Goal: Task Accomplishment & Management: Complete application form

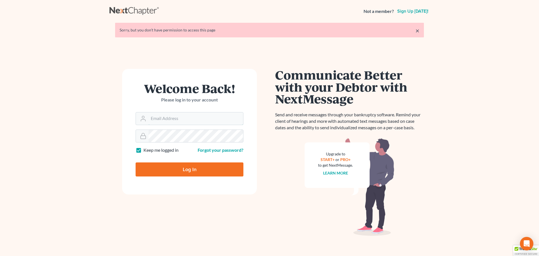
type input "[EMAIL_ADDRESS][DOMAIN_NAME]"
click at [189, 171] on input "Log In" at bounding box center [190, 169] width 108 height 14
type input "Thinking..."
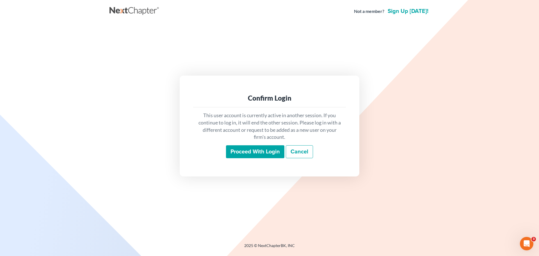
click at [247, 151] on input "Proceed with login" at bounding box center [255, 151] width 58 height 13
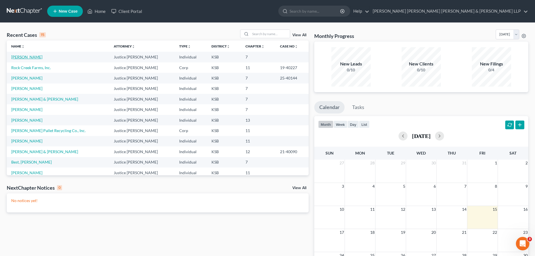
click at [24, 56] on link "[PERSON_NAME]" at bounding box center [26, 57] width 31 height 5
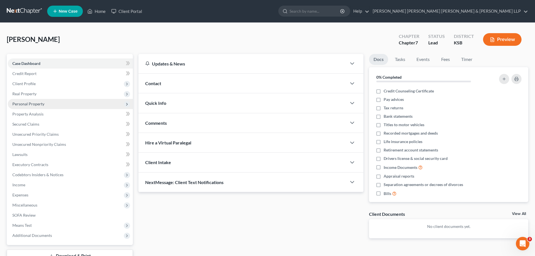
click at [26, 103] on span "Personal Property" at bounding box center [28, 103] width 32 height 5
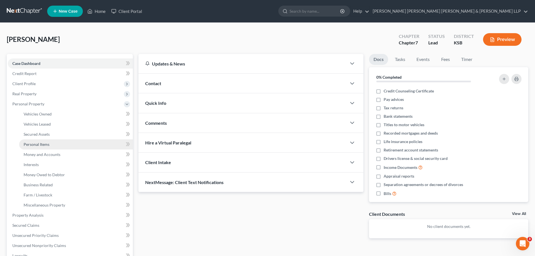
click at [34, 144] on span "Personal Items" at bounding box center [37, 144] width 26 height 5
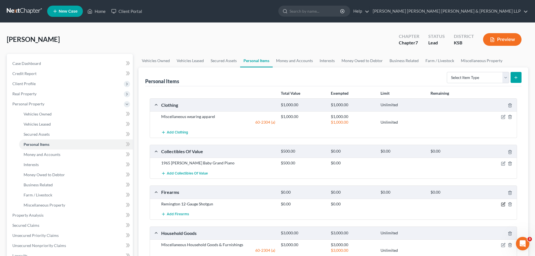
click at [503, 203] on icon "button" at bounding box center [503, 204] width 3 height 3
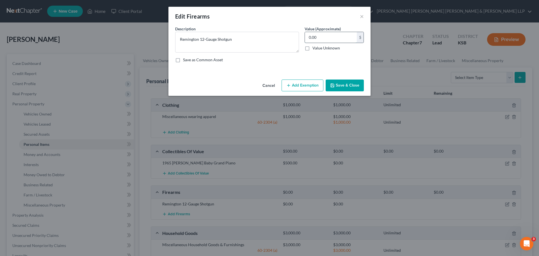
click at [328, 37] on input "0.00" at bounding box center [331, 37] width 52 height 11
type input "200.00"
click at [340, 83] on button "Save & Close" at bounding box center [345, 86] width 38 height 12
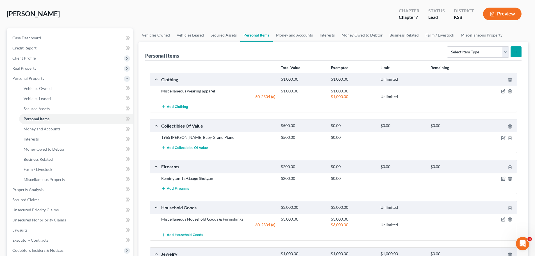
scroll to position [156, 0]
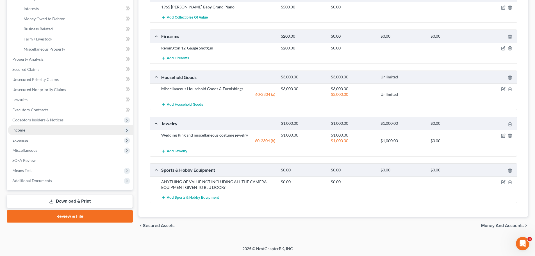
click at [15, 131] on span "Income" at bounding box center [18, 130] width 13 height 5
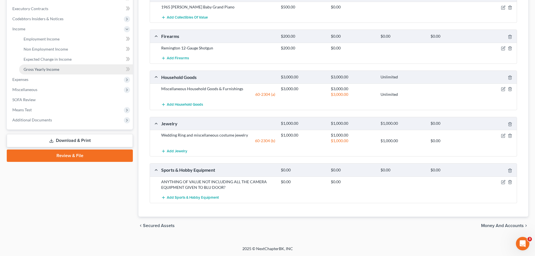
click at [46, 71] on span "Gross Yearly Income" at bounding box center [42, 69] width 36 height 5
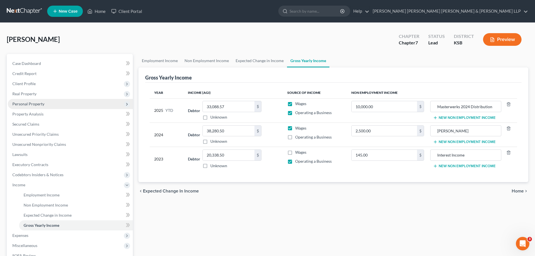
click at [29, 103] on span "Personal Property" at bounding box center [28, 103] width 32 height 5
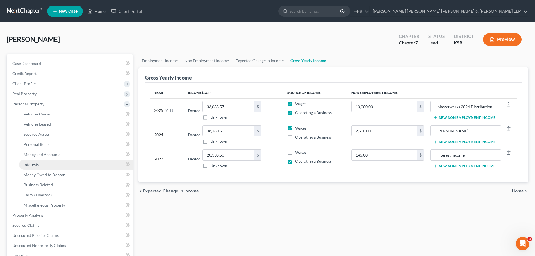
click at [31, 165] on span "Interests" at bounding box center [31, 164] width 15 height 5
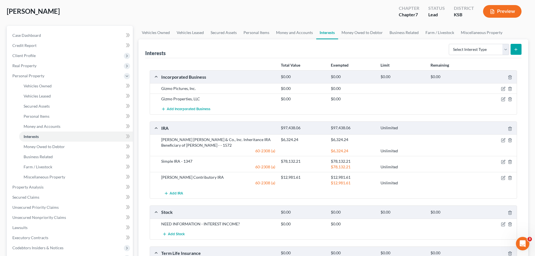
scroll to position [56, 0]
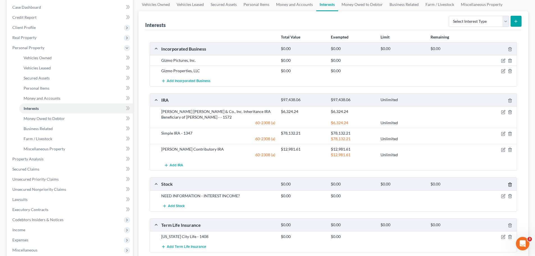
click at [511, 184] on icon "button" at bounding box center [510, 184] width 4 height 4
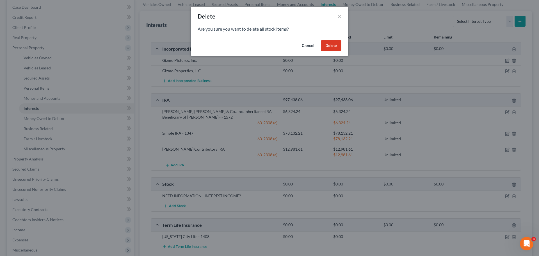
click at [335, 44] on button "Delete" at bounding box center [331, 45] width 21 height 11
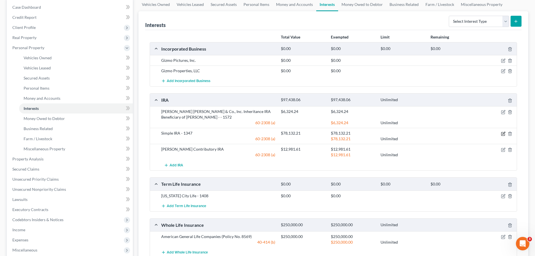
click at [503, 133] on icon "button" at bounding box center [503, 133] width 4 height 4
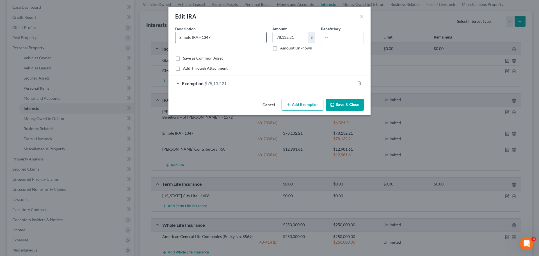
click at [180, 37] on input "Simple IRA - 1347" at bounding box center [221, 37] width 91 height 11
type input "[PERSON_NAME] [PERSON_NAME] Simple IRA - 1347"
click at [350, 105] on button "Save & Close" at bounding box center [345, 105] width 38 height 12
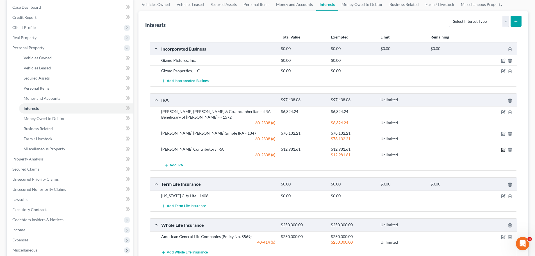
click at [503, 150] on icon "button" at bounding box center [503, 150] width 4 height 4
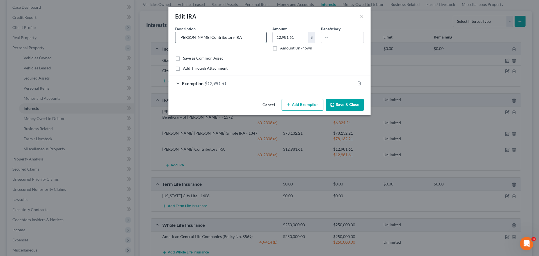
click at [180, 36] on input "[PERSON_NAME] Contributory IRA" at bounding box center [221, 37] width 91 height 11
type input "[PERSON_NAME] Contributory IRA"
click at [343, 105] on button "Save & Close" at bounding box center [345, 105] width 38 height 12
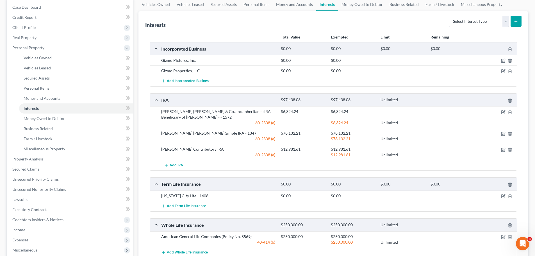
scroll to position [112, 0]
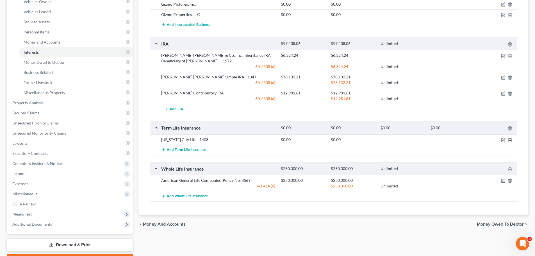
click at [511, 140] on icon "button" at bounding box center [510, 140] width 4 height 4
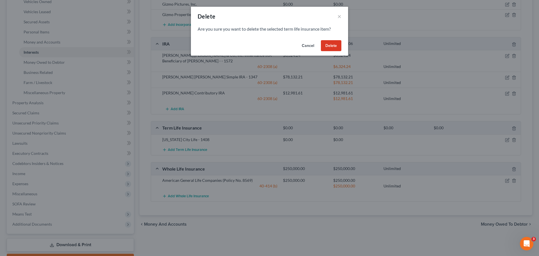
click at [331, 45] on button "Delete" at bounding box center [331, 45] width 21 height 11
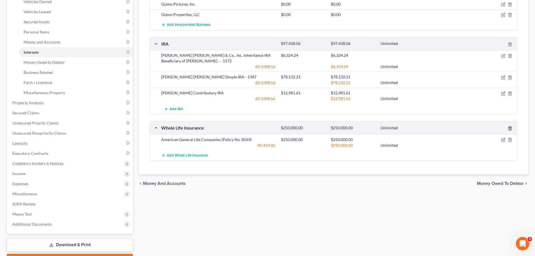
click at [510, 126] on icon "button" at bounding box center [510, 128] width 4 height 4
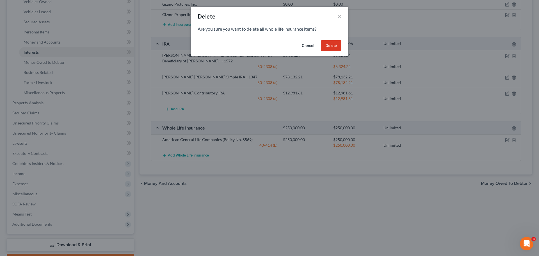
click at [335, 43] on button "Delete" at bounding box center [331, 45] width 21 height 11
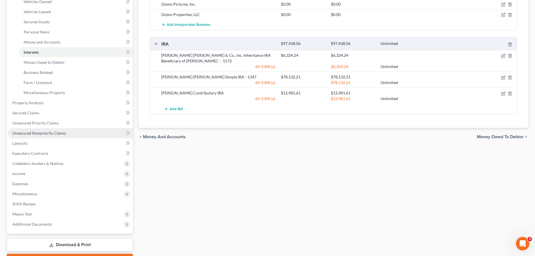
click at [21, 133] on span "Unsecured Nonpriority Claims" at bounding box center [39, 133] width 54 height 5
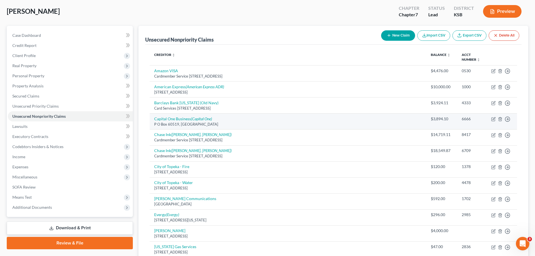
scroll to position [56, 0]
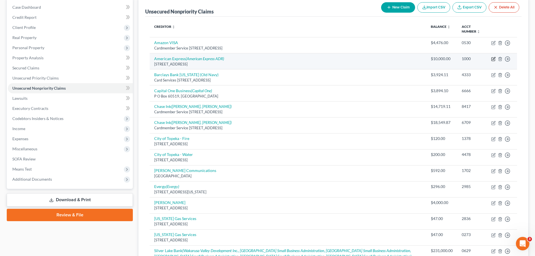
click at [494, 58] on icon "button" at bounding box center [493, 59] width 4 height 4
select select "14"
select select "2"
select select "3"
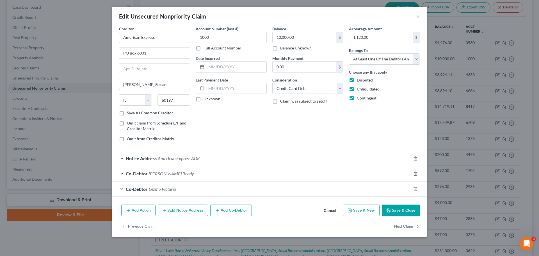
click at [408, 211] on button "Save & Close" at bounding box center [401, 211] width 38 height 12
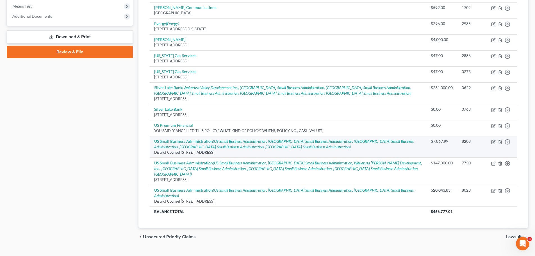
scroll to position [191, 0]
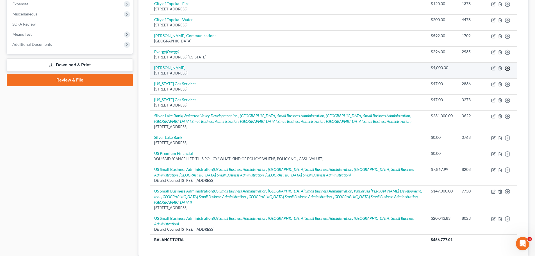
click at [387, 71] on div "[STREET_ADDRESS]" at bounding box center [288, 73] width 268 height 5
click at [500, 69] on line "button" at bounding box center [500, 68] width 0 height 1
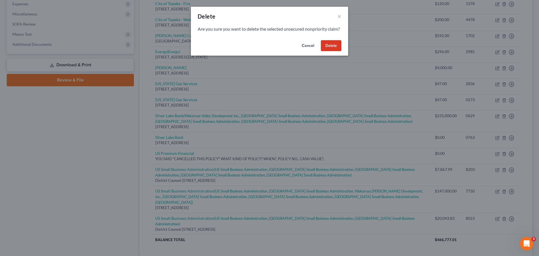
click at [333, 51] on button "Delete" at bounding box center [331, 45] width 21 height 11
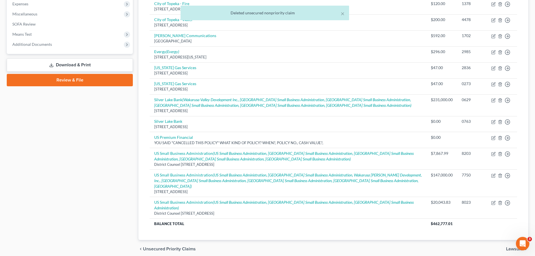
click at [31, 14] on div "× Deleted unsecured nonpriority claim" at bounding box center [264, 14] width 535 height 17
click at [24, 13] on div "× Deleted unsecured nonpriority claim" at bounding box center [264, 14] width 535 height 17
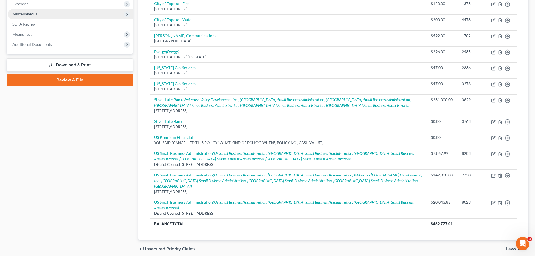
click at [21, 12] on span "Miscellaneous" at bounding box center [24, 14] width 25 height 5
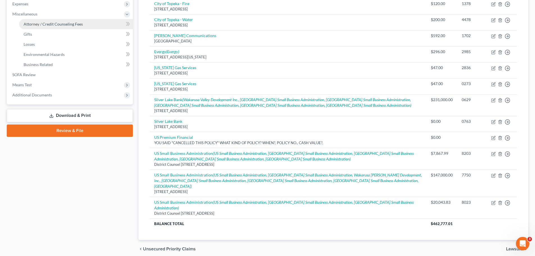
click at [48, 24] on span "Attorney / Credit Counseling Fees" at bounding box center [53, 24] width 59 height 5
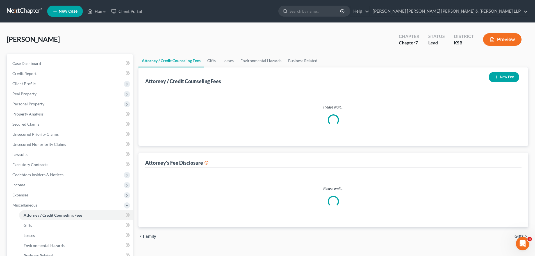
select select "0"
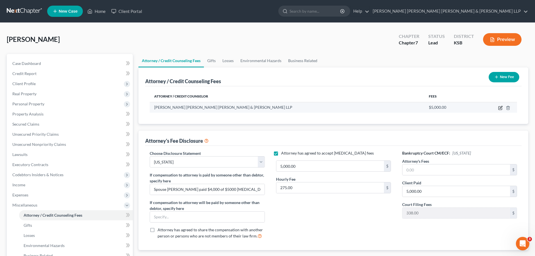
click at [500, 108] on icon "button" at bounding box center [501, 107] width 3 height 3
select select "17"
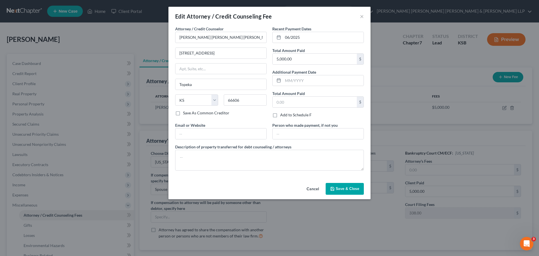
click at [343, 190] on span "Save & Close" at bounding box center [348, 188] width 24 height 5
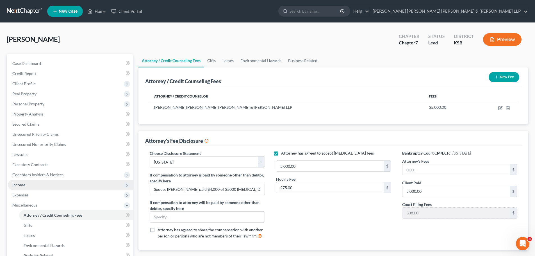
scroll to position [28, 0]
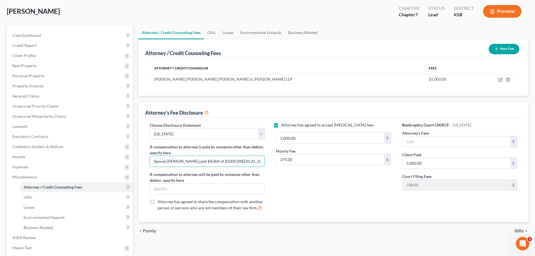
drag, startPoint x: 252, startPoint y: 162, endPoint x: 142, endPoint y: 162, distance: 109.9
click at [142, 162] on div "Attorney's Fee Disclosure Choose Disclosure Statement Select [US_STATE] If comp…" at bounding box center [334, 162] width 390 height 119
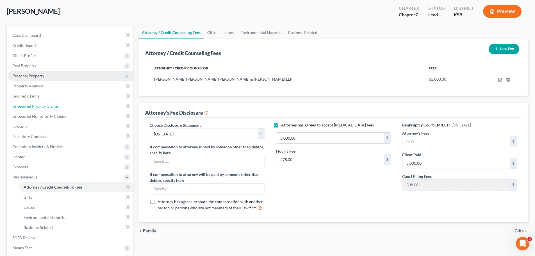
click at [12, 107] on link "Unsecured Priority Claims" at bounding box center [70, 106] width 125 height 10
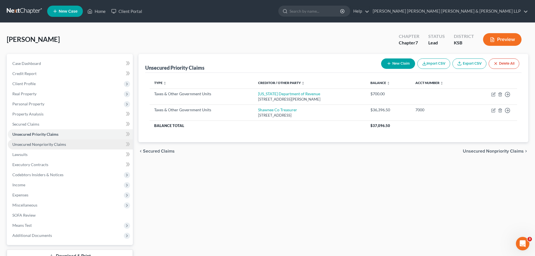
click at [15, 145] on span "Unsecured Nonpriority Claims" at bounding box center [39, 144] width 54 height 5
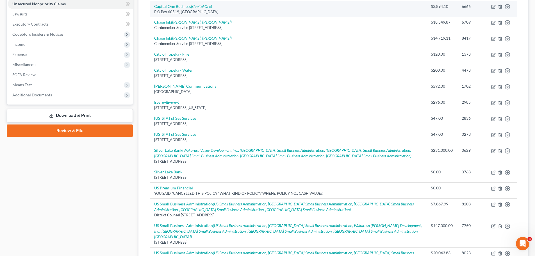
scroll to position [169, 0]
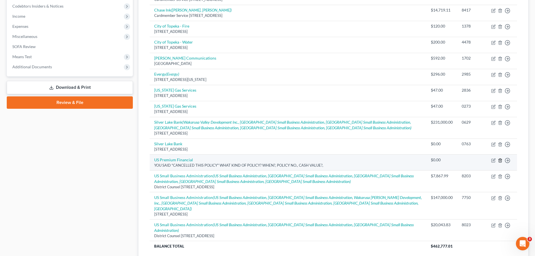
click at [500, 160] on icon "button" at bounding box center [500, 160] width 4 height 4
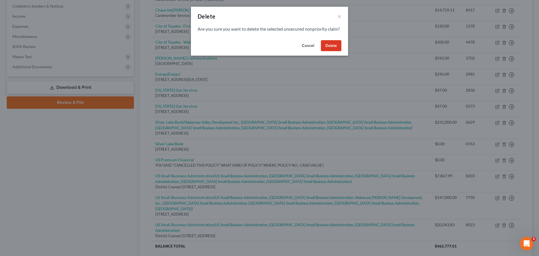
click at [331, 51] on button "Delete" at bounding box center [331, 45] width 21 height 11
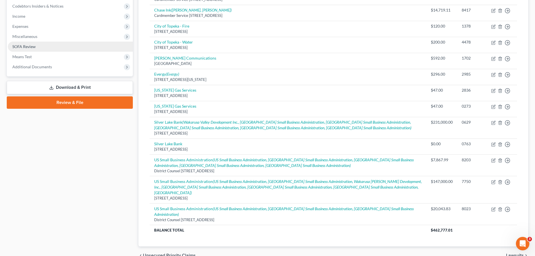
scroll to position [84, 0]
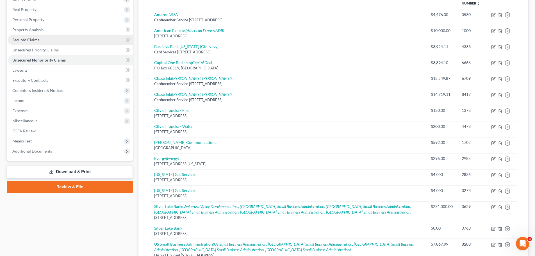
click at [20, 42] on span "Secured Claims" at bounding box center [25, 39] width 27 height 5
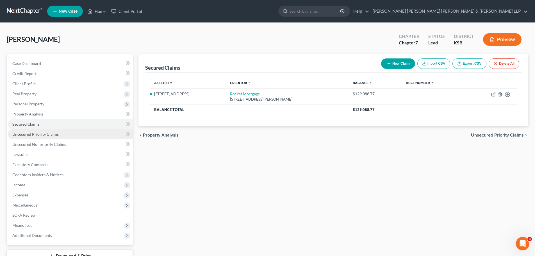
click at [26, 136] on span "Unsecured Priority Claims" at bounding box center [35, 134] width 46 height 5
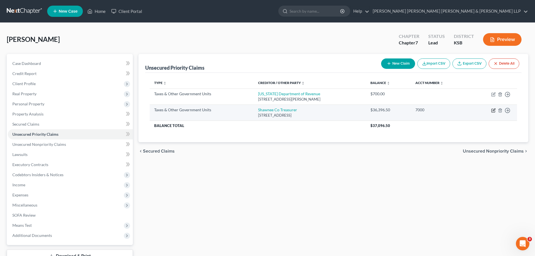
click at [494, 110] on icon "button" at bounding box center [493, 110] width 4 height 4
select select "1"
select select "17"
select select "3"
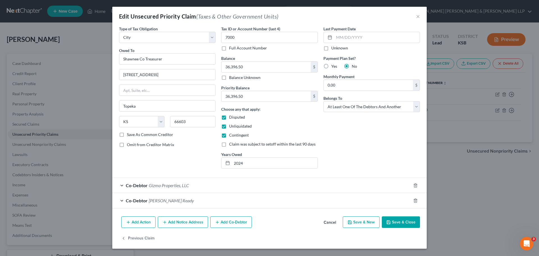
click at [159, 200] on span "[PERSON_NAME] Ready" at bounding box center [171, 200] width 45 height 5
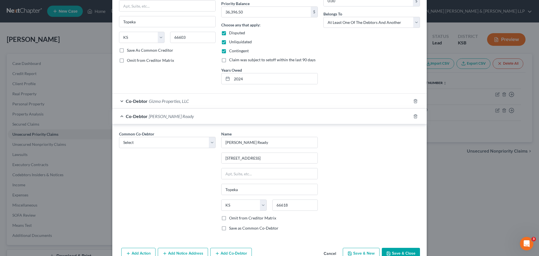
scroll to position [112, 0]
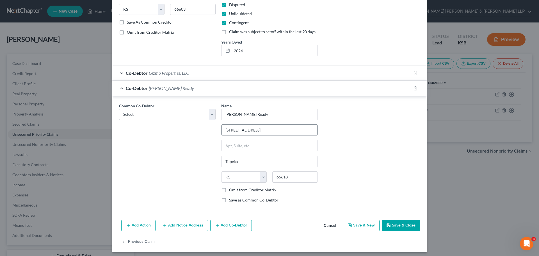
click at [228, 128] on input "[STREET_ADDRESS]" at bounding box center [270, 130] width 96 height 11
type input "[STREET_ADDRESS]"
click at [229, 199] on label "Save as Common Co-Debtor" at bounding box center [253, 200] width 49 height 6
click at [232, 199] on input "Save as Common Co-Debtor" at bounding box center [234, 199] width 4 height 4
checkbox input "true"
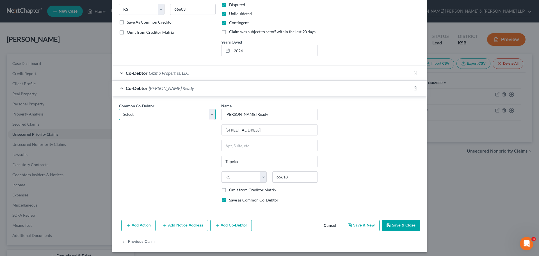
click at [206, 112] on select "Select Gizmo Properties, LLC Gizmo Properties, LLC [PERSON_NAME] Gizmo Properti…" at bounding box center [167, 114] width 97 height 11
click at [400, 224] on button "Save & Close" at bounding box center [401, 226] width 38 height 12
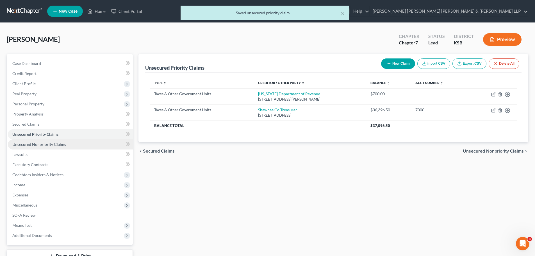
click at [31, 146] on span "Unsecured Nonpriority Claims" at bounding box center [39, 144] width 54 height 5
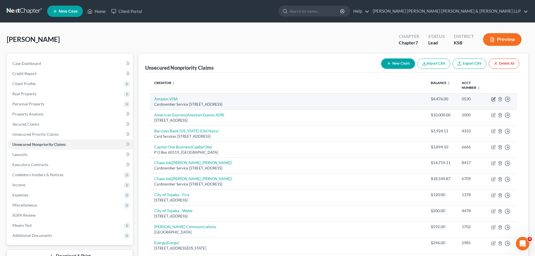
click at [494, 99] on icon "button" at bounding box center [493, 99] width 4 height 4
select select "14"
select select "2"
select select "0"
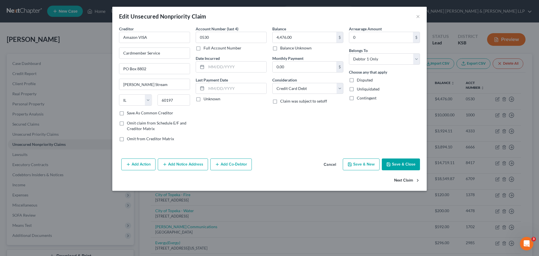
click at [407, 180] on button "Next Claim" at bounding box center [407, 181] width 26 height 12
select select "14"
select select "2"
select select "3"
select select "17"
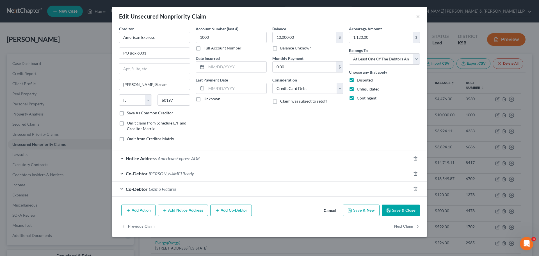
click at [144, 171] on span "Co-Debtor" at bounding box center [137, 173] width 22 height 5
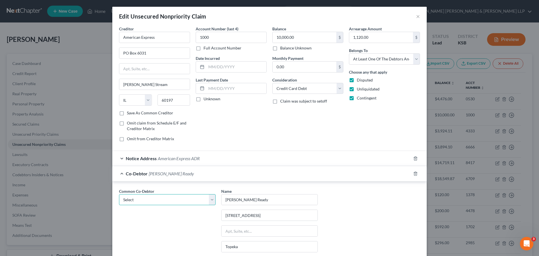
click at [211, 199] on select "Select Gizmo Properties, LLC Gizmo Properties, LLC [PERSON_NAME] [PERSON_NAME] …" at bounding box center [167, 199] width 97 height 11
click at [119, 194] on select "Select Gizmo Properties, LLC Gizmo Properties, LLC [PERSON_NAME] [PERSON_NAME] …" at bounding box center [167, 199] width 97 height 11
click at [209, 198] on select "Select Gizmo Properties, LLC Gizmo Properties, LLC [PERSON_NAME] [PERSON_NAME] …" at bounding box center [167, 199] width 97 height 11
select select "3"
click at [119, 194] on select "Select Gizmo Properties, LLC Gizmo Properties, LLC [PERSON_NAME] [PERSON_NAME] …" at bounding box center [167, 199] width 97 height 11
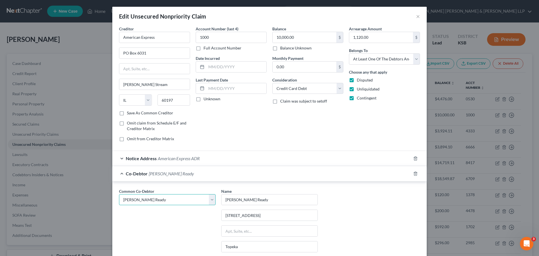
type input "[STREET_ADDRESS]"
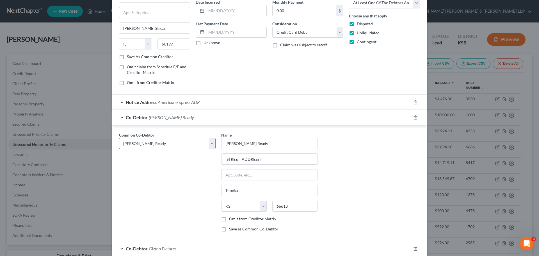
scroll to position [104, 0]
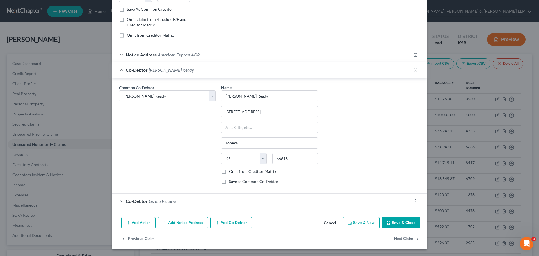
click at [393, 222] on button "Save & Close" at bounding box center [401, 223] width 38 height 12
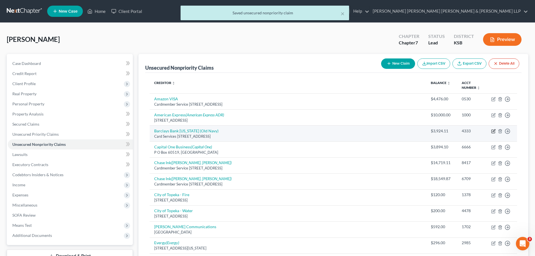
click at [493, 131] on icon "button" at bounding box center [493, 131] width 4 height 4
select select "7"
select select "2"
select select "0"
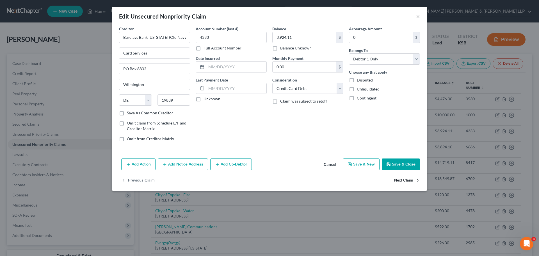
click at [400, 180] on button "Next Claim" at bounding box center [407, 181] width 26 height 12
select select "4"
select select "2"
select select "0"
select select "17"
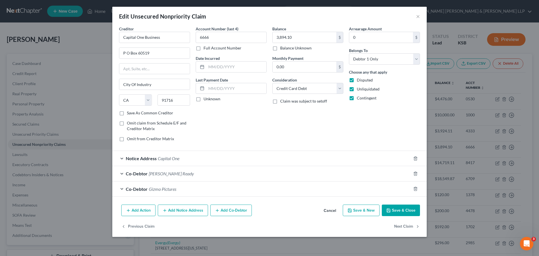
click at [340, 173] on div "Co-Debtor [PERSON_NAME] Ready" at bounding box center [261, 173] width 299 height 15
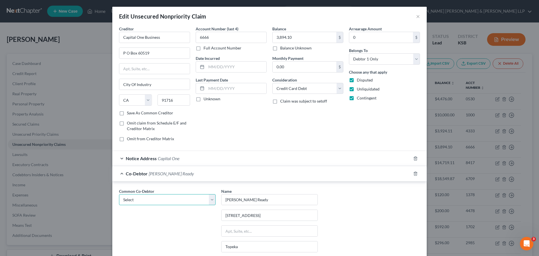
click at [210, 200] on select "Select Gizmo Properties, LLC Gizmo Properties, LLC [PERSON_NAME] [PERSON_NAME] …" at bounding box center [167, 199] width 97 height 11
select select "3"
click at [119, 194] on select "Select Gizmo Properties, LLC Gizmo Properties, LLC [PERSON_NAME] [PERSON_NAME] …" at bounding box center [167, 199] width 97 height 11
type input "[STREET_ADDRESS]"
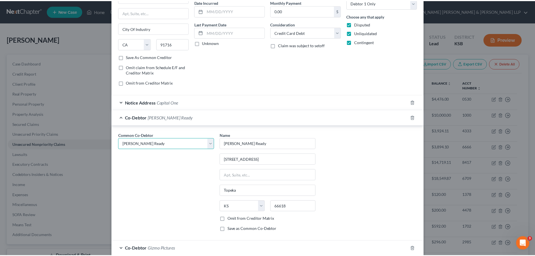
scroll to position [84, 0]
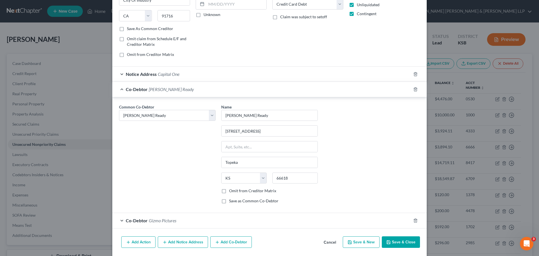
click at [392, 240] on button "Save & Close" at bounding box center [401, 242] width 38 height 12
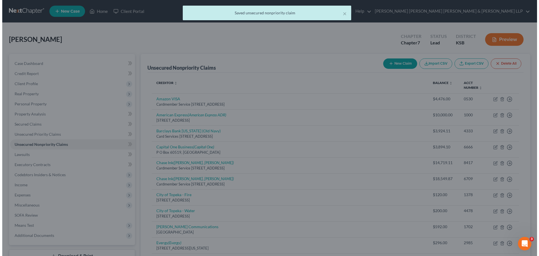
scroll to position [0, 0]
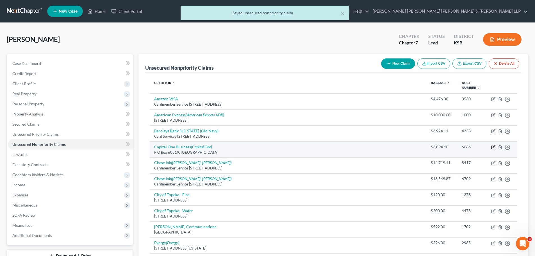
click at [493, 147] on icon "button" at bounding box center [494, 146] width 3 height 3
select select "4"
select select "2"
select select "0"
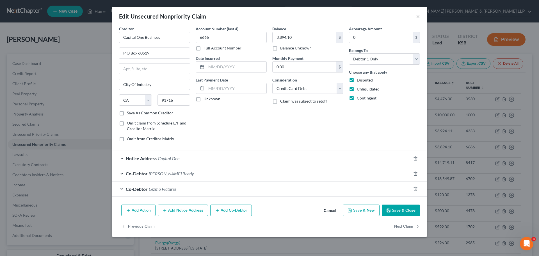
click at [310, 174] on div "Co-Debtor [PERSON_NAME] Ready" at bounding box center [261, 173] width 299 height 15
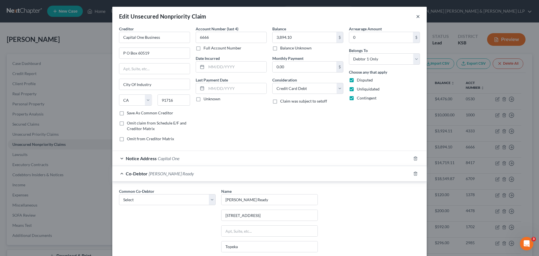
click at [416, 16] on button "×" at bounding box center [418, 16] width 4 height 7
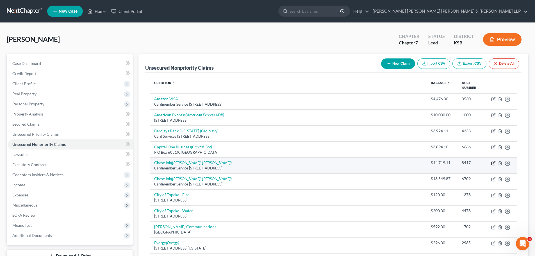
click at [492, 162] on icon "button" at bounding box center [493, 163] width 4 height 4
select select "14"
select select "2"
select select "3"
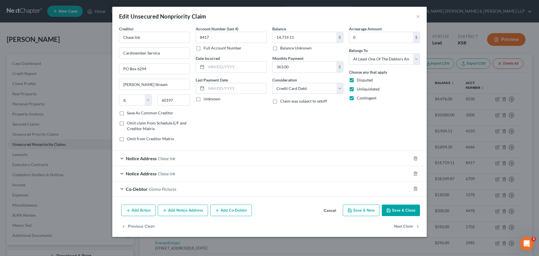
click at [402, 209] on button "Save & Close" at bounding box center [401, 211] width 38 height 12
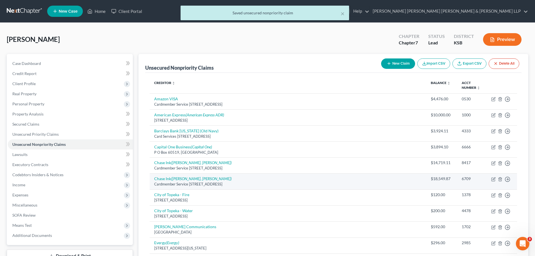
click at [239, 183] on div "Cardmember Service [STREET_ADDRESS]" at bounding box center [288, 184] width 268 height 5
click at [494, 178] on icon "button" at bounding box center [493, 179] width 4 height 4
select select "14"
select select "2"
select select "3"
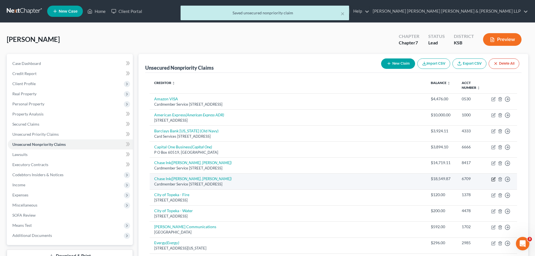
select select "17"
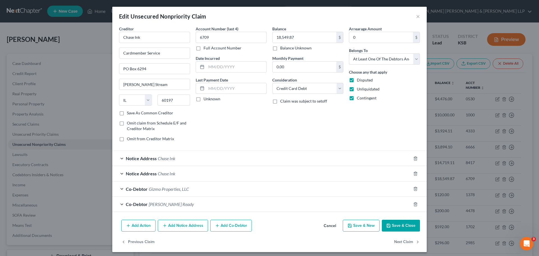
click at [191, 205] on div "Co-Debtor [PERSON_NAME] Ready" at bounding box center [261, 204] width 299 height 15
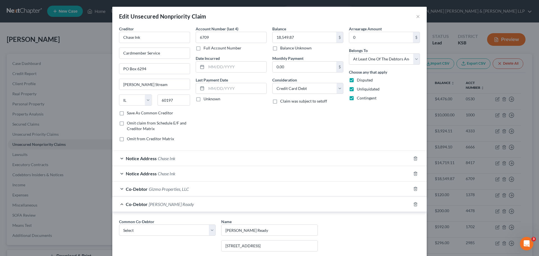
scroll to position [56, 0]
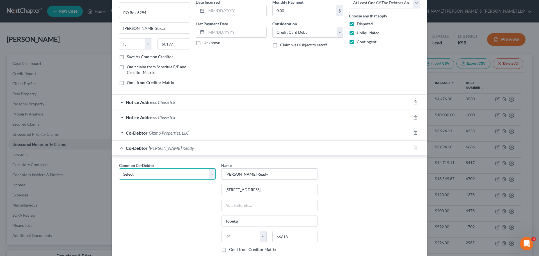
click at [209, 174] on select "Select Gizmo Properties, LLC Gizmo Properties, LLC [PERSON_NAME] [PERSON_NAME] …" at bounding box center [167, 173] width 97 height 11
select select "3"
click at [119, 168] on select "Select Gizmo Properties, LLC Gizmo Properties, LLC [PERSON_NAME] [PERSON_NAME] …" at bounding box center [167, 173] width 97 height 11
type input "[STREET_ADDRESS]"
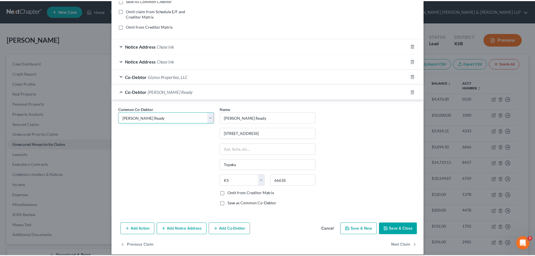
scroll to position [119, 0]
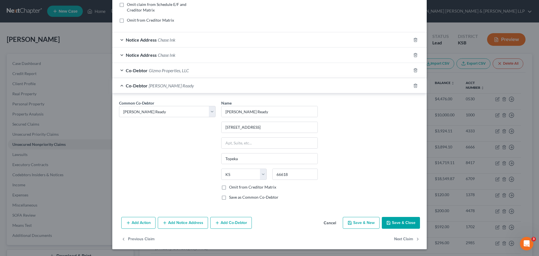
click at [404, 223] on button "Save & Close" at bounding box center [401, 223] width 38 height 12
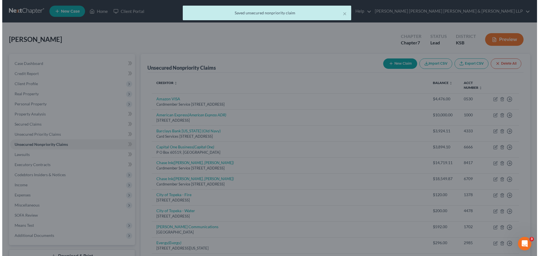
scroll to position [0, 0]
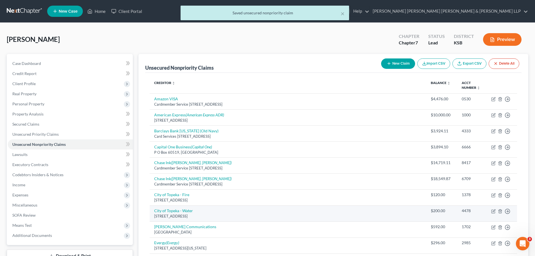
click at [239, 214] on div "[STREET_ADDRESS]" at bounding box center [288, 216] width 268 height 5
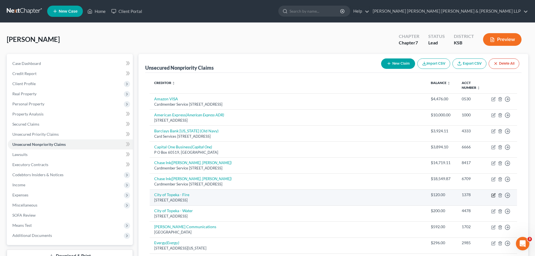
click at [493, 194] on icon "button" at bounding box center [493, 195] width 4 height 4
select select "17"
select select "3"
select select "17"
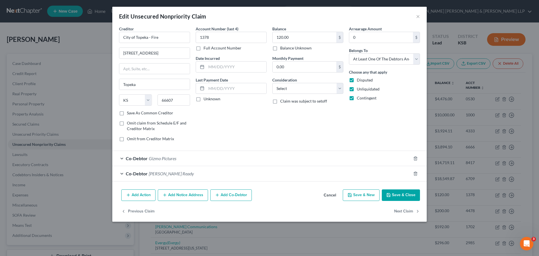
click at [293, 174] on div "Co-Debtor [PERSON_NAME] Ready" at bounding box center [261, 173] width 299 height 15
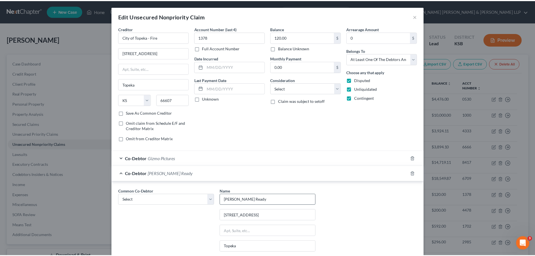
scroll to position [84, 0]
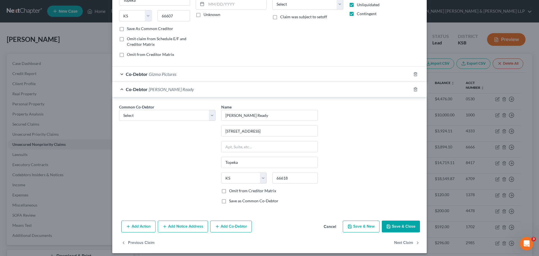
click at [229, 191] on label "Omit from Creditor Matrix" at bounding box center [252, 191] width 47 height 6
click at [232, 191] on input "Omit from Creditor Matrix" at bounding box center [234, 190] width 4 height 4
checkbox input "true"
click at [402, 225] on button "Save & Close" at bounding box center [401, 227] width 38 height 12
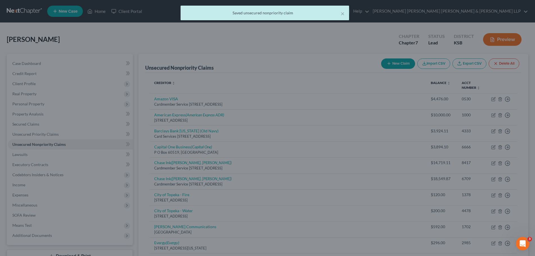
scroll to position [0, 0]
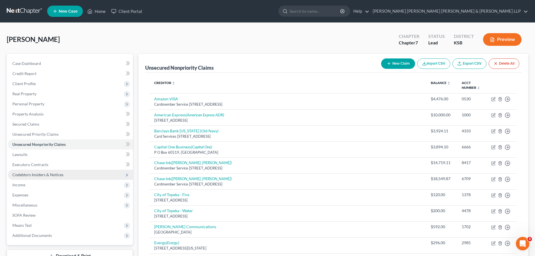
click at [46, 175] on span "Codebtors Insiders & Notices" at bounding box center [37, 174] width 51 height 5
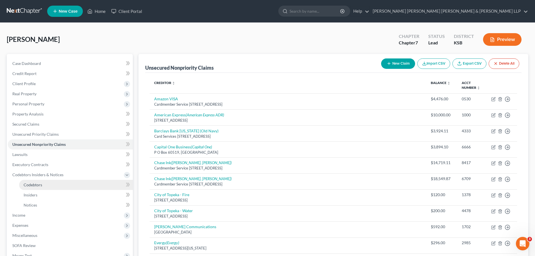
click at [36, 185] on span "Codebtors" at bounding box center [33, 184] width 19 height 5
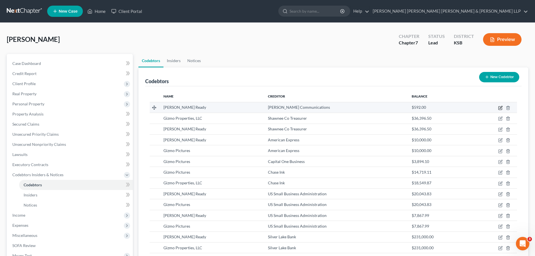
click at [501, 108] on icon "button" at bounding box center [501, 107] width 3 height 3
select select "17"
select select "18"
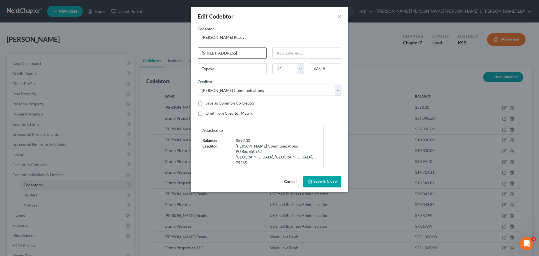
click at [202, 53] on input "[STREET_ADDRESS]" at bounding box center [232, 53] width 69 height 11
click at [292, 176] on button "Cancel" at bounding box center [290, 181] width 21 height 11
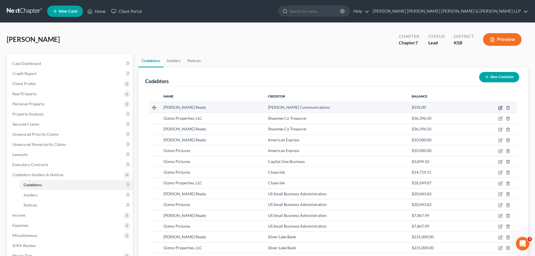
click at [500, 108] on icon "button" at bounding box center [500, 108] width 4 height 4
select select "17"
select select "18"
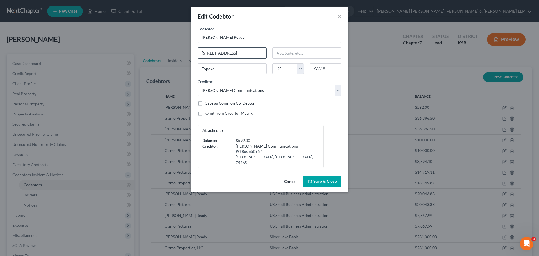
click at [207, 52] on input "[STREET_ADDRESS]" at bounding box center [232, 53] width 69 height 11
type input "[STREET_ADDRESS]"
click at [323, 179] on span "Save & Close" at bounding box center [326, 181] width 24 height 5
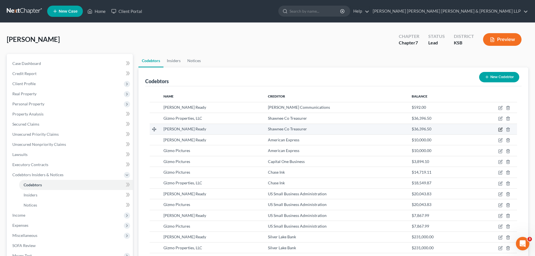
click at [500, 130] on icon "button" at bounding box center [501, 129] width 3 height 3
select select "17"
select select "20"
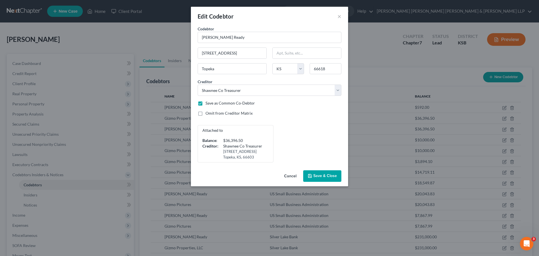
click at [324, 176] on span "Save & Close" at bounding box center [326, 176] width 24 height 5
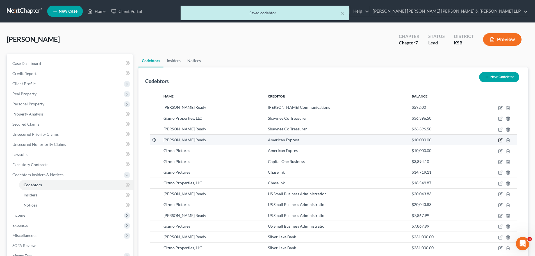
click at [501, 140] on icon "button" at bounding box center [500, 140] width 4 height 4
select select "17"
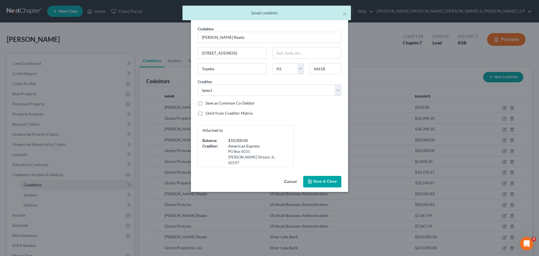
click at [319, 176] on button "Save & Close" at bounding box center [322, 182] width 38 height 12
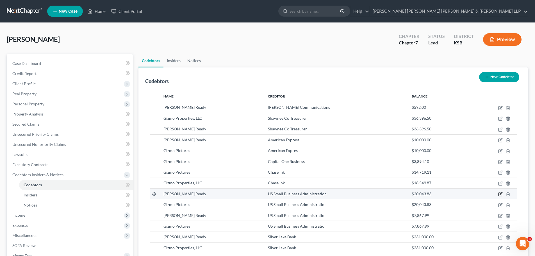
click at [500, 194] on icon "button" at bounding box center [500, 194] width 4 height 4
select select "17"
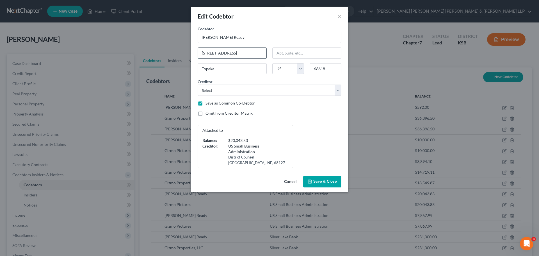
click at [206, 52] on input "[STREET_ADDRESS]" at bounding box center [232, 53] width 69 height 11
type input "[STREET_ADDRESS]"
click at [317, 182] on span "Save & Close" at bounding box center [326, 181] width 24 height 5
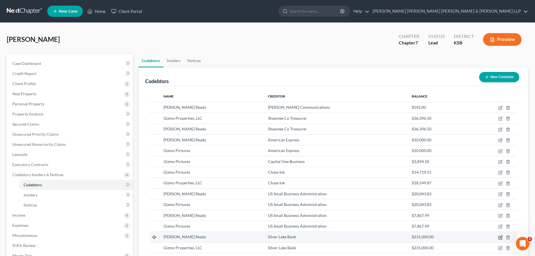
click at [501, 235] on icon "button" at bounding box center [500, 237] width 4 height 4
select select "17"
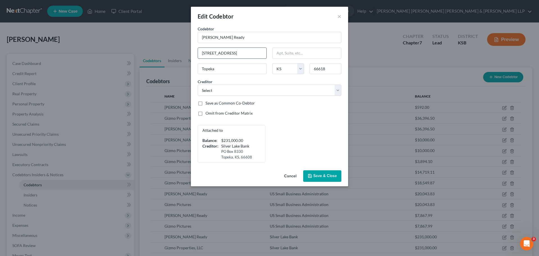
click at [207, 52] on input "[STREET_ADDRESS]" at bounding box center [232, 53] width 69 height 11
type input "[STREET_ADDRESS]"
click at [328, 176] on span "Save & Close" at bounding box center [326, 176] width 24 height 5
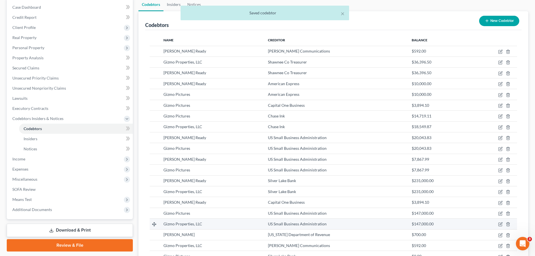
scroll to position [112, 0]
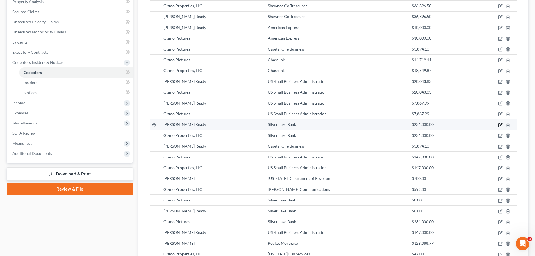
click at [501, 125] on icon "button" at bounding box center [501, 124] width 3 height 3
select select "17"
select select "15"
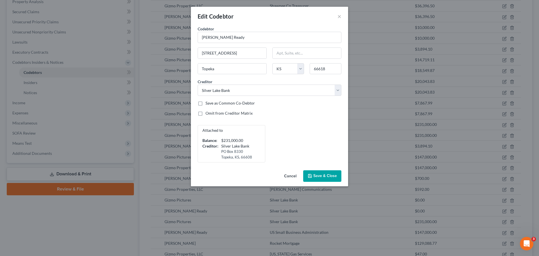
click at [318, 176] on span "Save & Close" at bounding box center [326, 176] width 24 height 5
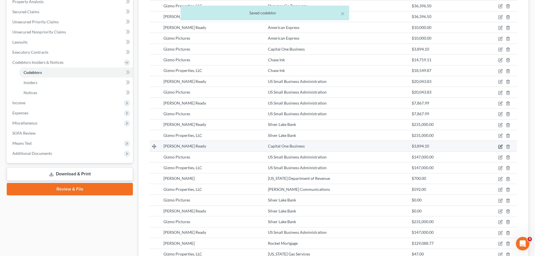
click at [500, 147] on icon "button" at bounding box center [500, 146] width 4 height 4
select select "17"
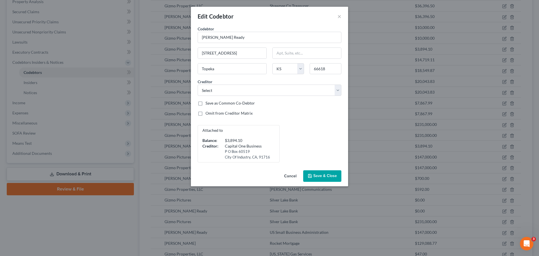
click at [206, 113] on label "Omit from Creditor Matrix" at bounding box center [229, 113] width 47 height 6
click at [208, 113] on input "Omit from Creditor Matrix" at bounding box center [210, 112] width 4 height 4
checkbox input "true"
click at [321, 174] on span "Save & Close" at bounding box center [326, 176] width 24 height 5
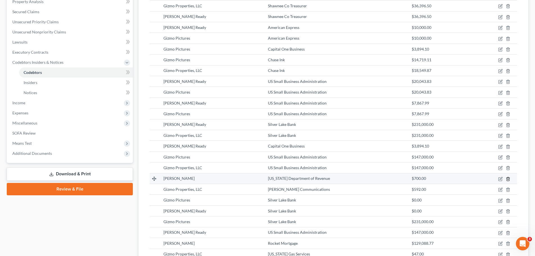
click at [508, 179] on line "button" at bounding box center [508, 179] width 0 height 1
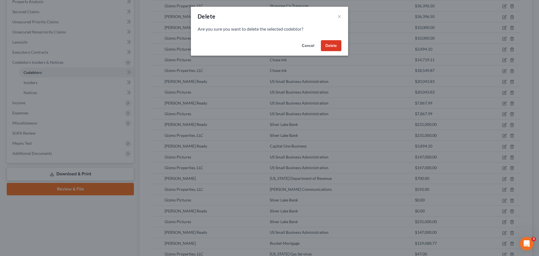
click at [331, 46] on button "Delete" at bounding box center [331, 45] width 21 height 11
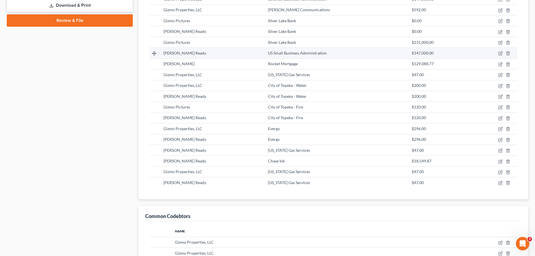
scroll to position [309, 0]
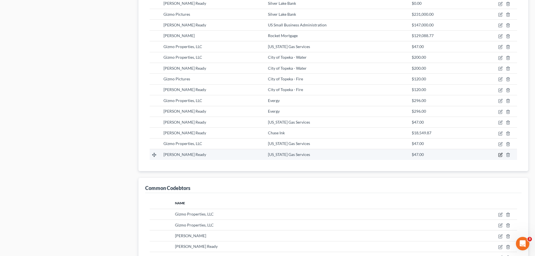
click at [502, 155] on icon "button" at bounding box center [500, 155] width 4 height 4
select select "17"
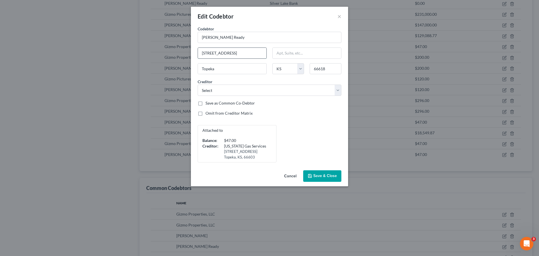
click at [206, 53] on input "[STREET_ADDRESS]" at bounding box center [232, 53] width 69 height 11
type input "[STREET_ADDRESS]"
click at [325, 177] on span "Save & Close" at bounding box center [326, 176] width 24 height 5
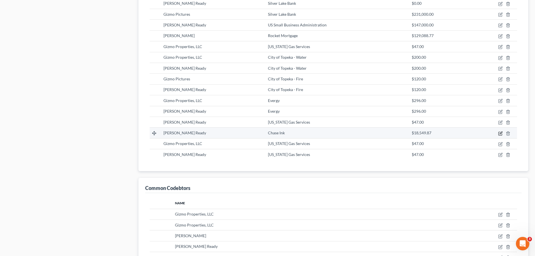
click at [500, 134] on icon "button" at bounding box center [500, 133] width 4 height 4
select select "17"
select select "3"
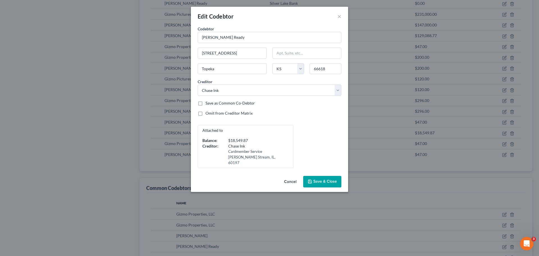
click at [319, 179] on span "Save & Close" at bounding box center [326, 181] width 24 height 5
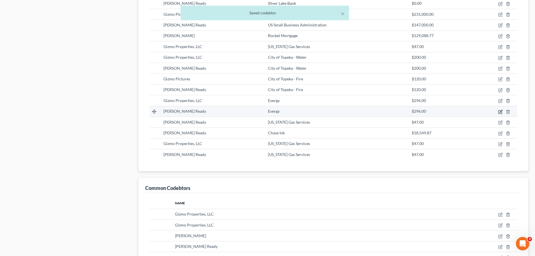
click at [499, 113] on icon "button" at bounding box center [500, 111] width 3 height 3
select select "17"
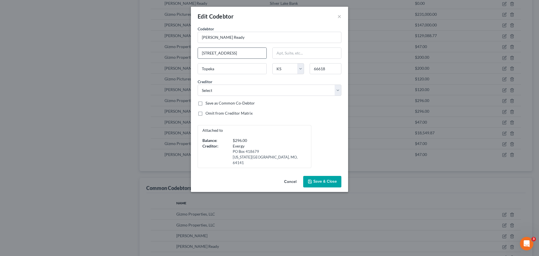
click at [207, 52] on input "[STREET_ADDRESS]" at bounding box center [232, 53] width 69 height 11
type input "[STREET_ADDRESS]"
click at [206, 113] on label "Omit from Creditor Matrix" at bounding box center [229, 113] width 47 height 6
click at [208, 113] on input "Omit from Creditor Matrix" at bounding box center [210, 112] width 4 height 4
checkbox input "true"
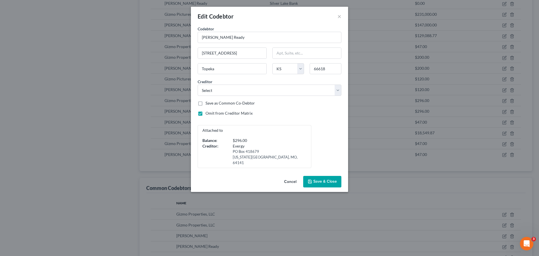
click at [318, 179] on span "Save & Close" at bounding box center [326, 181] width 24 height 5
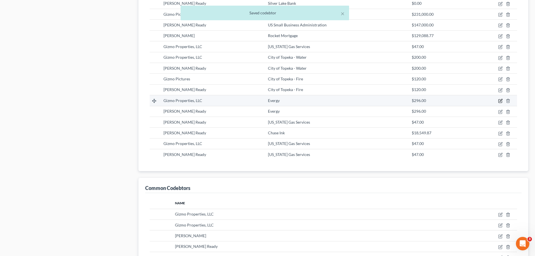
click at [500, 100] on icon "button" at bounding box center [500, 101] width 4 height 4
select select "17"
select select "1"
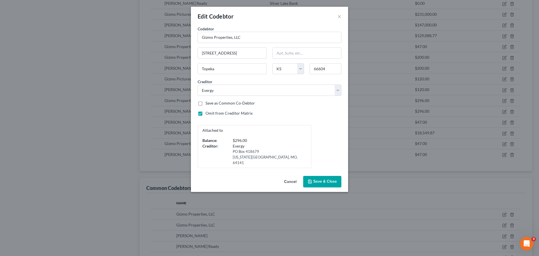
click at [321, 179] on span "Save & Close" at bounding box center [326, 181] width 24 height 5
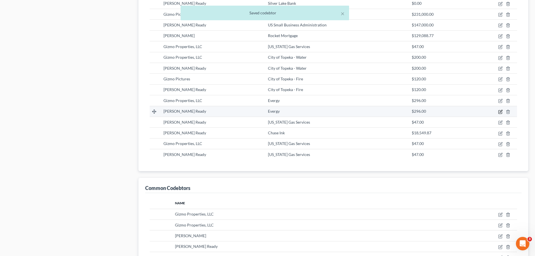
click at [500, 111] on icon "button" at bounding box center [500, 112] width 4 height 4
select select "17"
select select "1"
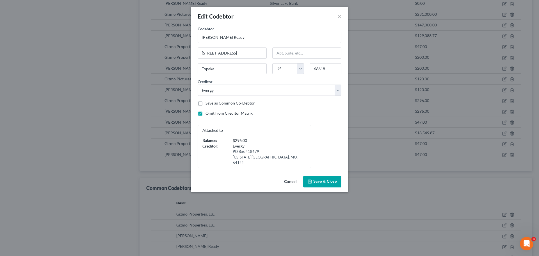
click at [319, 179] on span "Save & Close" at bounding box center [326, 181] width 24 height 5
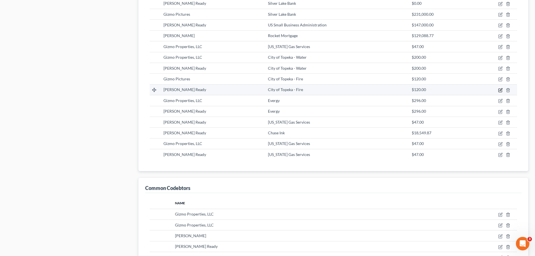
click at [500, 91] on icon "button" at bounding box center [500, 90] width 4 height 4
select select "17"
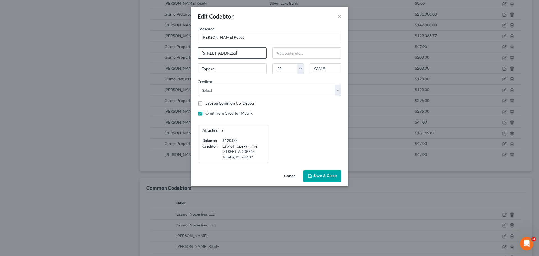
click at [206, 53] on input "[STREET_ADDRESS]" at bounding box center [232, 53] width 69 height 11
type input "[STREET_ADDRESS]"
click at [317, 176] on span "Save & Close" at bounding box center [326, 176] width 24 height 5
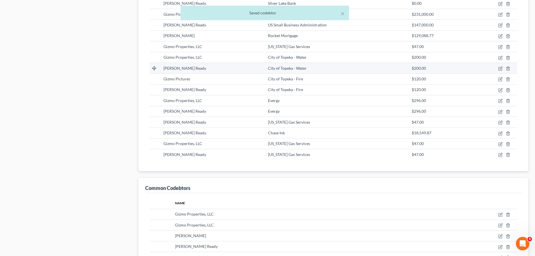
click at [188, 70] on span "[PERSON_NAME] Ready" at bounding box center [185, 68] width 43 height 5
click at [501, 68] on icon "button" at bounding box center [500, 68] width 4 height 4
select select "17"
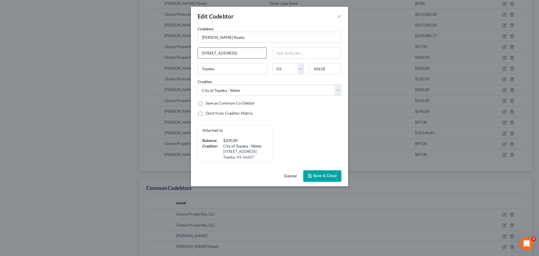
click at [205, 52] on input "[STREET_ADDRESS]" at bounding box center [232, 53] width 69 height 11
type input "[STREET_ADDRESS]"
click at [209, 113] on label "Omit from Creditor Matrix" at bounding box center [229, 113] width 47 height 6
click at [209, 113] on input "Omit from Creditor Matrix" at bounding box center [210, 112] width 4 height 4
checkbox input "true"
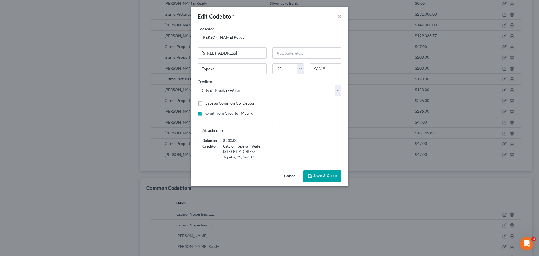
click at [312, 174] on icon "button" at bounding box center [310, 176] width 4 height 4
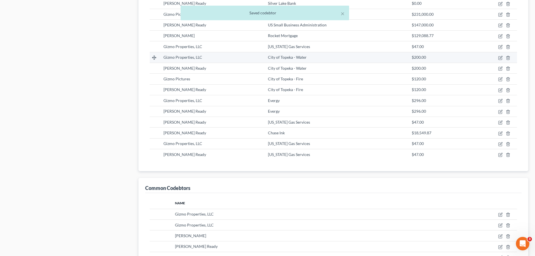
click at [192, 59] on span "Gizmo Properties, LLC" at bounding box center [183, 57] width 39 height 5
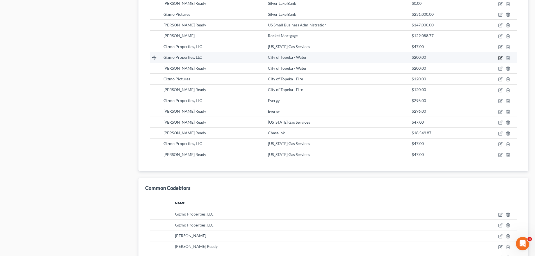
click at [500, 56] on icon "button" at bounding box center [500, 57] width 3 height 3
select select "17"
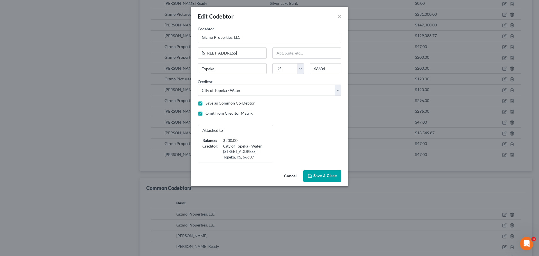
click at [318, 177] on span "Save & Close" at bounding box center [326, 176] width 24 height 5
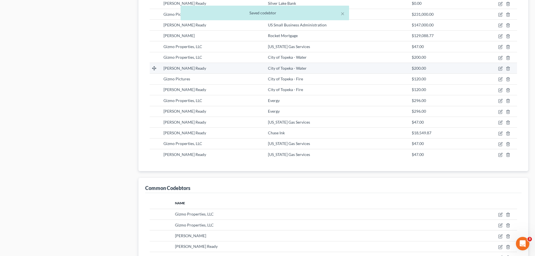
click at [203, 67] on div "[PERSON_NAME] Ready" at bounding box center [212, 68] width 96 height 6
click at [500, 69] on icon "button" at bounding box center [501, 68] width 3 height 3
select select "17"
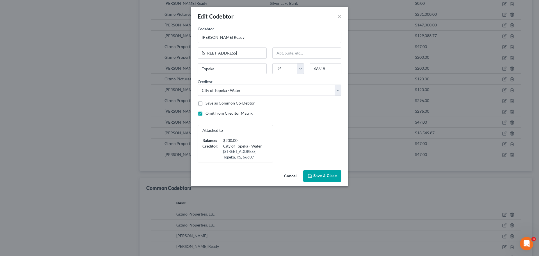
click at [327, 176] on span "Save & Close" at bounding box center [326, 176] width 24 height 5
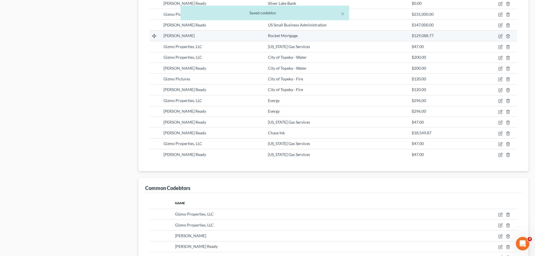
click at [282, 35] on span "Rocket Mortgage" at bounding box center [283, 35] width 30 height 5
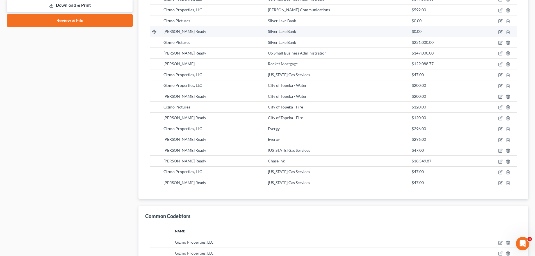
click at [207, 31] on div "[PERSON_NAME] Ready" at bounding box center [212, 32] width 96 height 6
click at [499, 31] on icon "button" at bounding box center [500, 32] width 4 height 4
select select "17"
select select "9"
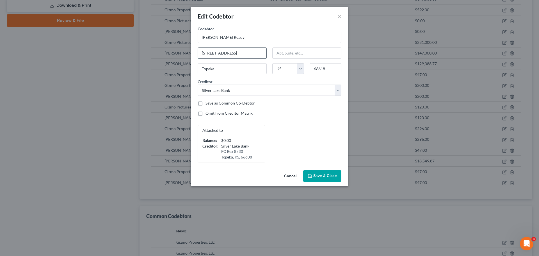
click at [207, 53] on input "[STREET_ADDRESS]" at bounding box center [232, 53] width 69 height 11
type input "[STREET_ADDRESS]"
click at [316, 178] on span "Save & Close" at bounding box center [326, 176] width 24 height 5
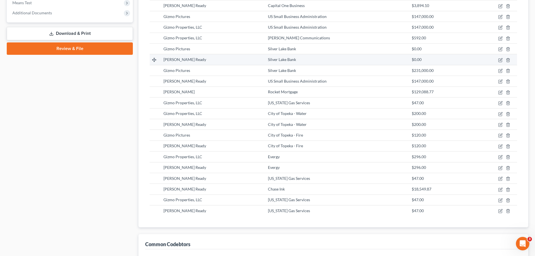
scroll to position [225, 0]
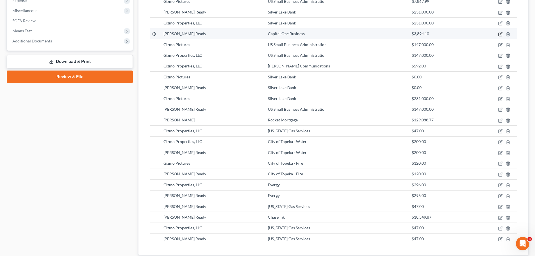
click at [501, 35] on icon "button" at bounding box center [500, 34] width 4 height 4
select select "17"
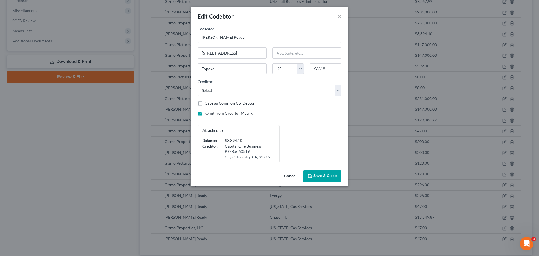
click at [324, 176] on span "Save & Close" at bounding box center [326, 176] width 24 height 5
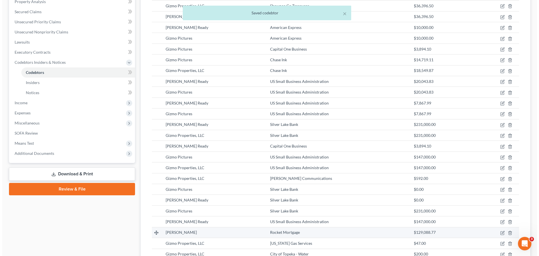
scroll to position [0, 0]
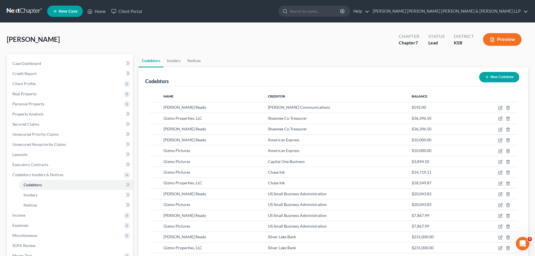
click at [502, 41] on button "Preview" at bounding box center [502, 39] width 38 height 13
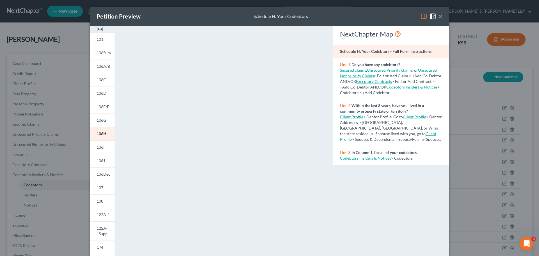
click at [440, 15] on button "×" at bounding box center [441, 16] width 4 height 7
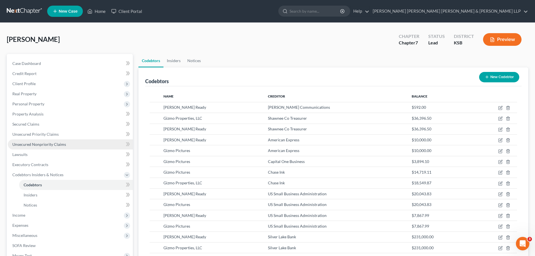
click at [17, 143] on span "Unsecured Nonpriority Claims" at bounding box center [39, 144] width 54 height 5
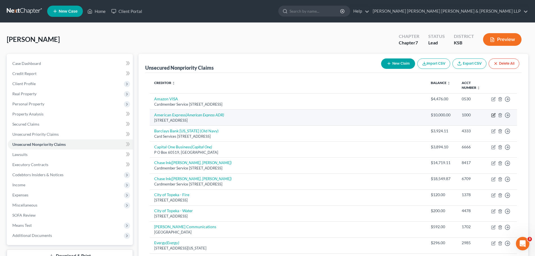
click at [493, 114] on icon "button" at bounding box center [493, 115] width 4 height 4
select select "14"
select select "2"
select select "3"
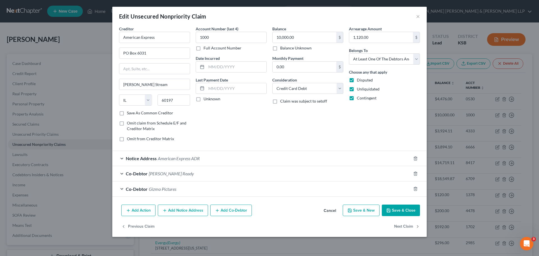
click at [139, 173] on span "Co-Debtor" at bounding box center [137, 173] width 22 height 5
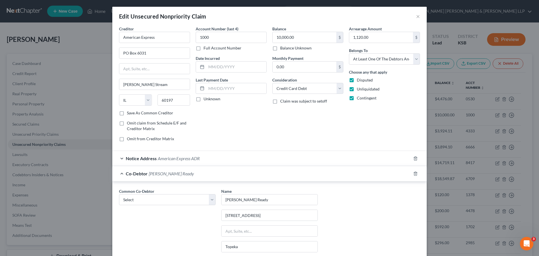
scroll to position [56, 0]
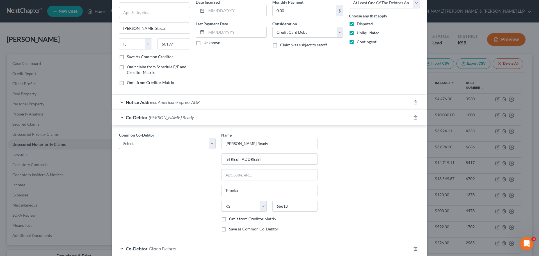
click at [229, 219] on label "Omit from Creditor Matrix" at bounding box center [252, 219] width 47 height 6
click at [232, 219] on input "Omit from Creditor Matrix" at bounding box center [234, 218] width 4 height 4
checkbox input "true"
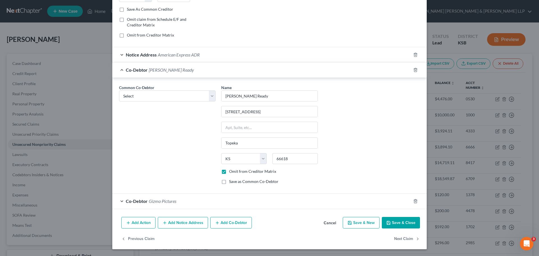
click at [393, 223] on button "Save & Close" at bounding box center [401, 223] width 38 height 12
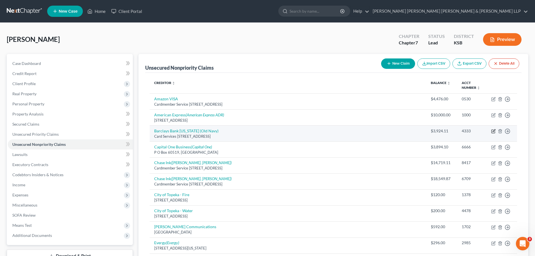
click at [493, 131] on icon "button" at bounding box center [493, 131] width 4 height 4
select select "7"
select select "2"
select select "0"
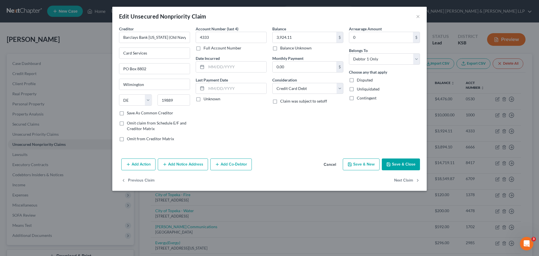
click at [399, 162] on button "Save & Close" at bounding box center [401, 164] width 38 height 12
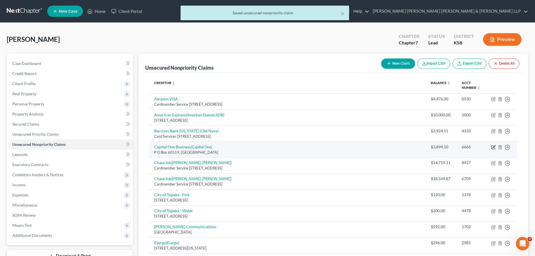
click at [493, 146] on icon "button" at bounding box center [493, 147] width 4 height 4
select select "4"
select select "2"
select select "0"
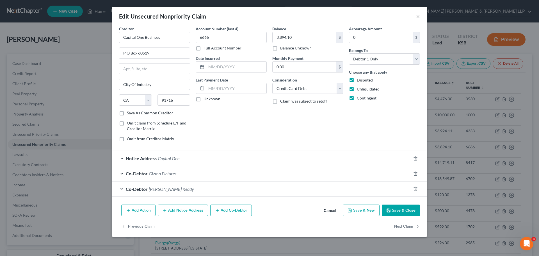
click at [156, 189] on span "[PERSON_NAME] Ready" at bounding box center [171, 188] width 45 height 5
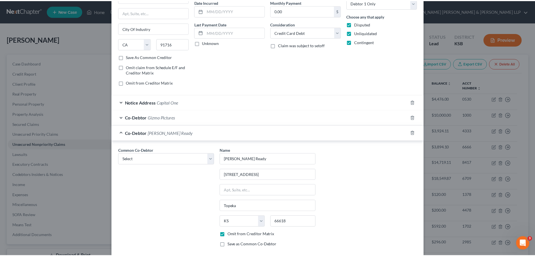
scroll to position [84, 0]
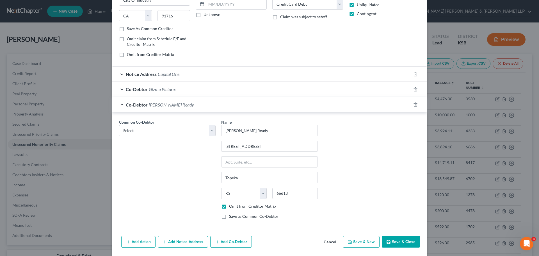
click at [409, 242] on button "Save & Close" at bounding box center [401, 242] width 38 height 12
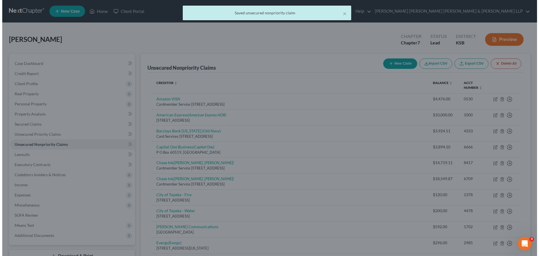
scroll to position [0, 0]
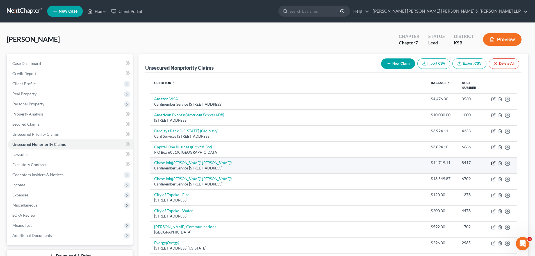
click at [494, 162] on icon "button" at bounding box center [494, 162] width 3 height 3
select select "14"
select select "2"
select select "3"
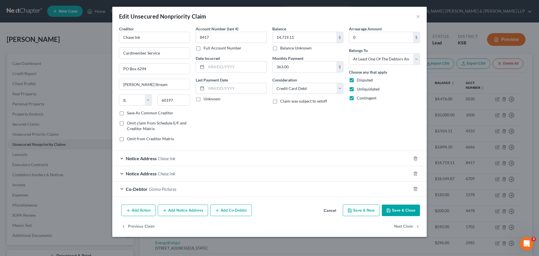
click at [398, 209] on button "Save & Close" at bounding box center [401, 211] width 38 height 12
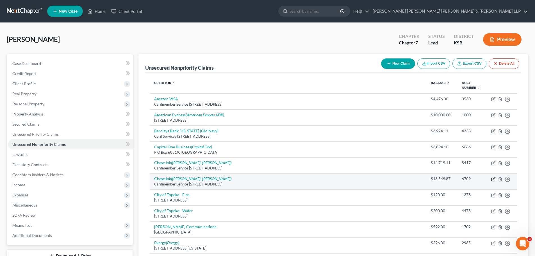
click at [493, 177] on icon "button" at bounding box center [493, 179] width 4 height 4
select select "14"
select select "2"
select select "3"
select select "17"
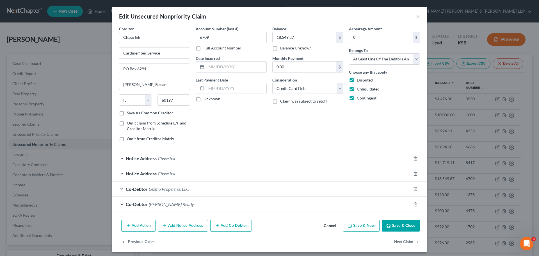
click at [193, 205] on div "Co-Debtor [PERSON_NAME] Ready" at bounding box center [261, 204] width 299 height 15
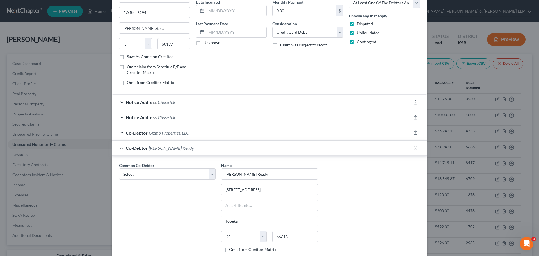
scroll to position [112, 0]
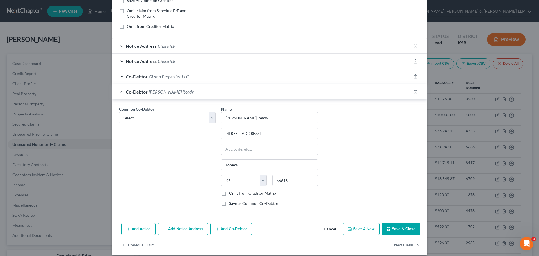
click at [229, 194] on label "Omit from Creditor Matrix" at bounding box center [252, 193] width 47 height 6
click at [232, 194] on input "Omit from Creditor Matrix" at bounding box center [234, 192] width 4 height 4
checkbox input "true"
click at [394, 228] on button "Save & Close" at bounding box center [401, 229] width 38 height 12
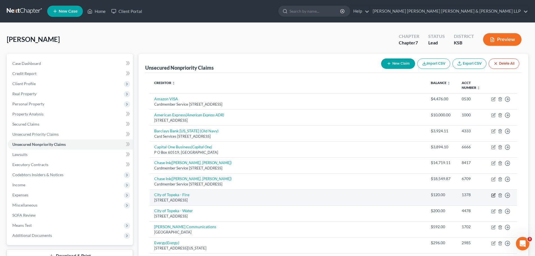
click at [494, 195] on icon "button" at bounding box center [493, 195] width 4 height 4
select select "17"
select select "3"
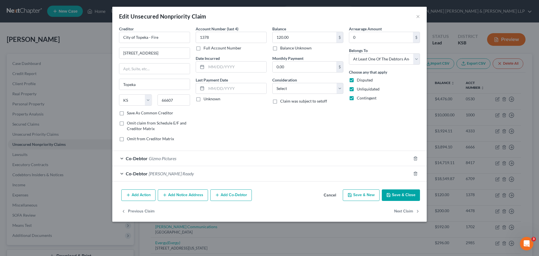
click at [215, 174] on div "Co-Debtor [PERSON_NAME] Ready" at bounding box center [261, 173] width 299 height 15
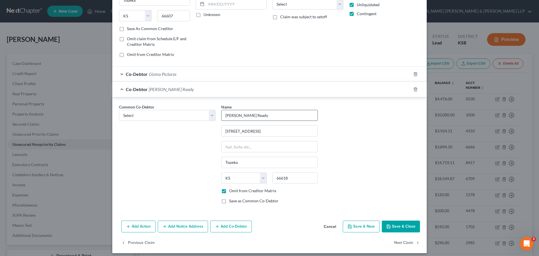
scroll to position [88, 0]
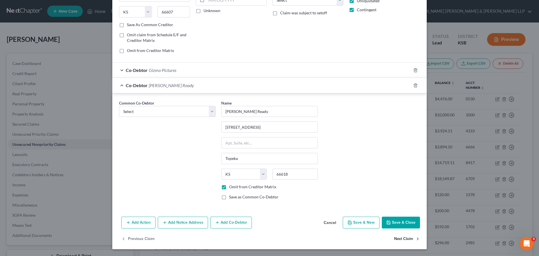
click at [397, 218] on button "Save & Close" at bounding box center [401, 223] width 38 height 12
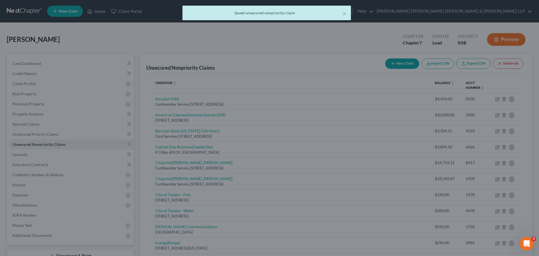
scroll to position [0, 0]
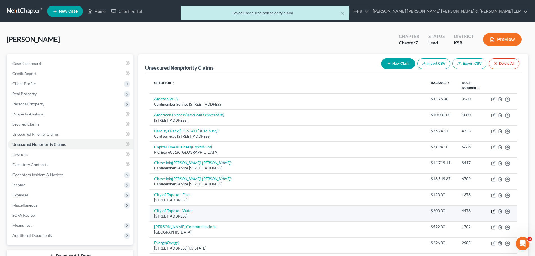
click at [493, 210] on icon "button" at bounding box center [493, 211] width 4 height 4
select select "17"
select select "20"
select select "3"
select select "17"
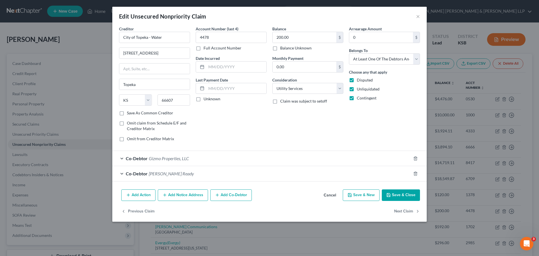
click at [258, 175] on div "Co-Debtor [PERSON_NAME] Ready" at bounding box center [261, 173] width 299 height 15
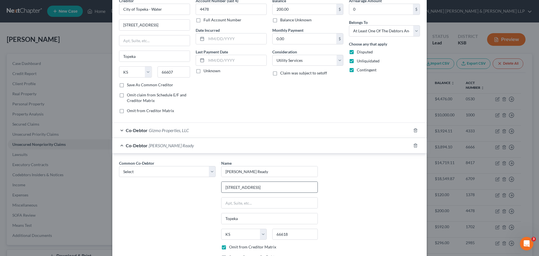
scroll to position [84, 0]
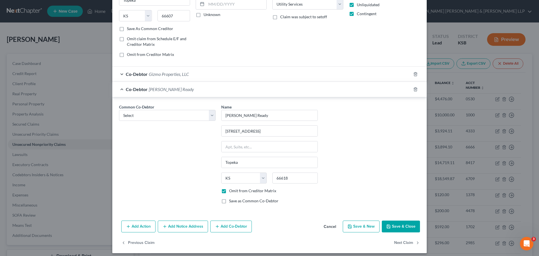
click at [402, 222] on button "Save & Close" at bounding box center [401, 227] width 38 height 12
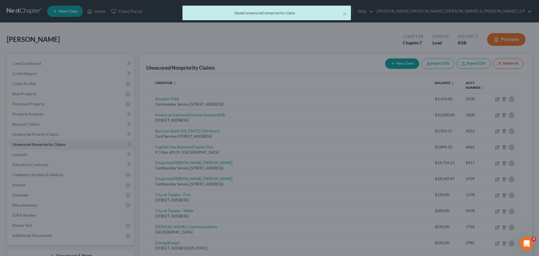
scroll to position [0, 0]
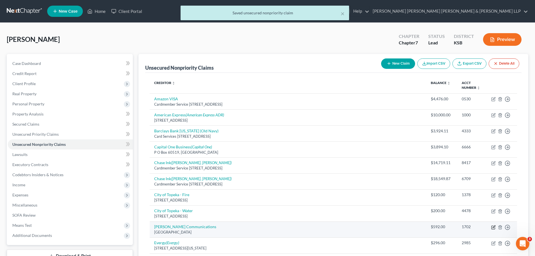
click at [492, 227] on icon "button" at bounding box center [493, 227] width 4 height 4
select select "45"
select select "0"
select select "3"
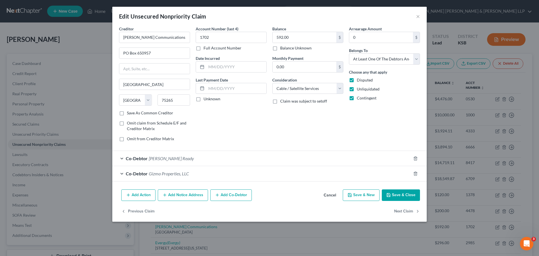
click at [196, 159] on div "Co-Debtor [PERSON_NAME] Ready" at bounding box center [261, 158] width 299 height 15
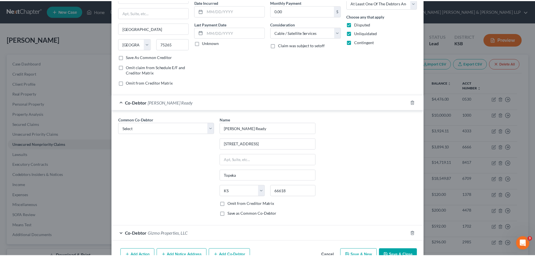
scroll to position [84, 0]
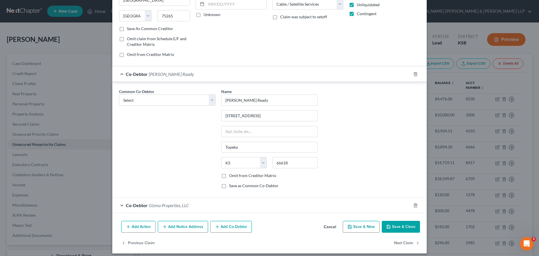
click at [237, 176] on label "Omit from Creditor Matrix" at bounding box center [252, 176] width 47 height 6
click at [235, 176] on input "Omit from Creditor Matrix" at bounding box center [234, 175] width 4 height 4
checkbox input "true"
click at [396, 227] on button "Save & Close" at bounding box center [401, 227] width 38 height 12
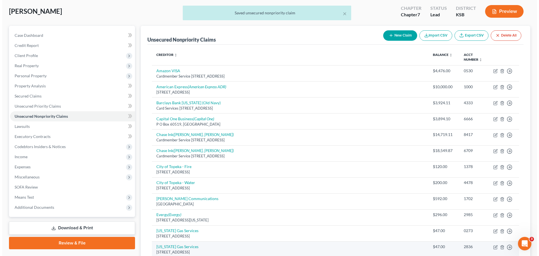
scroll to position [56, 0]
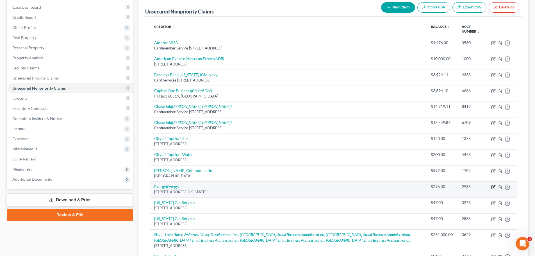
click at [493, 187] on icon "button" at bounding box center [494, 186] width 3 height 3
select select "26"
select select "20"
select select "3"
select select "17"
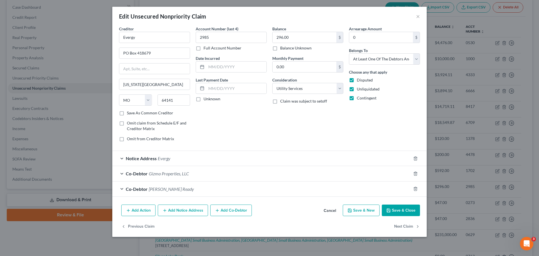
click at [181, 191] on div "Co-Debtor [PERSON_NAME] Ready" at bounding box center [261, 189] width 299 height 15
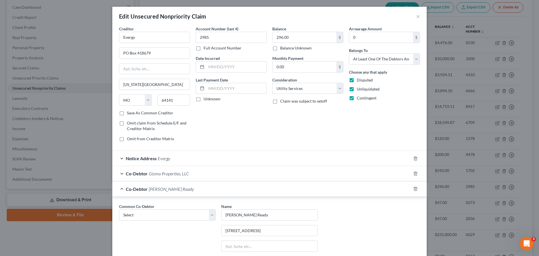
scroll to position [84, 0]
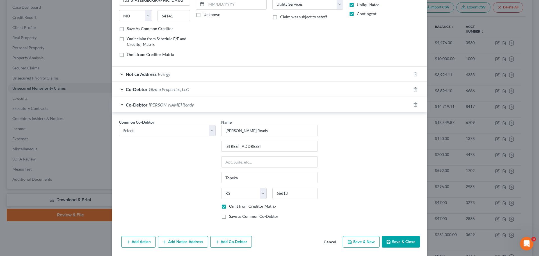
click at [394, 241] on button "Save & Close" at bounding box center [401, 242] width 38 height 12
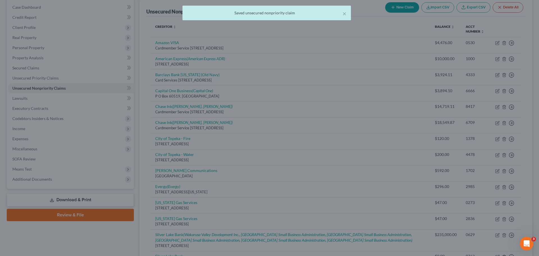
scroll to position [0, 0]
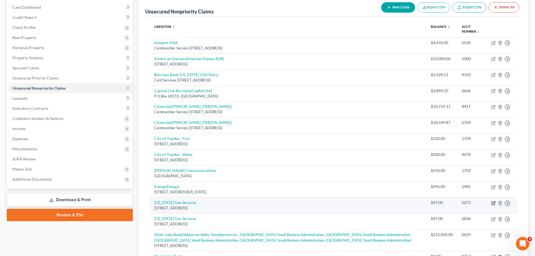
click at [493, 203] on icon "button" at bounding box center [494, 202] width 3 height 3
select select "17"
select select "20"
select select "3"
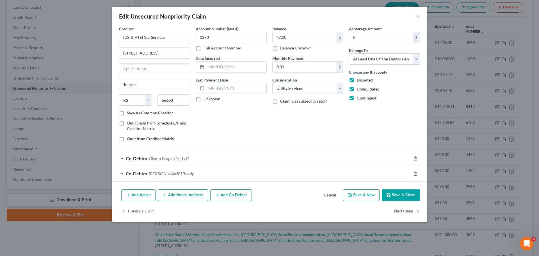
click at [201, 176] on div "Co-Debtor [PERSON_NAME] Ready" at bounding box center [261, 173] width 299 height 15
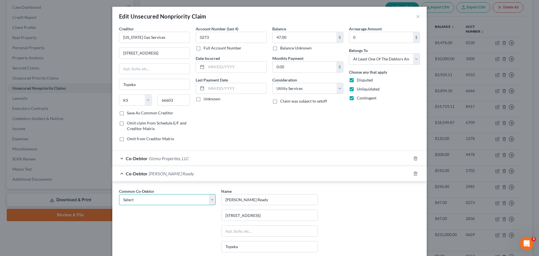
click at [210, 199] on select "Select Gizmo Properties, LLC Gizmo Properties, LLC [PERSON_NAME] [PERSON_NAME] …" at bounding box center [167, 199] width 97 height 11
select select "3"
click at [119, 194] on select "Select Gizmo Properties, LLC Gizmo Properties, LLC [PERSON_NAME] [PERSON_NAME] …" at bounding box center [167, 199] width 97 height 11
type input "[STREET_ADDRESS]"
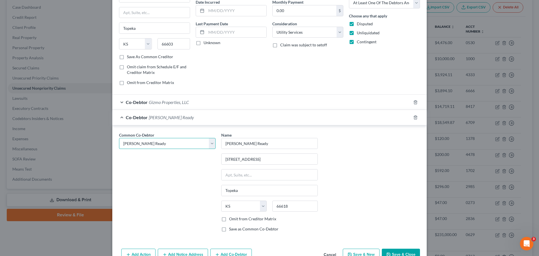
scroll to position [84, 0]
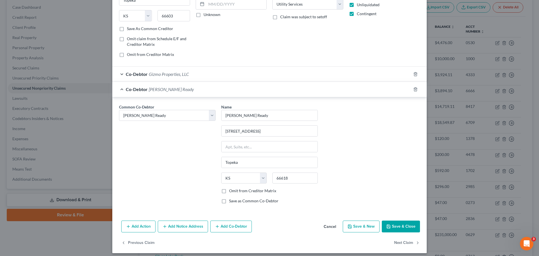
click at [245, 191] on label "Omit from Creditor Matrix" at bounding box center [252, 191] width 47 height 6
click at [235, 191] on input "Omit from Creditor Matrix" at bounding box center [234, 190] width 4 height 4
checkbox input "true"
click at [403, 225] on button "Save & Close" at bounding box center [401, 227] width 38 height 12
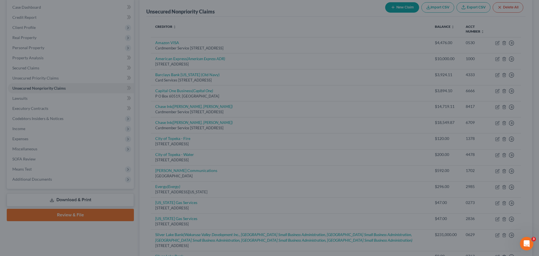
scroll to position [0, 0]
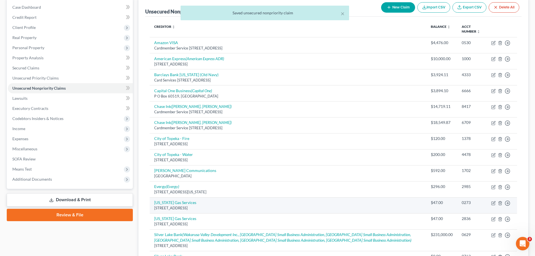
click at [289, 209] on div "[STREET_ADDRESS]" at bounding box center [288, 207] width 268 height 5
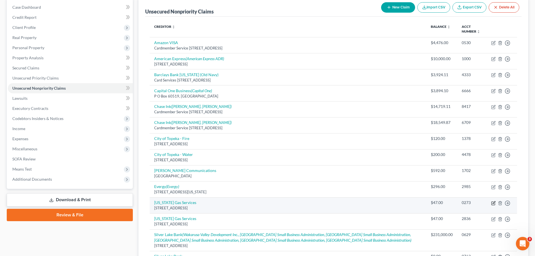
click at [492, 202] on icon "button" at bounding box center [493, 202] width 3 height 3
select select "17"
select select "20"
select select "3"
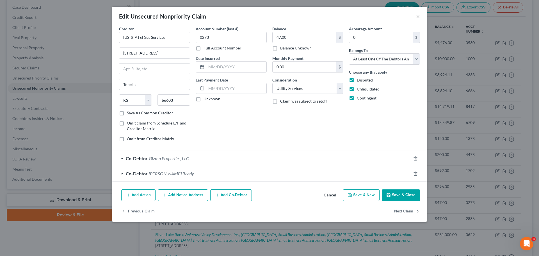
click at [214, 175] on div "Co-Debtor [PERSON_NAME] Ready" at bounding box center [261, 173] width 299 height 15
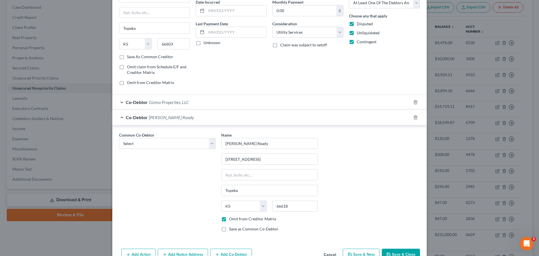
scroll to position [84, 0]
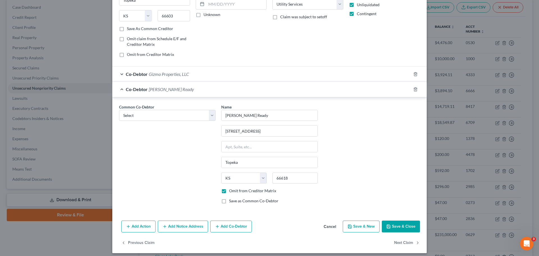
click at [399, 227] on button "Save & Close" at bounding box center [401, 227] width 38 height 12
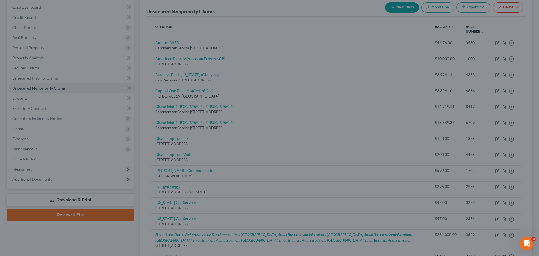
scroll to position [0, 0]
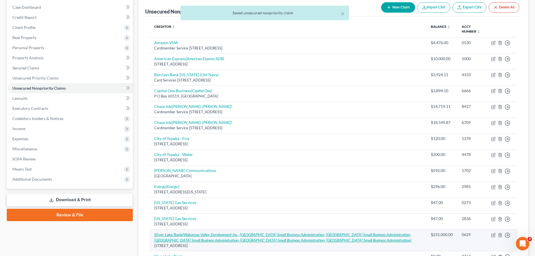
click at [202, 236] on icon "(Wakarusa Valley Development Inc., [GEOGRAPHIC_DATA] Small Business Administrat…" at bounding box center [282, 237] width 257 height 10
select select "17"
select select "14"
select select "3"
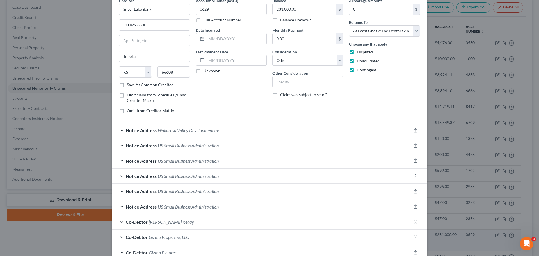
scroll to position [56, 0]
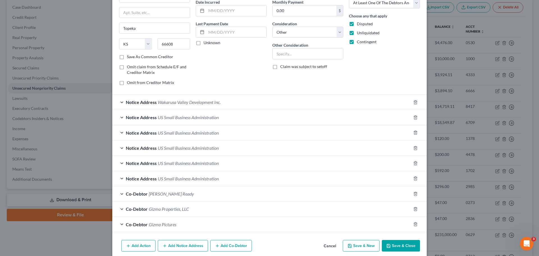
click at [143, 195] on span "Co-Debtor" at bounding box center [137, 193] width 22 height 5
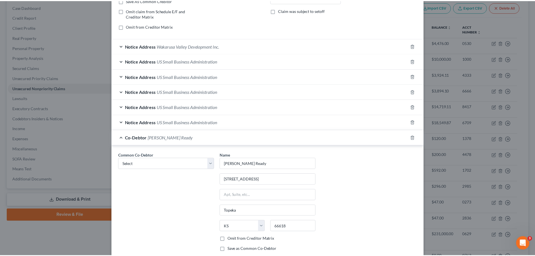
scroll to position [169, 0]
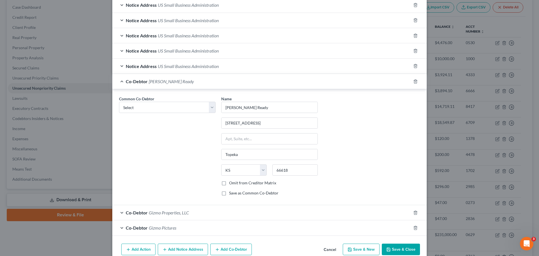
click at [229, 184] on label "Omit from Creditor Matrix" at bounding box center [252, 183] width 47 height 6
click at [232, 184] on input "Omit from Creditor Matrix" at bounding box center [234, 182] width 4 height 4
click at [229, 183] on label "Omit from Creditor Matrix" at bounding box center [252, 183] width 47 height 6
click at [232, 183] on input "Omit from Creditor Matrix" at bounding box center [234, 182] width 4 height 4
checkbox input "false"
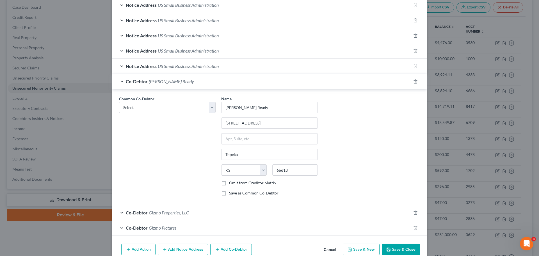
click at [394, 247] on button "Save & Close" at bounding box center [401, 250] width 38 height 12
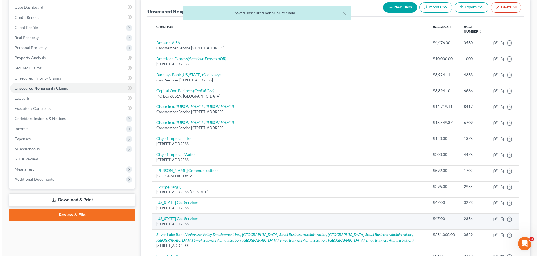
scroll to position [84, 0]
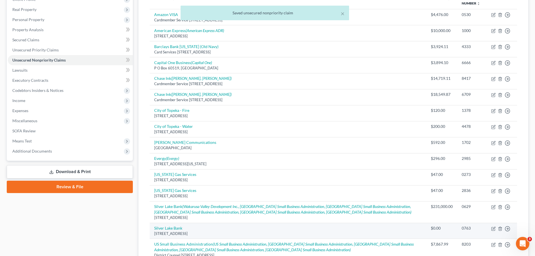
click at [205, 232] on div "[STREET_ADDRESS]" at bounding box center [288, 233] width 268 height 5
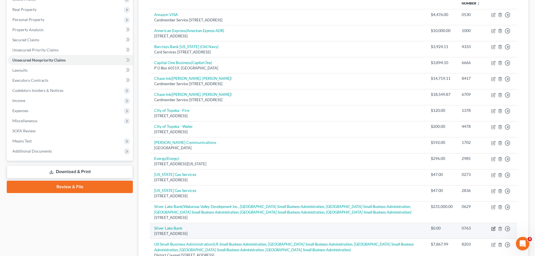
click at [494, 229] on icon "button" at bounding box center [493, 228] width 4 height 4
select select "17"
select select "14"
select select "3"
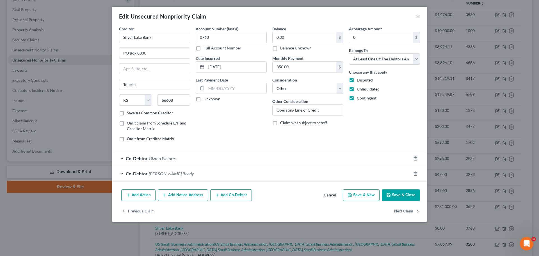
click at [165, 174] on span "[PERSON_NAME] Ready" at bounding box center [171, 173] width 45 height 5
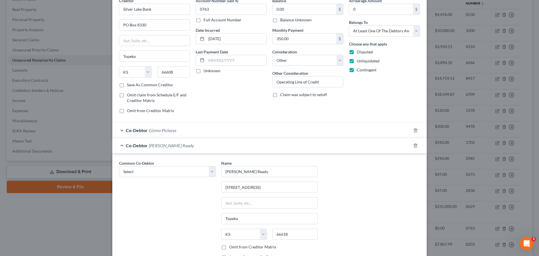
scroll to position [56, 0]
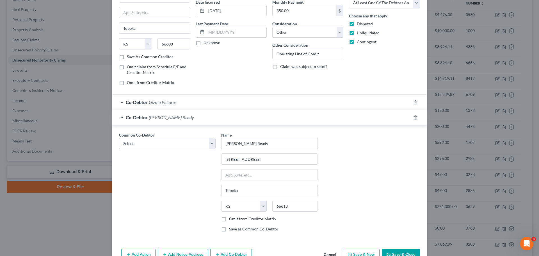
click at [394, 253] on button "Save & Close" at bounding box center [401, 255] width 38 height 12
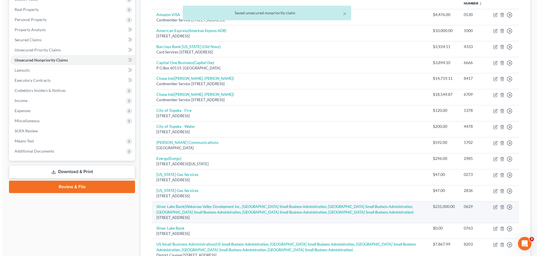
scroll to position [112, 0]
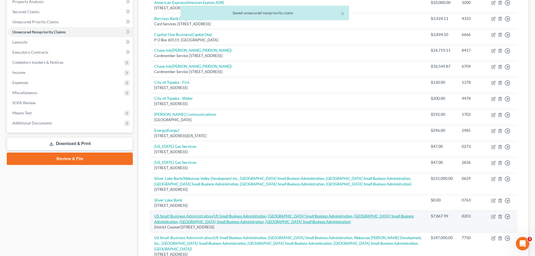
click at [198, 222] on icon "(US Small Business Administration, [GEOGRAPHIC_DATA] Small Business Administrat…" at bounding box center [284, 219] width 260 height 10
select select "30"
select select "14"
select select "3"
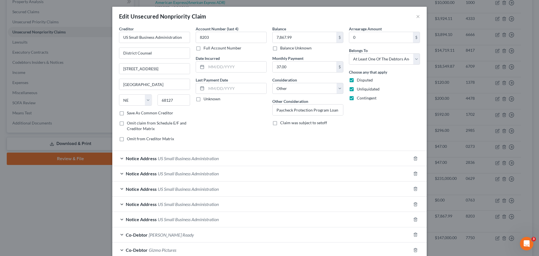
scroll to position [28, 0]
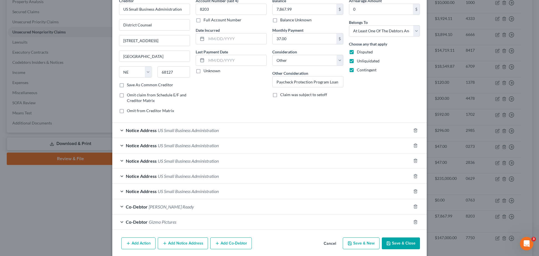
click at [239, 207] on div "Co-Debtor [PERSON_NAME] Ready" at bounding box center [261, 206] width 299 height 15
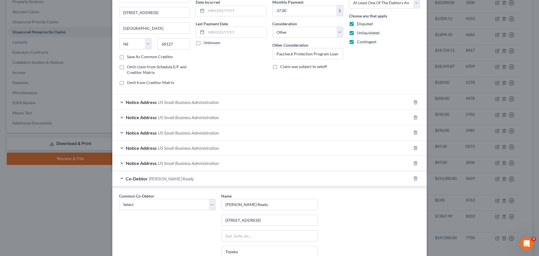
scroll to position [112, 0]
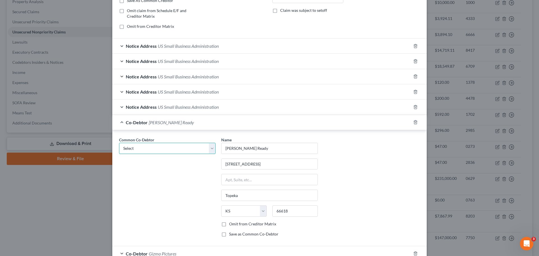
click at [194, 149] on select "Select Gizmo Properties, LLC Gizmo Properties, LLC [PERSON_NAME] [PERSON_NAME] …" at bounding box center [167, 148] width 97 height 11
select select "3"
click at [119, 143] on select "Select Gizmo Properties, LLC Gizmo Properties, LLC [PERSON_NAME] [PERSON_NAME] …" at bounding box center [167, 148] width 97 height 11
type input "[STREET_ADDRESS]"
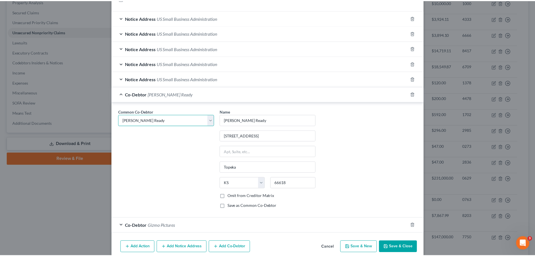
scroll to position [165, 0]
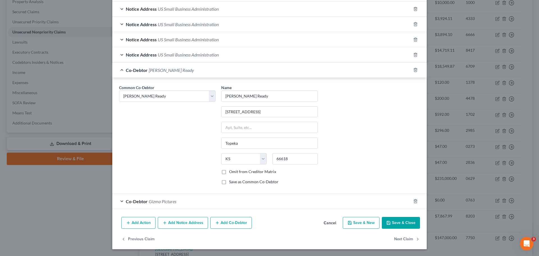
click at [401, 224] on button "Save & Close" at bounding box center [401, 223] width 38 height 12
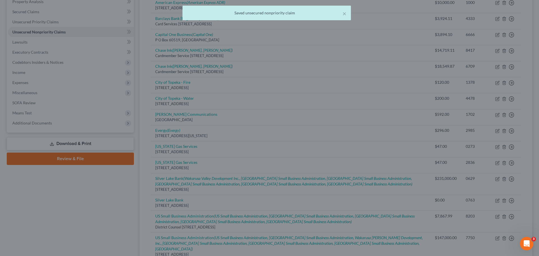
scroll to position [0, 0]
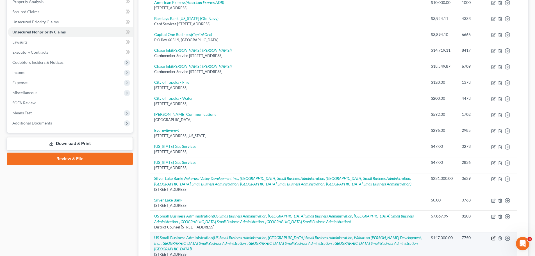
click at [494, 239] on icon "button" at bounding box center [493, 238] width 4 height 4
select select "4"
select select "3"
select select "17"
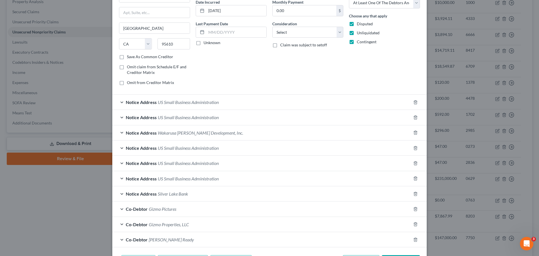
scroll to position [84, 0]
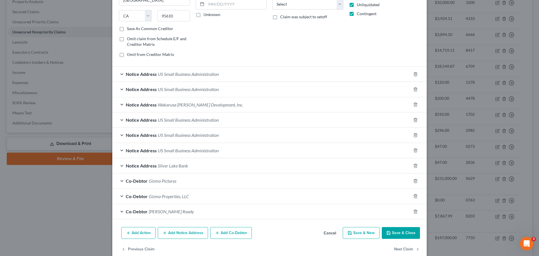
click at [166, 212] on span "[PERSON_NAME] Ready" at bounding box center [171, 211] width 45 height 5
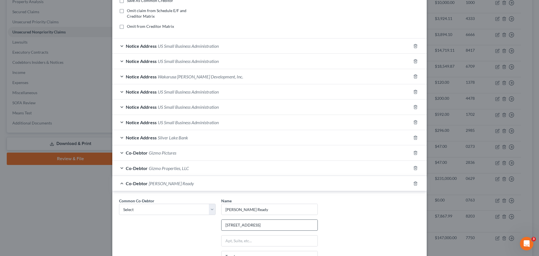
scroll to position [140, 0]
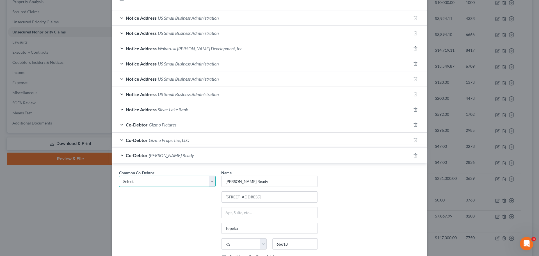
click at [210, 181] on select "Select Gizmo Properties, LLC Gizmo Properties, LLC [PERSON_NAME] [PERSON_NAME] …" at bounding box center [167, 181] width 97 height 11
select select "3"
click at [119, 176] on select "Select Gizmo Properties, LLC Gizmo Properties, LLC [PERSON_NAME] [PERSON_NAME] …" at bounding box center [167, 181] width 97 height 11
type input "[STREET_ADDRESS]"
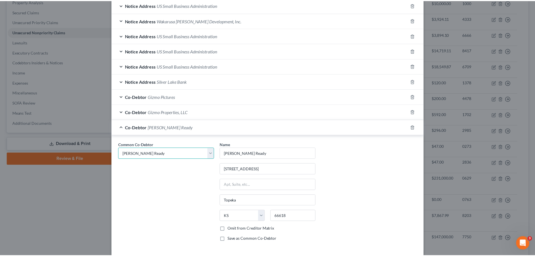
scroll to position [197, 0]
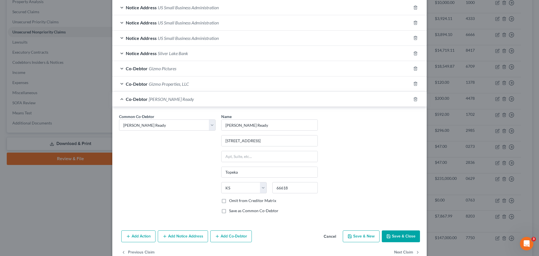
click at [395, 235] on button "Save & Close" at bounding box center [401, 236] width 38 height 12
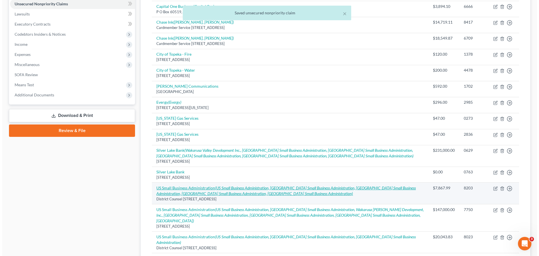
scroll to position [169, 0]
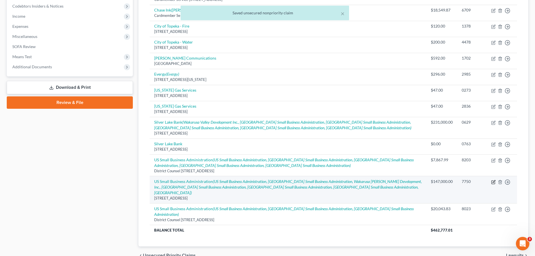
click at [492, 183] on icon "button" at bounding box center [493, 181] width 3 height 3
select select "4"
select select "3"
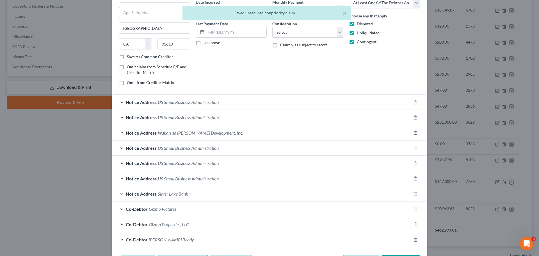
scroll to position [84, 0]
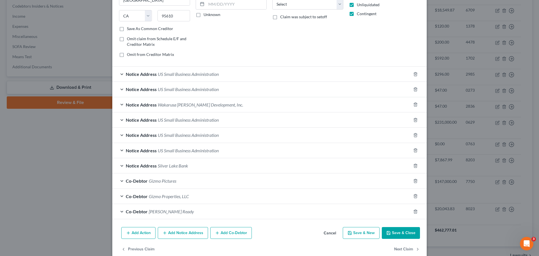
click at [207, 212] on div "Co-Debtor [PERSON_NAME] Ready" at bounding box center [261, 211] width 299 height 15
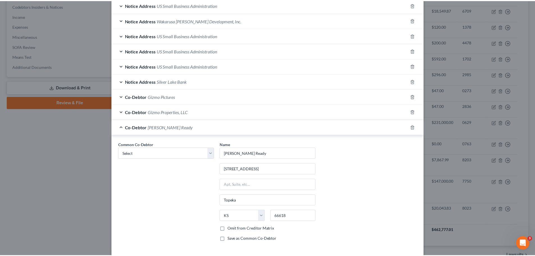
scroll to position [210, 0]
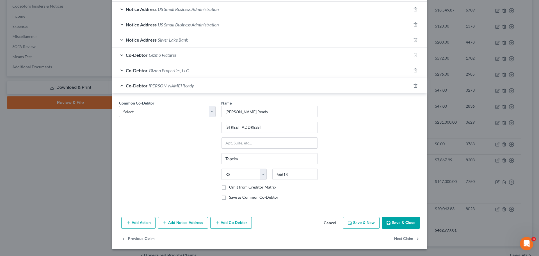
click at [399, 223] on button "Save & Close" at bounding box center [401, 223] width 38 height 12
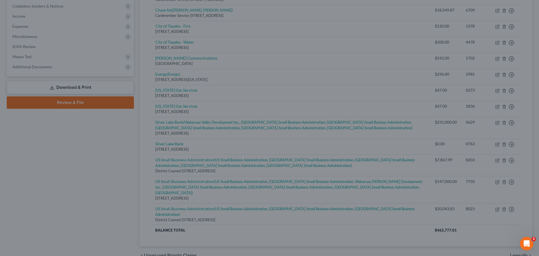
scroll to position [0, 0]
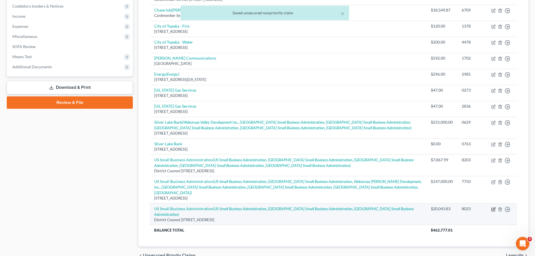
click at [494, 207] on icon "button" at bounding box center [493, 209] width 4 height 4
select select "30"
select select "3"
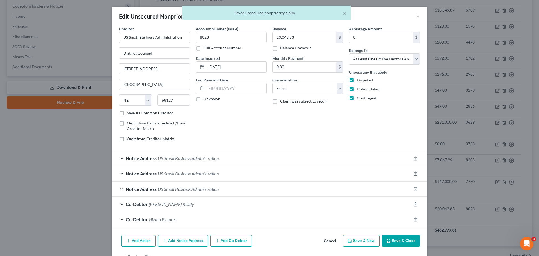
click at [279, 206] on div "Co-Debtor [PERSON_NAME] Ready" at bounding box center [261, 204] width 299 height 15
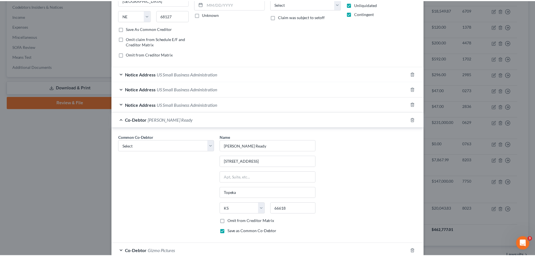
scroll to position [134, 0]
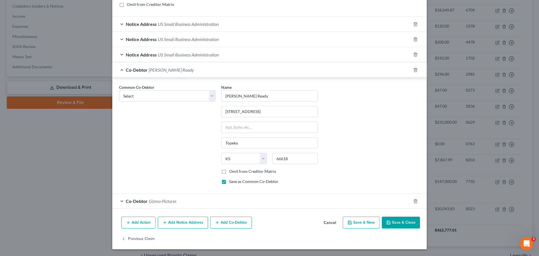
click at [396, 223] on button "Save & Close" at bounding box center [401, 223] width 38 height 12
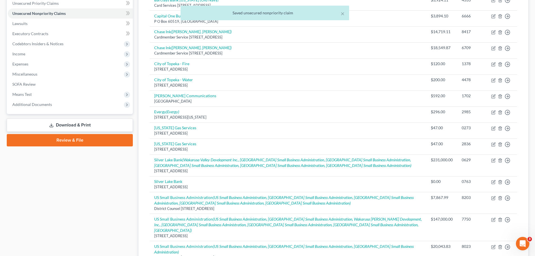
scroll to position [103, 0]
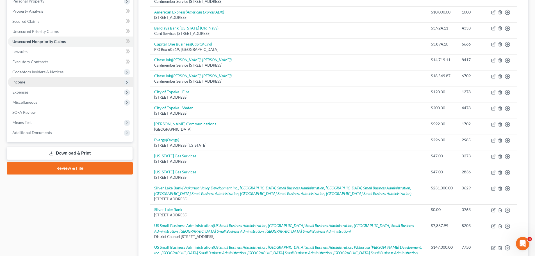
click at [18, 81] on span "Income" at bounding box center [18, 82] width 13 height 5
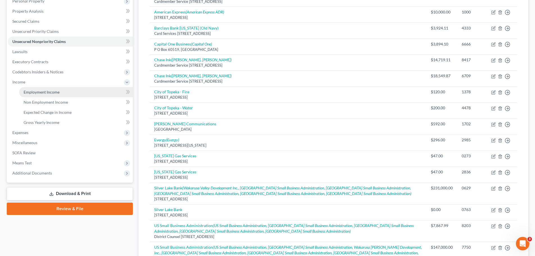
click at [53, 92] on span "Employment Income" at bounding box center [42, 92] width 36 height 5
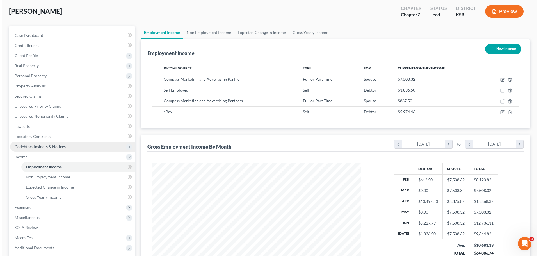
scroll to position [56, 0]
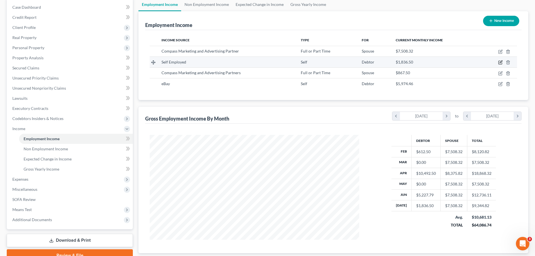
click at [500, 62] on icon "button" at bounding box center [501, 62] width 3 height 3
select select "1"
select select "0"
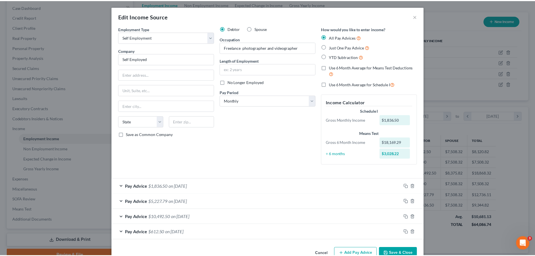
scroll to position [15, 0]
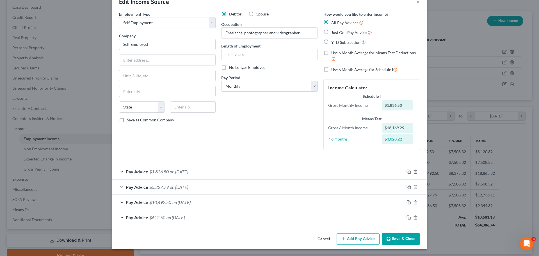
click at [400, 239] on button "Save & Close" at bounding box center [401, 239] width 38 height 12
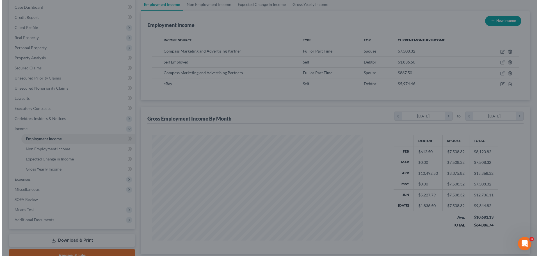
scroll to position [280855, 280739]
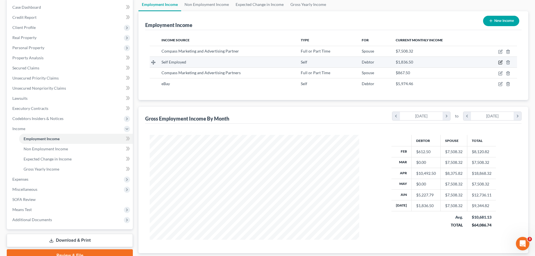
click at [500, 62] on icon "button" at bounding box center [500, 62] width 4 height 4
select select "1"
select select "0"
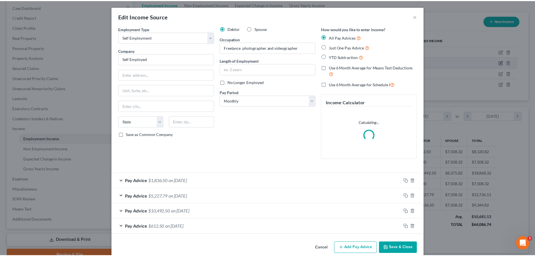
scroll to position [106, 223]
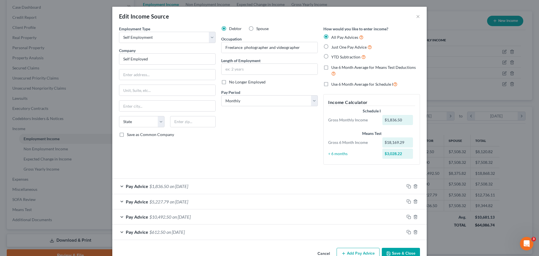
click at [409, 250] on button "Save & Close" at bounding box center [401, 254] width 38 height 12
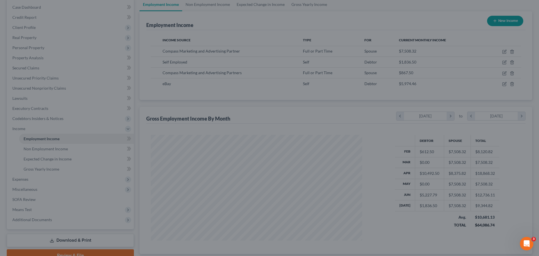
scroll to position [280855, 280739]
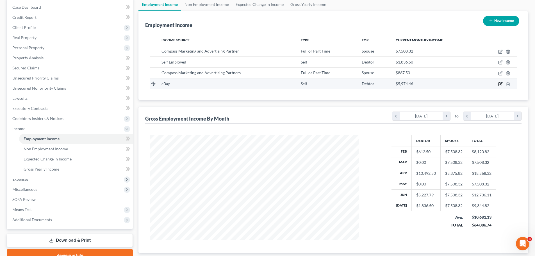
click at [501, 84] on icon "button" at bounding box center [500, 84] width 4 height 4
select select "1"
select select "0"
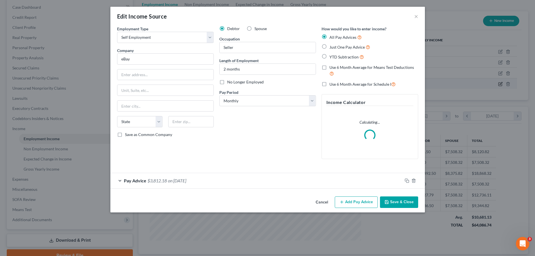
scroll to position [106, 223]
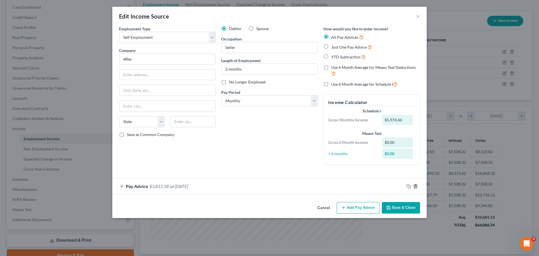
click at [416, 186] on icon "button" at bounding box center [416, 186] width 4 height 4
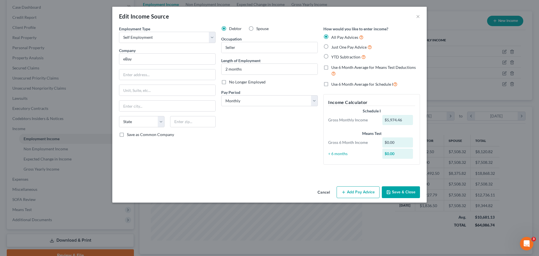
click at [356, 190] on button "Add Pay Advice" at bounding box center [358, 192] width 43 height 12
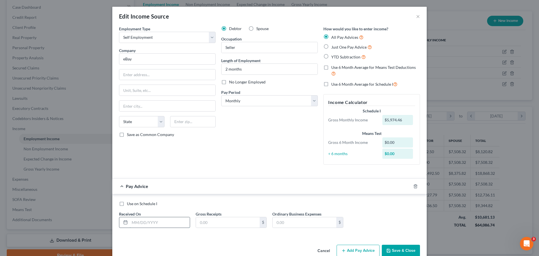
click at [158, 224] on input "text" at bounding box center [160, 222] width 60 height 11
type input "[DATE]"
type input "3,100.87"
click at [399, 249] on button "Save & Close" at bounding box center [401, 251] width 38 height 12
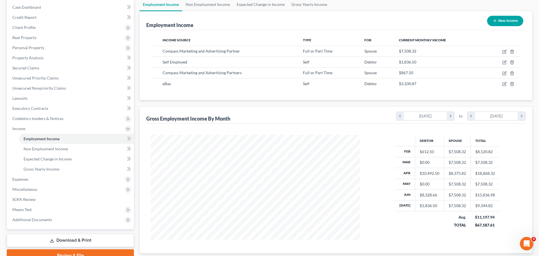
scroll to position [280855, 280739]
click at [501, 85] on icon "button" at bounding box center [501, 83] width 3 height 3
select select "1"
select select "0"
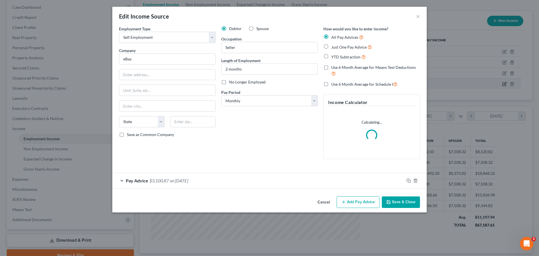
scroll to position [106, 223]
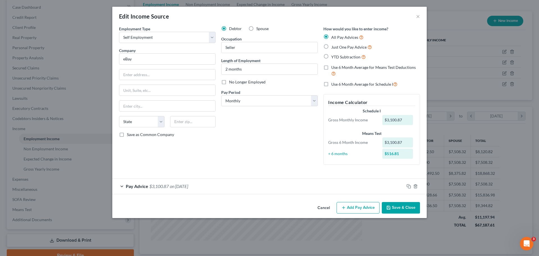
click at [356, 207] on button "Add Pay Advice" at bounding box center [358, 208] width 43 height 12
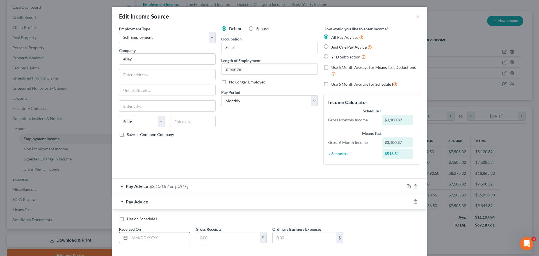
click at [136, 237] on input "text" at bounding box center [160, 237] width 60 height 11
type input "[DATE]"
click at [224, 237] on input "text" at bounding box center [228, 237] width 64 height 11
type input "711.31"
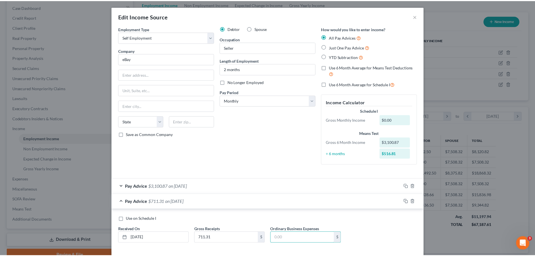
scroll to position [27, 0]
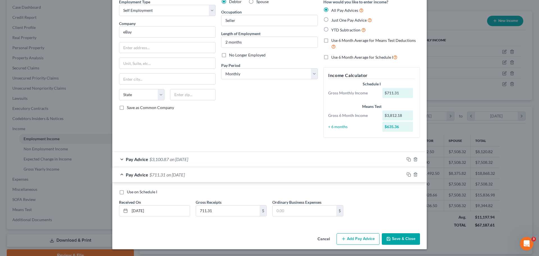
click at [399, 236] on button "Save & Close" at bounding box center [401, 239] width 38 height 12
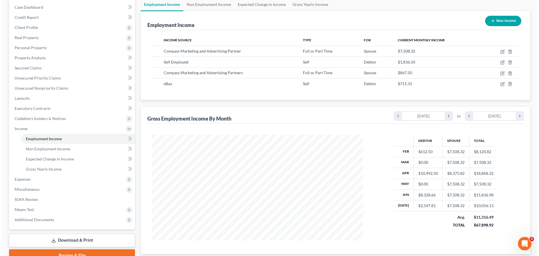
scroll to position [280855, 280739]
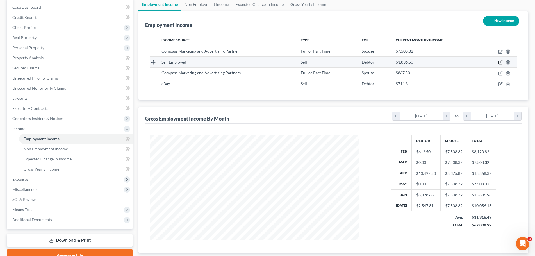
click at [502, 63] on icon "button" at bounding box center [500, 62] width 3 height 3
select select "1"
select select "0"
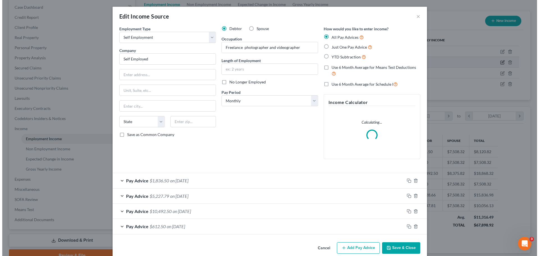
scroll to position [106, 223]
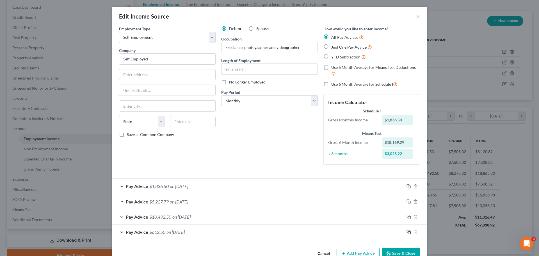
click at [409, 232] on rect "button" at bounding box center [410, 233] width 3 height 3
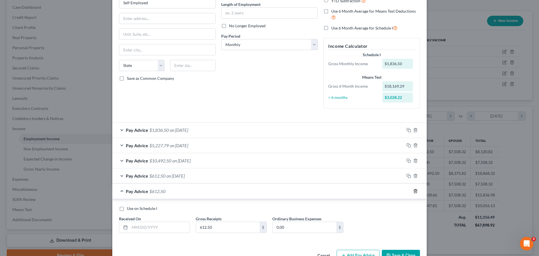
click at [414, 192] on icon "button" at bounding box center [416, 191] width 4 height 4
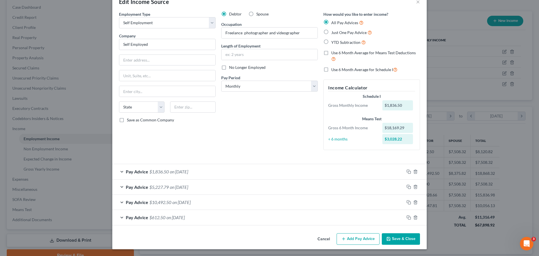
click at [126, 216] on span "Pay Advice" at bounding box center [137, 217] width 22 height 5
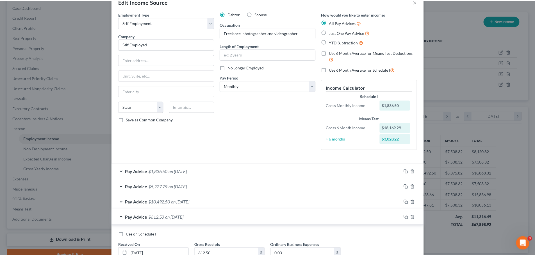
scroll to position [56, 0]
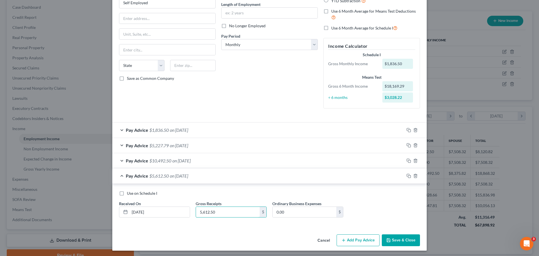
type input "5,612.50"
click at [391, 241] on button "Save & Close" at bounding box center [401, 240] width 38 height 12
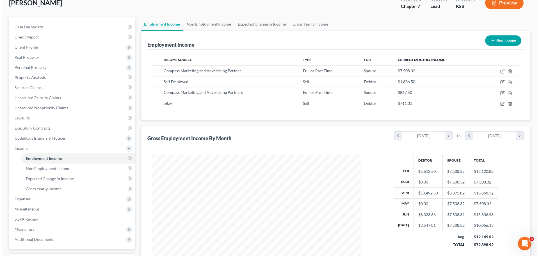
scroll to position [8, 0]
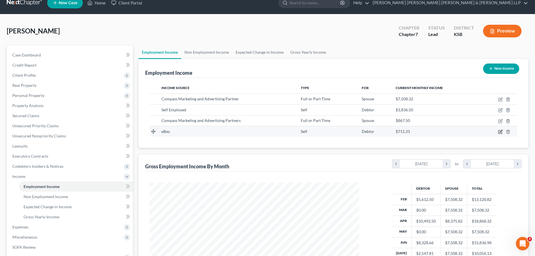
click at [502, 132] on icon "button" at bounding box center [500, 132] width 4 height 4
select select "1"
select select "0"
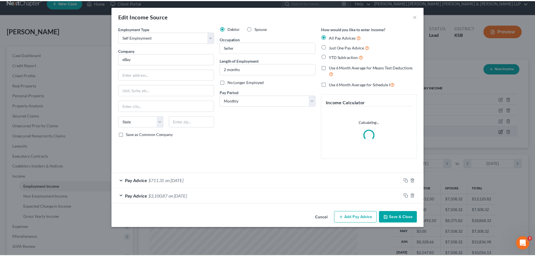
scroll to position [106, 223]
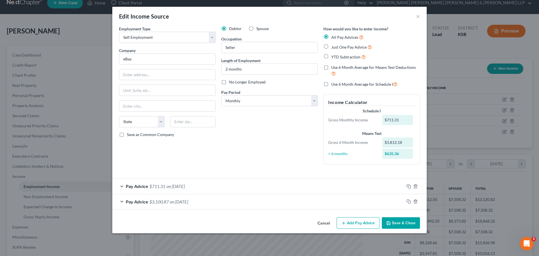
click at [408, 223] on button "Save & Close" at bounding box center [401, 223] width 38 height 12
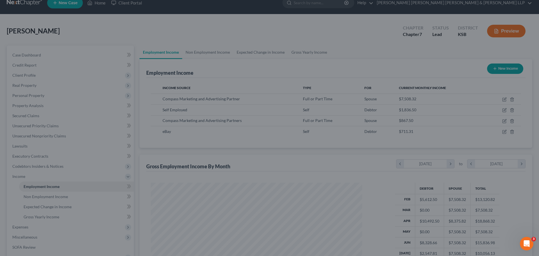
scroll to position [280855, 280739]
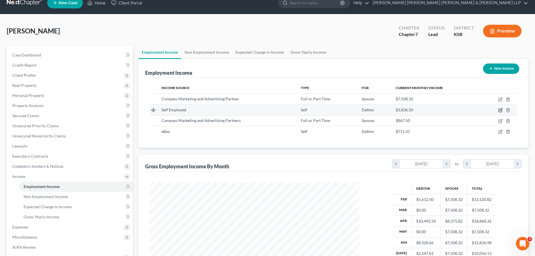
click at [500, 110] on icon "button" at bounding box center [500, 110] width 4 height 4
select select "1"
select select "0"
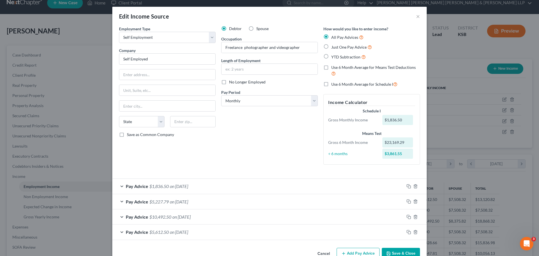
scroll to position [15, 0]
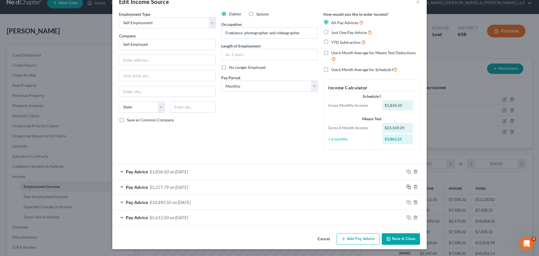
click at [407, 187] on icon "button" at bounding box center [409, 187] width 4 height 4
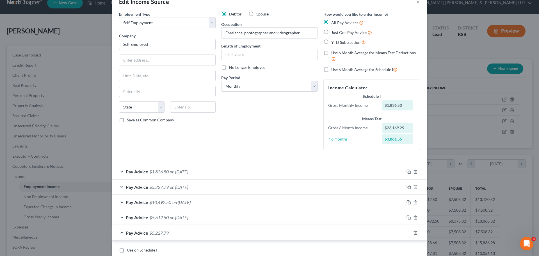
click at [206, 234] on div "Pay Advice $5,227.79" at bounding box center [261, 232] width 299 height 15
click at [414, 232] on icon "button" at bounding box center [416, 232] width 4 height 4
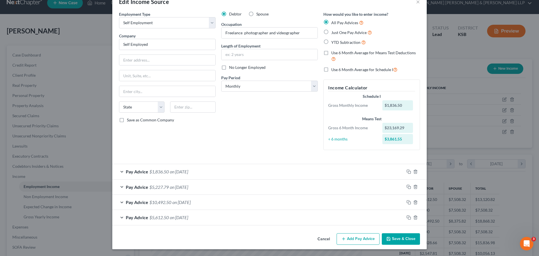
click at [137, 188] on span "Pay Advice" at bounding box center [137, 186] width 22 height 5
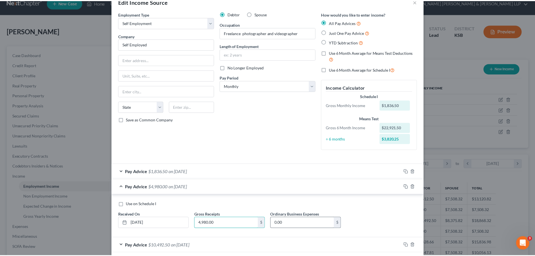
scroll to position [43, 0]
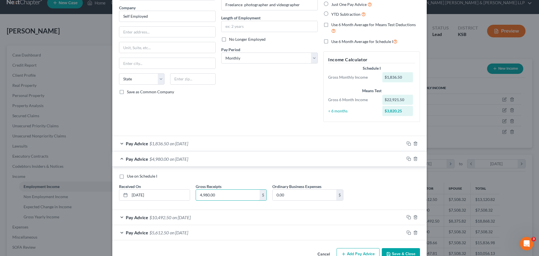
type input "4,980.00"
click at [400, 253] on button "Save & Close" at bounding box center [401, 254] width 38 height 12
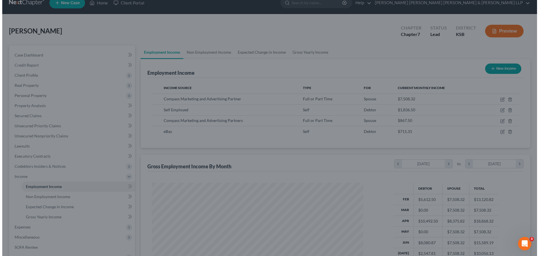
scroll to position [280855, 280739]
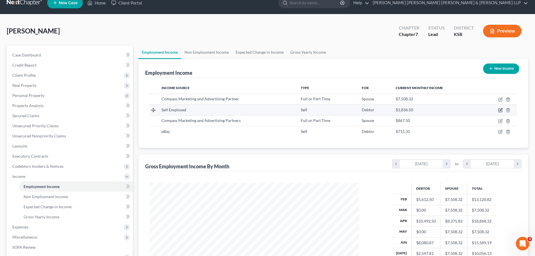
click at [500, 111] on icon "button" at bounding box center [500, 110] width 4 height 4
select select "1"
select select "0"
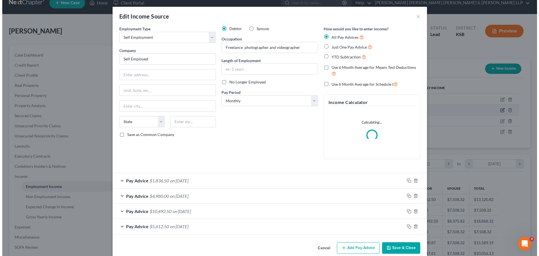
scroll to position [106, 223]
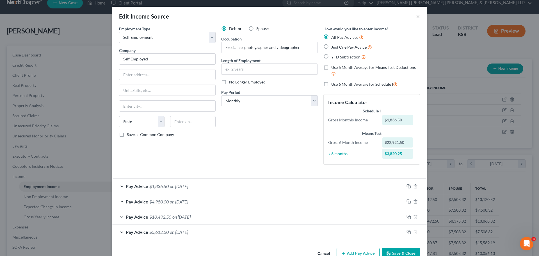
click at [130, 184] on span "Pay Advice" at bounding box center [137, 185] width 22 height 5
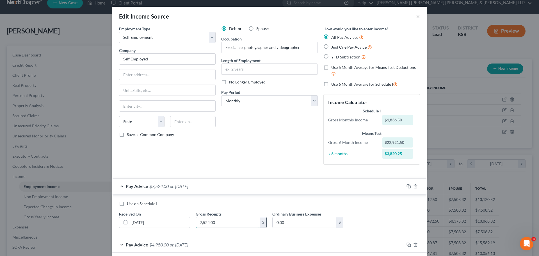
type input "7,524.00"
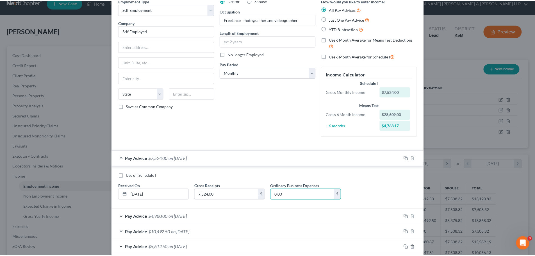
scroll to position [58, 0]
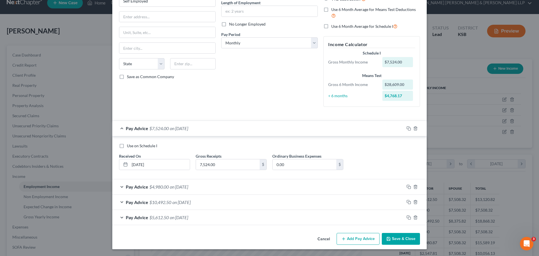
click at [402, 237] on button "Save & Close" at bounding box center [401, 239] width 38 height 12
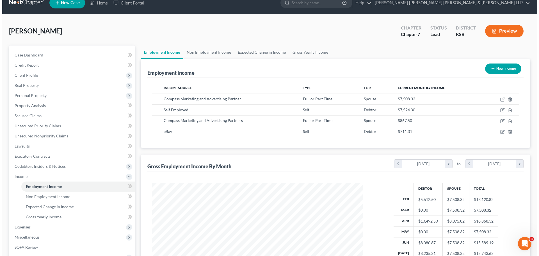
scroll to position [280855, 280739]
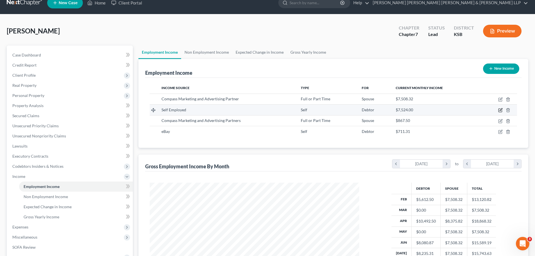
click at [500, 110] on icon "button" at bounding box center [501, 109] width 3 height 3
select select "1"
select select "0"
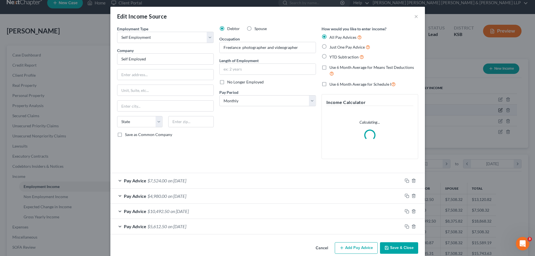
scroll to position [106, 223]
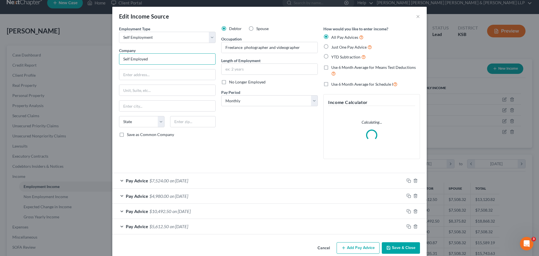
click at [159, 60] on input "Self Employed" at bounding box center [167, 58] width 97 height 11
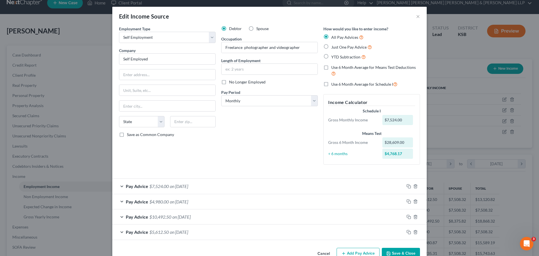
type input "Self Employed"
click at [407, 251] on button "Save & Close" at bounding box center [401, 254] width 38 height 12
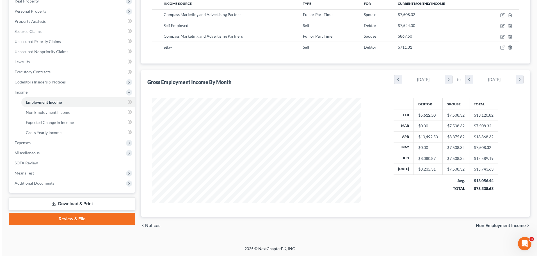
scroll to position [37, 0]
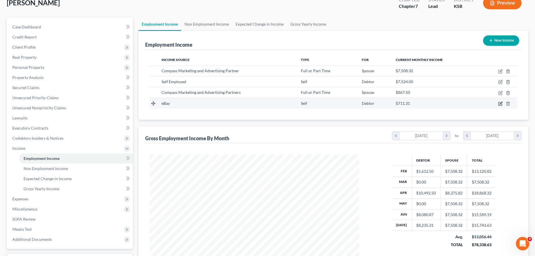
click at [500, 103] on icon "button" at bounding box center [500, 103] width 4 height 4
select select "1"
select select "0"
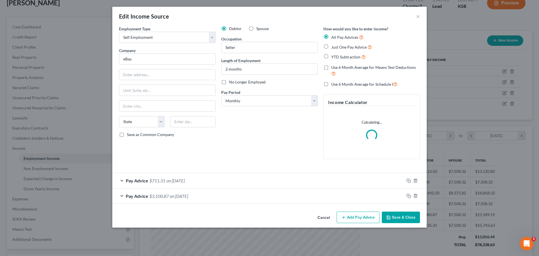
scroll to position [106, 223]
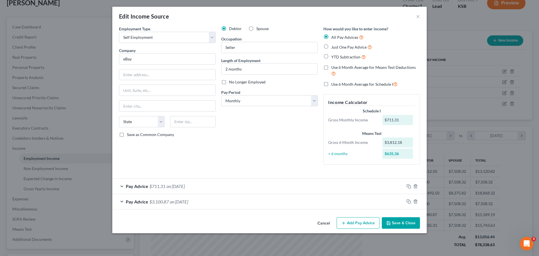
click at [353, 226] on button "Add Pay Advice" at bounding box center [358, 223] width 43 height 12
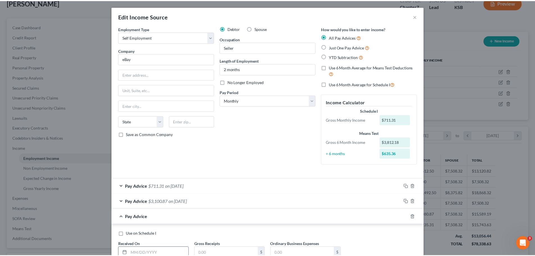
scroll to position [28, 0]
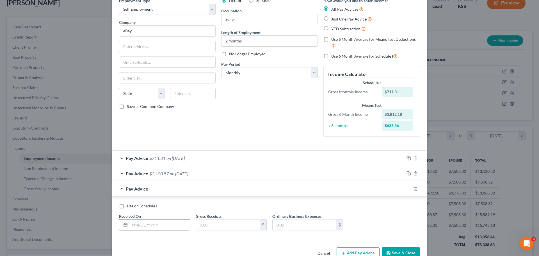
click at [142, 224] on input "text" at bounding box center [160, 224] width 60 height 11
type input "[DATE]"
type input "465.00"
click at [398, 251] on button "Save & Close" at bounding box center [401, 253] width 38 height 12
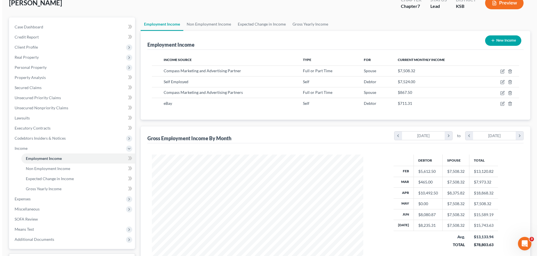
scroll to position [280855, 280739]
click at [510, 40] on button "New Income" at bounding box center [501, 40] width 36 height 10
select select "0"
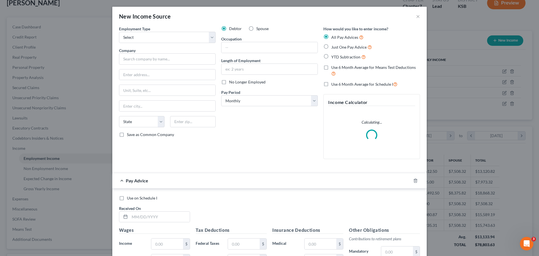
scroll to position [106, 223]
click at [137, 57] on input "text" at bounding box center [167, 58] width 97 height 11
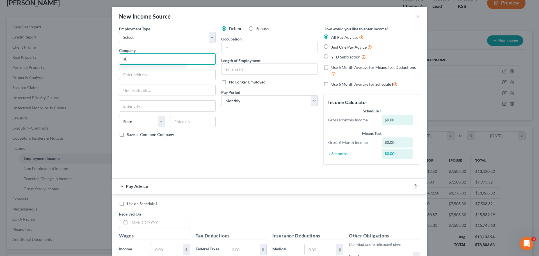
type input "s"
type input "v"
type input "VENMO"
click at [239, 48] on input "text" at bounding box center [270, 47] width 96 height 11
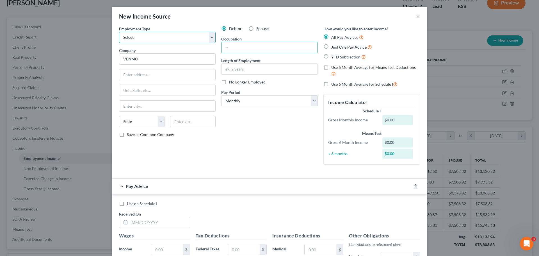
click at [210, 37] on select "Select Full or [DEMOGRAPHIC_DATA] Employment Self Employment" at bounding box center [167, 37] width 97 height 11
select select "1"
click at [119, 32] on select "Select Full or [DEMOGRAPHIC_DATA] Employment Self Employment" at bounding box center [167, 37] width 97 height 11
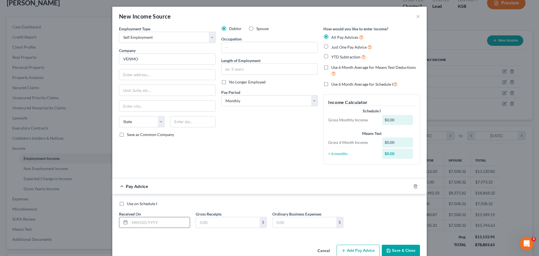
click at [158, 222] on input "text" at bounding box center [160, 222] width 60 height 11
type input "[DATE]"
type input "465.00"
click at [350, 252] on button "Add Pay Advice" at bounding box center [358, 251] width 43 height 12
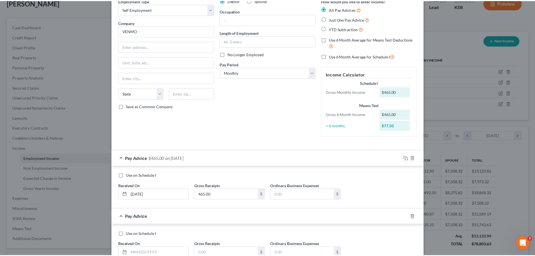
scroll to position [56, 0]
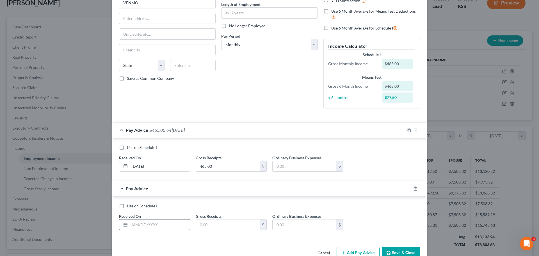
click at [145, 224] on input "text" at bounding box center [160, 224] width 60 height 11
type input "[DATE]"
click at [228, 222] on input "text" at bounding box center [228, 224] width 64 height 11
type input "660.00"
click at [396, 251] on button "Save & Close" at bounding box center [401, 253] width 38 height 12
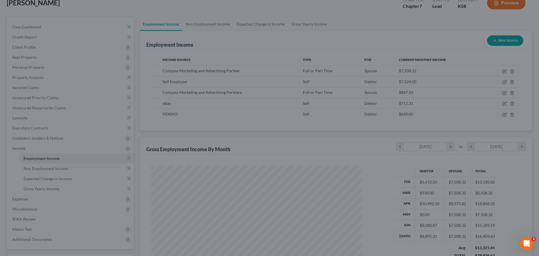
scroll to position [280855, 280739]
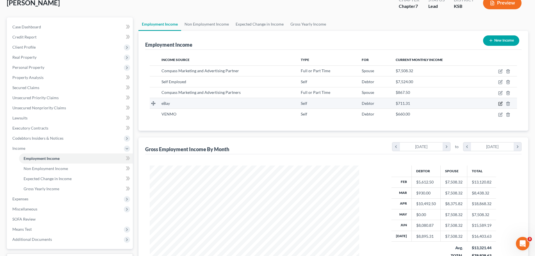
click at [500, 104] on icon "button" at bounding box center [501, 103] width 3 height 3
select select "1"
select select "0"
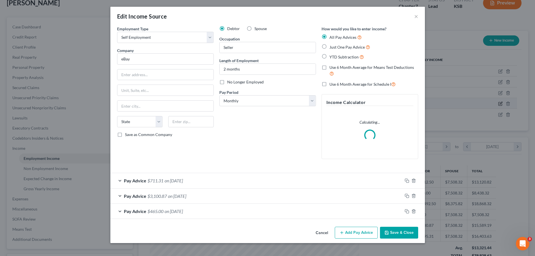
scroll to position [106, 223]
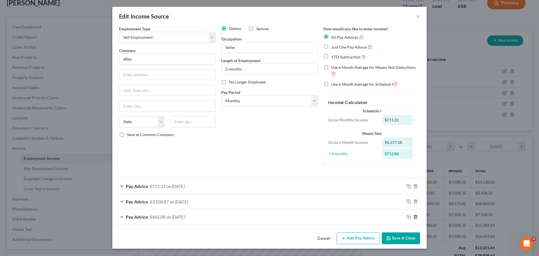
click at [416, 216] on icon "button" at bounding box center [416, 217] width 4 height 4
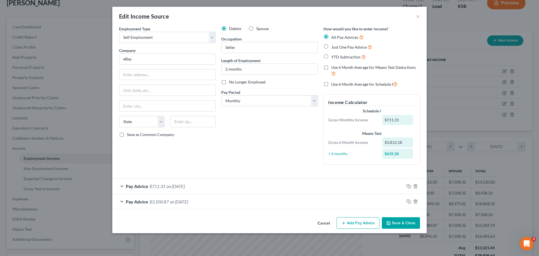
click at [398, 223] on button "Save & Close" at bounding box center [401, 223] width 38 height 12
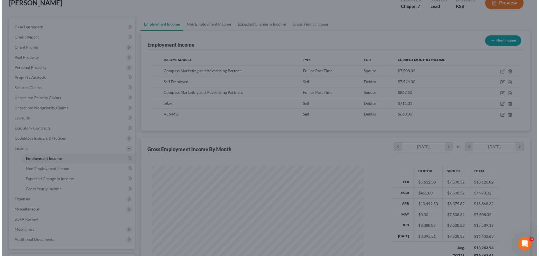
scroll to position [280855, 280739]
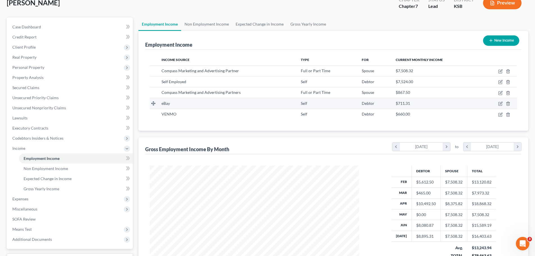
click at [165, 103] on span "eBay" at bounding box center [166, 103] width 8 height 5
click at [502, 103] on icon "button" at bounding box center [501, 103] width 3 height 3
select select "1"
select select "0"
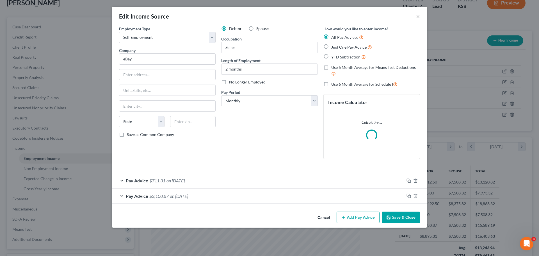
scroll to position [106, 223]
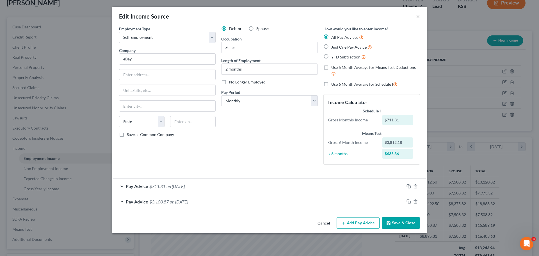
click at [353, 222] on button "Add Pay Advice" at bounding box center [358, 223] width 43 height 12
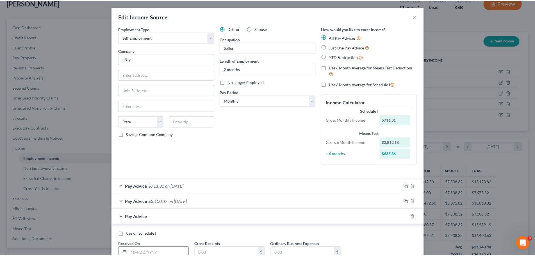
scroll to position [28, 0]
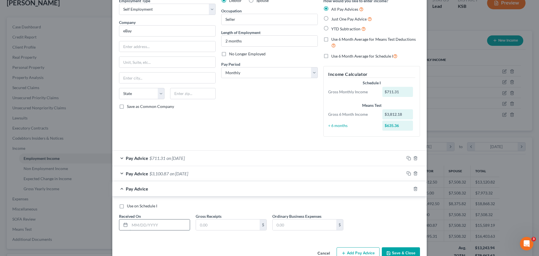
click at [146, 224] on input "text" at bounding box center [160, 224] width 60 height 11
type input "[DATE]"
type input "420.00"
click at [399, 251] on button "Save & Close" at bounding box center [401, 253] width 38 height 12
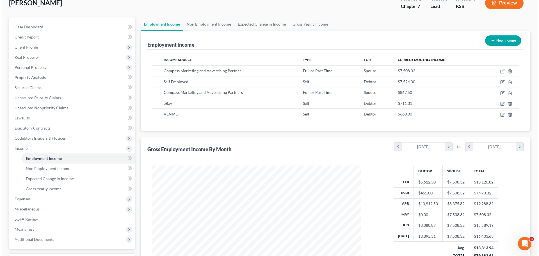
scroll to position [65, 0]
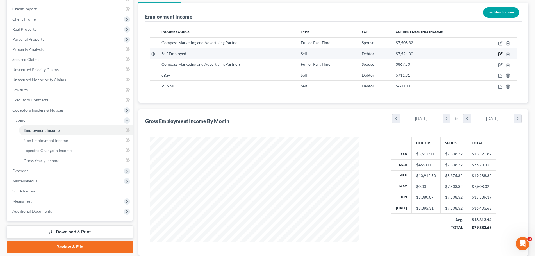
click at [500, 54] on icon "button" at bounding box center [501, 53] width 3 height 3
select select "1"
select select "0"
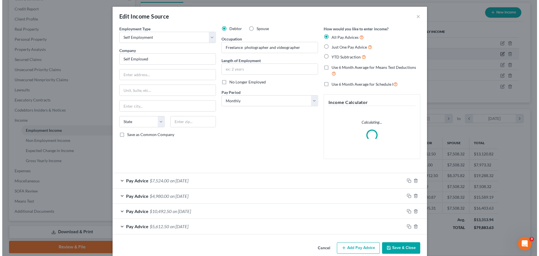
scroll to position [106, 223]
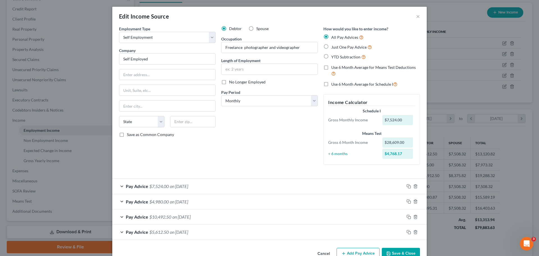
click at [131, 217] on span "Pay Advice" at bounding box center [137, 216] width 22 height 5
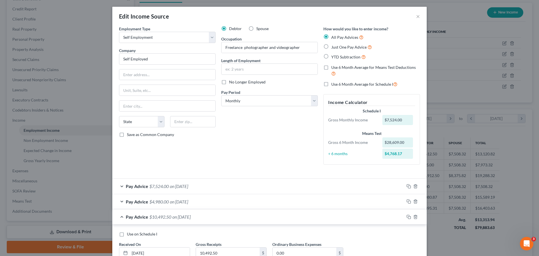
scroll to position [28, 0]
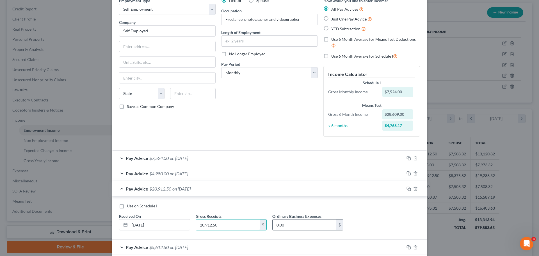
type input "20,912.50"
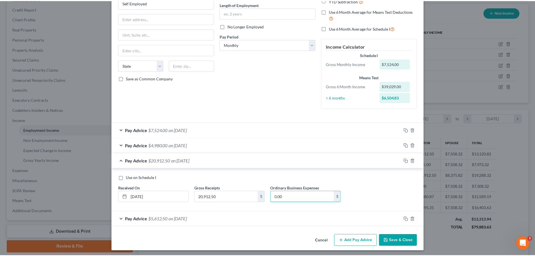
scroll to position [58, 0]
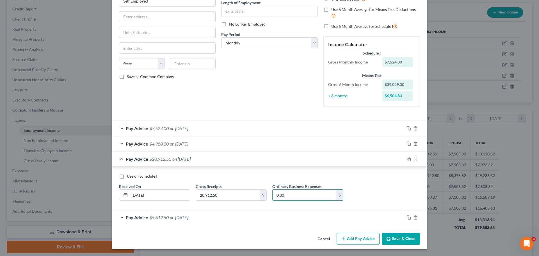
click at [400, 242] on button "Save & Close" at bounding box center [401, 239] width 38 height 12
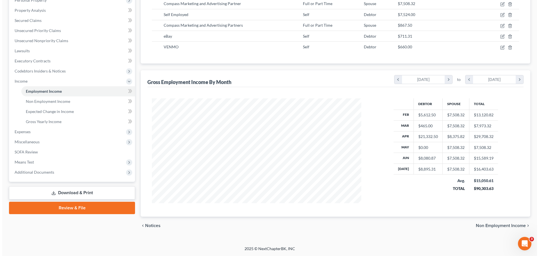
scroll to position [76, 0]
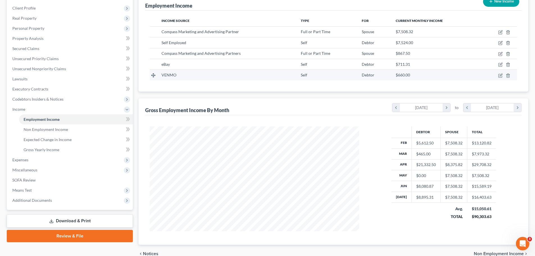
click at [170, 75] on span "VENMO" at bounding box center [169, 74] width 15 height 5
click at [499, 76] on icon "button" at bounding box center [500, 75] width 3 height 3
select select "1"
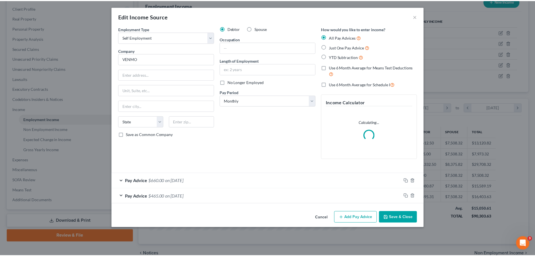
scroll to position [106, 223]
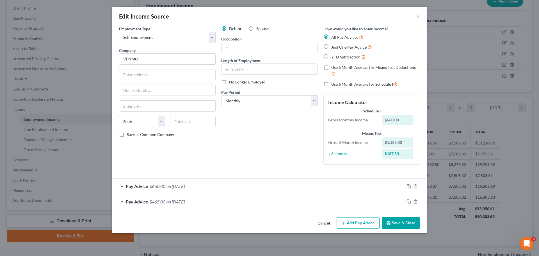
click at [393, 222] on button "Save & Close" at bounding box center [401, 223] width 38 height 12
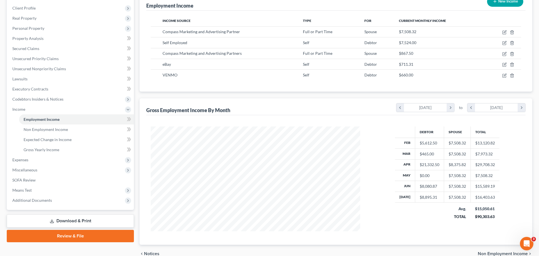
scroll to position [280855, 280739]
click at [499, 75] on icon "button" at bounding box center [500, 75] width 3 height 3
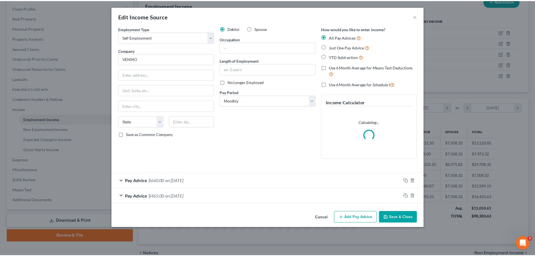
scroll to position [106, 223]
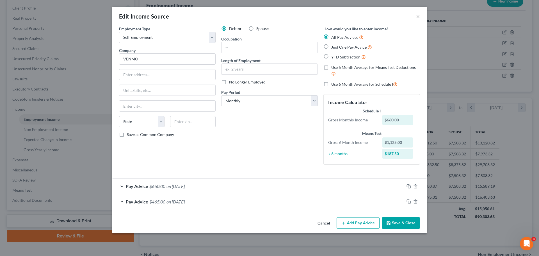
click at [332, 83] on label "Use 6 Month Average for Schedule I" at bounding box center [365, 84] width 66 height 6
click at [334, 83] on input "Use 6 Month Average for Schedule I" at bounding box center [336, 83] width 4 height 4
click at [398, 222] on button "Save & Close" at bounding box center [401, 223] width 38 height 12
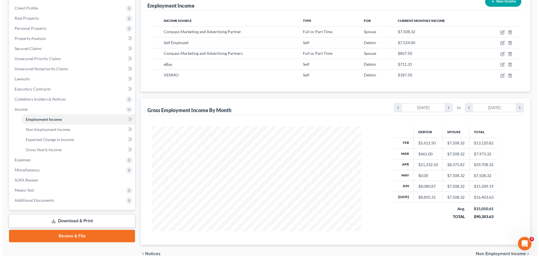
scroll to position [280855, 280739]
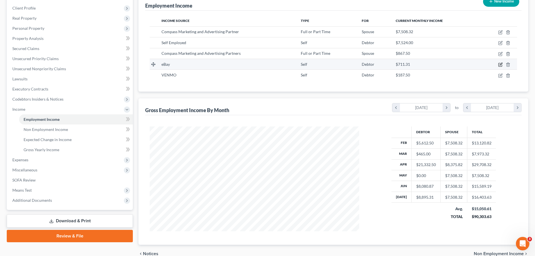
click at [500, 65] on icon "button" at bounding box center [501, 64] width 3 height 3
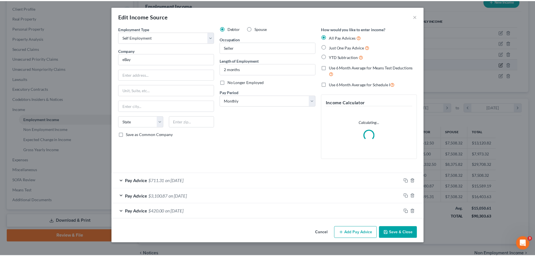
scroll to position [106, 223]
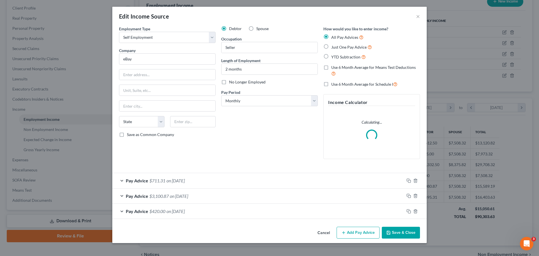
click at [332, 84] on label "Use 6 Month Average for Schedule I" at bounding box center [365, 84] width 66 height 6
click at [334, 84] on input "Use 6 Month Average for Schedule I" at bounding box center [336, 83] width 4 height 4
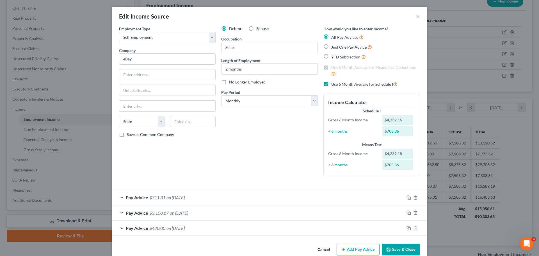
click at [396, 250] on button "Save & Close" at bounding box center [401, 250] width 38 height 12
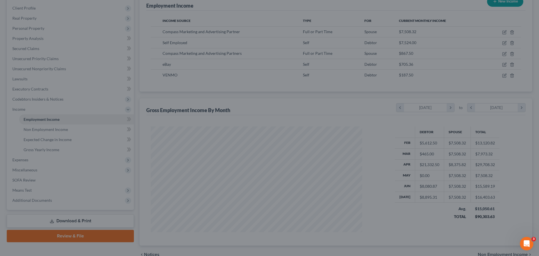
scroll to position [280855, 280739]
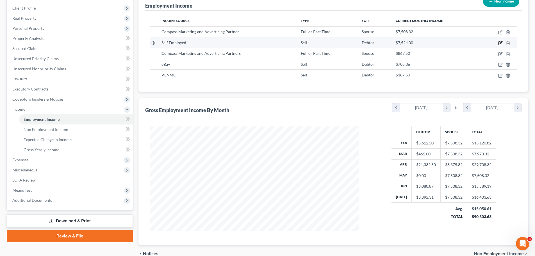
click at [500, 43] on icon "button" at bounding box center [500, 43] width 4 height 4
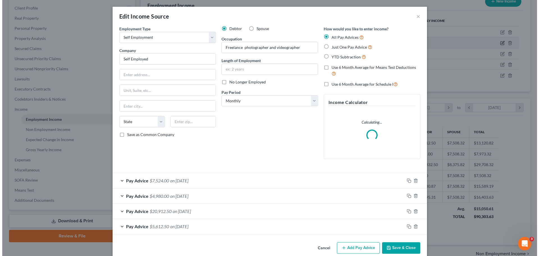
scroll to position [106, 223]
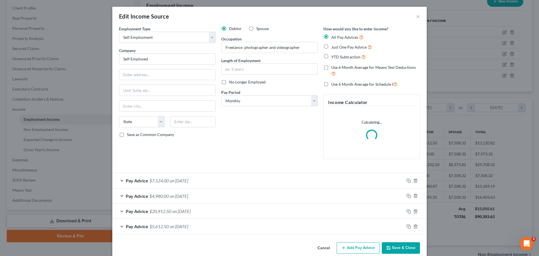
click at [332, 83] on label "Use 6 Month Average for Schedule I" at bounding box center [365, 84] width 66 height 6
click at [334, 83] on input "Use 6 Month Average for Schedule I" at bounding box center [336, 83] width 4 height 4
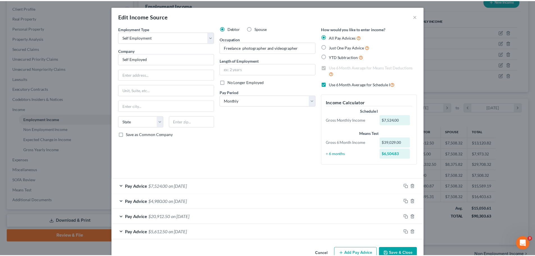
scroll to position [15, 0]
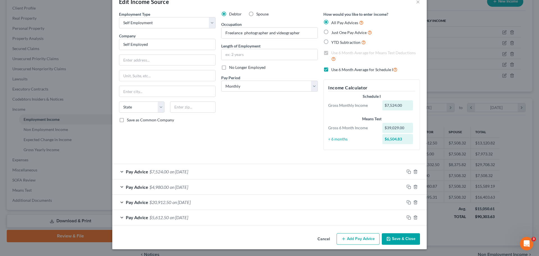
click at [395, 238] on button "Save & Close" at bounding box center [401, 239] width 38 height 12
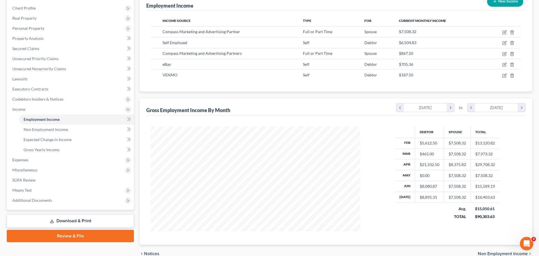
scroll to position [280855, 280739]
click at [500, 54] on icon "button" at bounding box center [500, 54] width 4 height 4
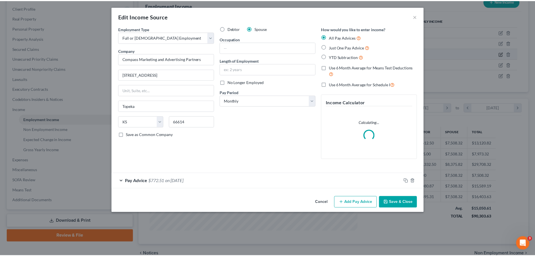
scroll to position [106, 223]
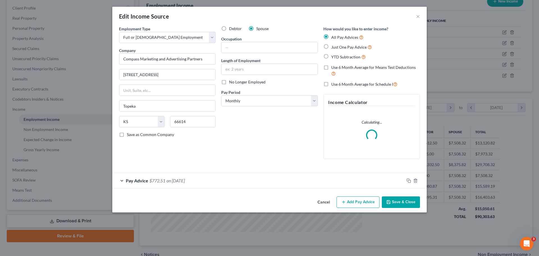
click at [332, 85] on label "Use 6 Month Average for Schedule I" at bounding box center [365, 84] width 66 height 6
click at [334, 85] on input "Use 6 Month Average for Schedule I" at bounding box center [336, 83] width 4 height 4
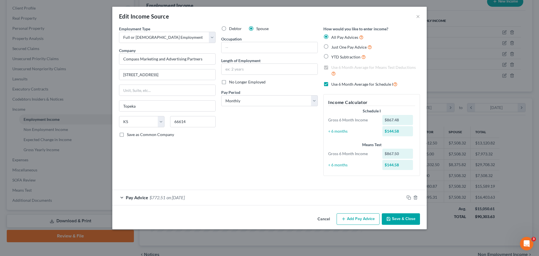
click at [401, 219] on button "Save & Close" at bounding box center [401, 219] width 38 height 12
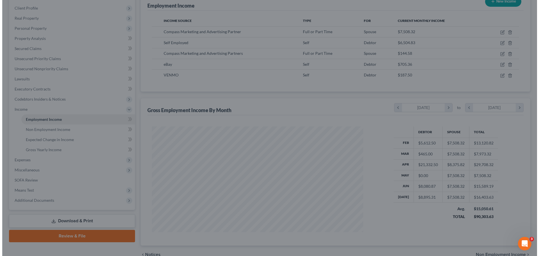
scroll to position [280855, 280739]
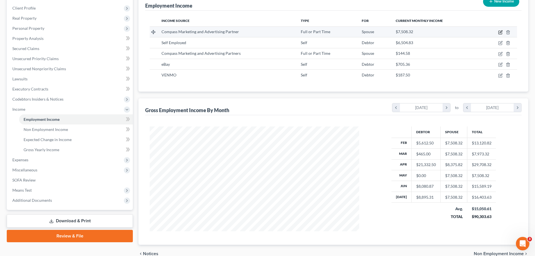
click at [500, 31] on icon "button" at bounding box center [500, 32] width 4 height 4
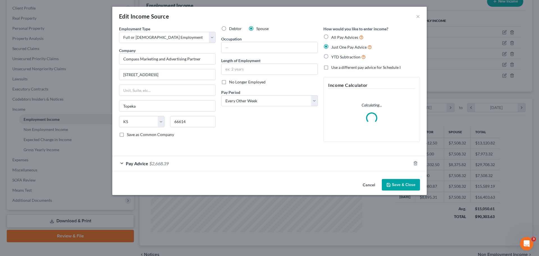
click at [332, 66] on label "Use a different pay advice for Schedule I" at bounding box center [366, 68] width 69 height 6
click at [334, 66] on input "Use a different pay advice for Schedule I" at bounding box center [336, 67] width 4 height 4
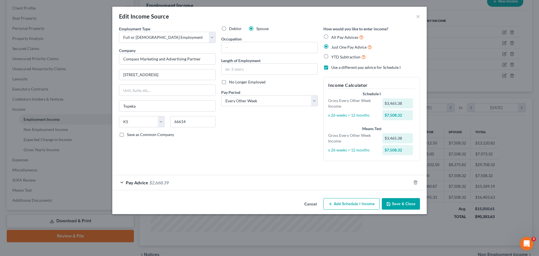
click at [398, 204] on button "Save & Close" at bounding box center [401, 204] width 38 height 12
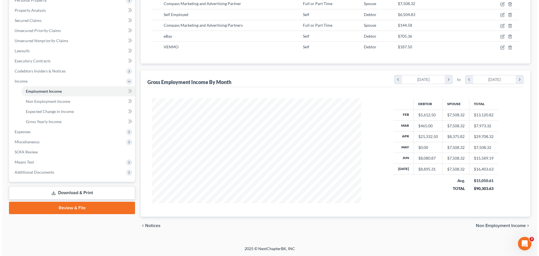
scroll to position [47, 0]
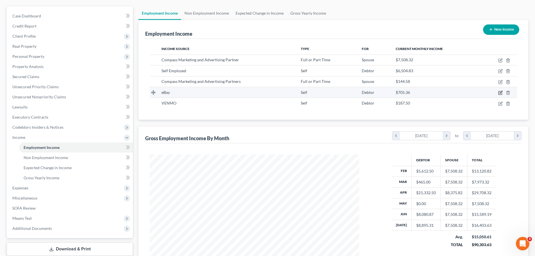
click at [499, 92] on icon "button" at bounding box center [500, 92] width 3 height 3
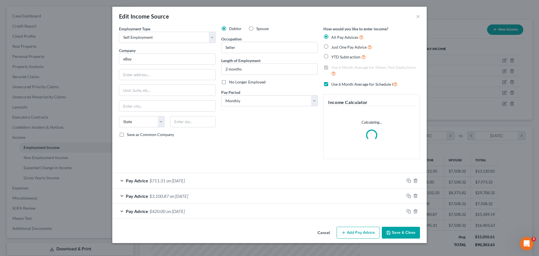
scroll to position [106, 223]
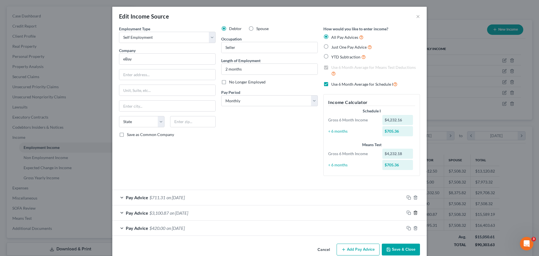
click at [414, 213] on icon "button" at bounding box center [416, 212] width 4 height 4
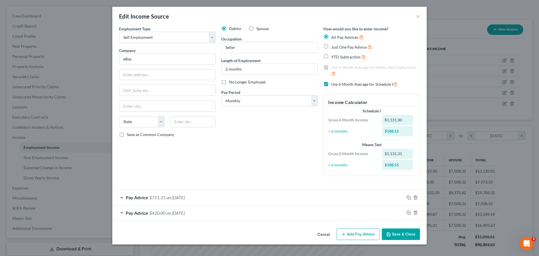
click at [139, 197] on span "Pay Advice" at bounding box center [137, 197] width 22 height 5
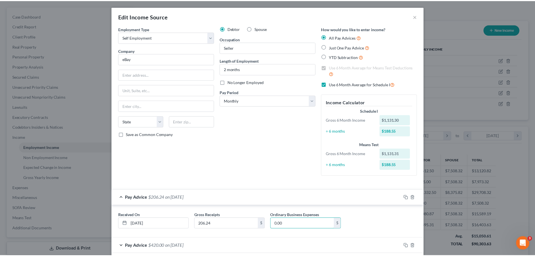
scroll to position [28, 0]
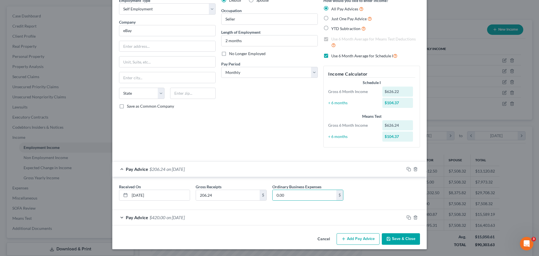
click at [400, 238] on button "Save & Close" at bounding box center [401, 239] width 38 height 12
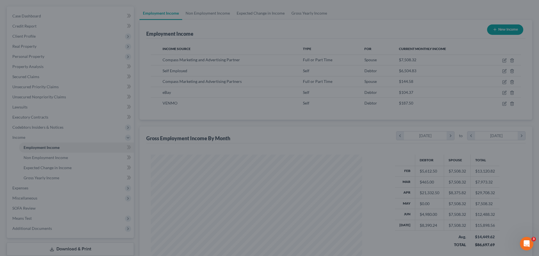
scroll to position [280855, 280739]
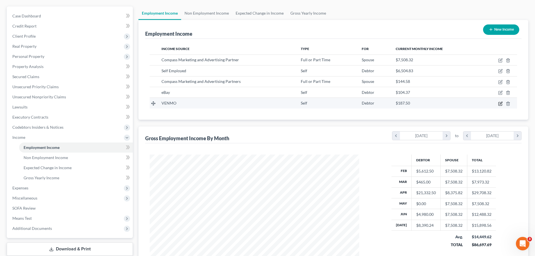
click at [501, 104] on icon "button" at bounding box center [501, 103] width 3 height 3
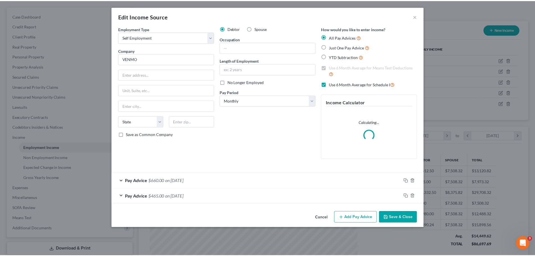
scroll to position [106, 223]
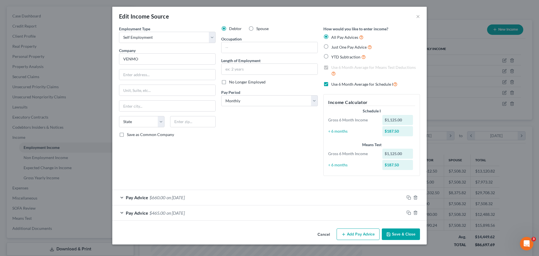
click at [410, 235] on button "Save & Close" at bounding box center [401, 234] width 38 height 12
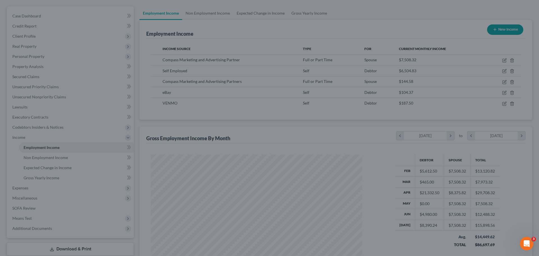
scroll to position [280855, 280739]
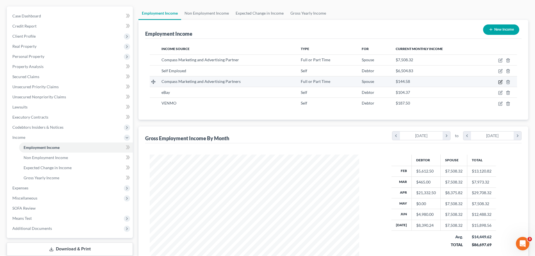
click at [501, 81] on icon "button" at bounding box center [500, 82] width 4 height 4
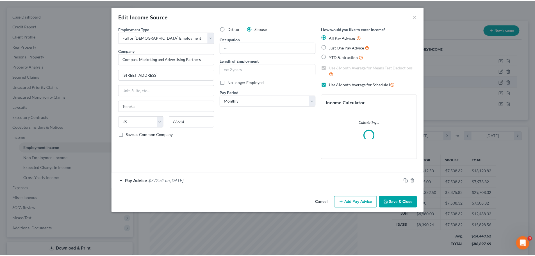
scroll to position [106, 223]
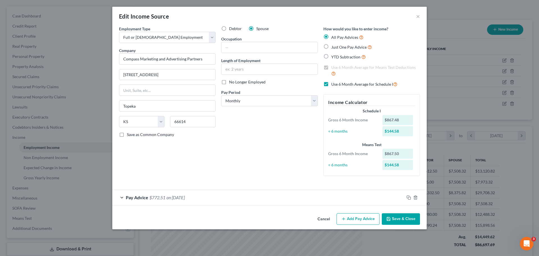
click at [396, 218] on button "Save & Close" at bounding box center [401, 219] width 38 height 12
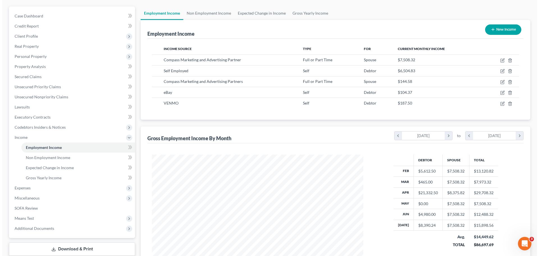
scroll to position [280855, 280739]
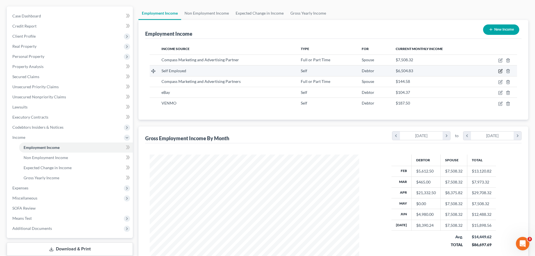
click at [501, 71] on icon "button" at bounding box center [500, 71] width 4 height 4
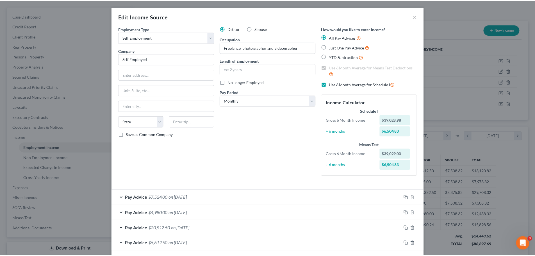
scroll to position [26, 0]
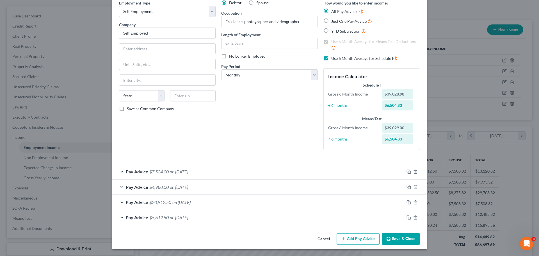
click at [407, 241] on button "Save & Close" at bounding box center [401, 239] width 38 height 12
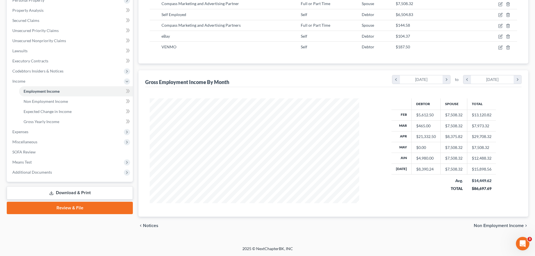
scroll to position [76, 0]
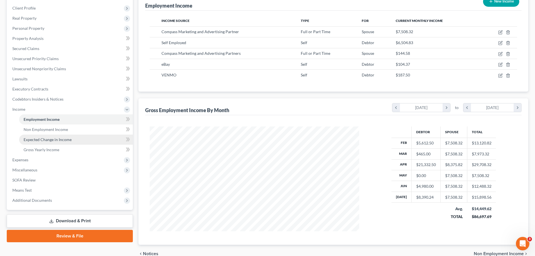
click at [42, 140] on span "Expected Change in Income" at bounding box center [48, 139] width 48 height 5
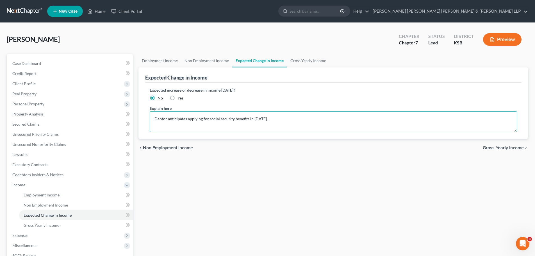
click at [289, 119] on textarea "Debtor anticipates applying for social security benefits in [DATE]." at bounding box center [333, 121] width 367 height 21
click at [40, 226] on span "Gross Yearly Income" at bounding box center [42, 225] width 36 height 5
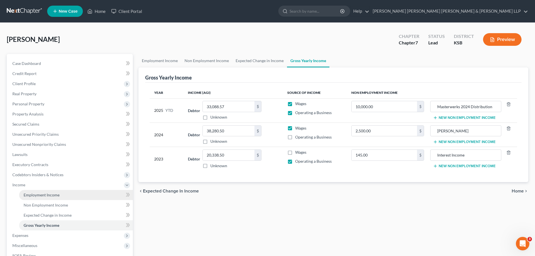
click at [29, 194] on span "Employment Income" at bounding box center [42, 194] width 36 height 5
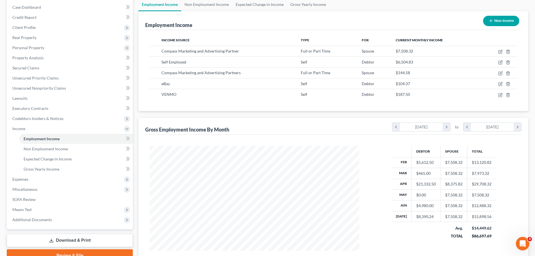
scroll to position [84, 0]
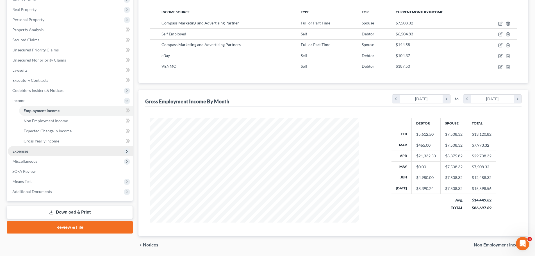
click at [20, 151] on span "Expenses" at bounding box center [20, 151] width 16 height 5
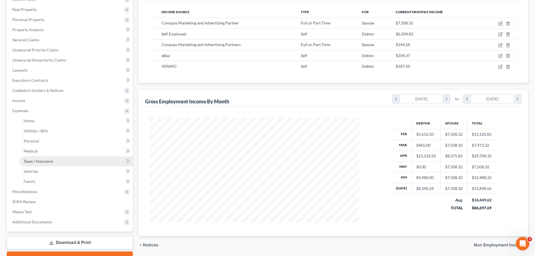
click at [35, 160] on span "Taxes / Insurance" at bounding box center [39, 161] width 30 height 5
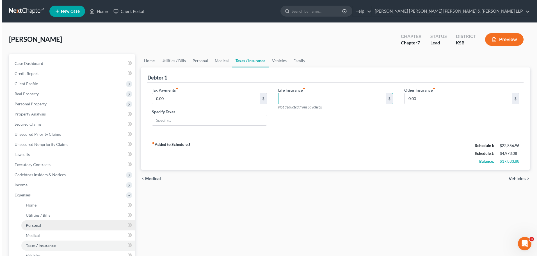
scroll to position [56, 0]
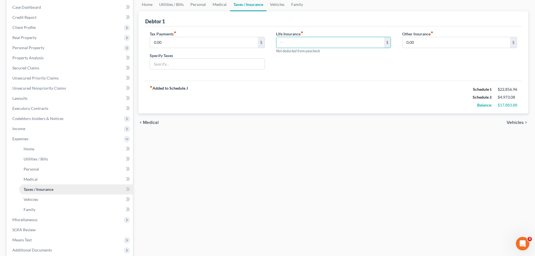
click at [40, 190] on span "Taxes / Insurance" at bounding box center [39, 189] width 30 height 5
click at [418, 39] on input "0.00" at bounding box center [457, 42] width 108 height 11
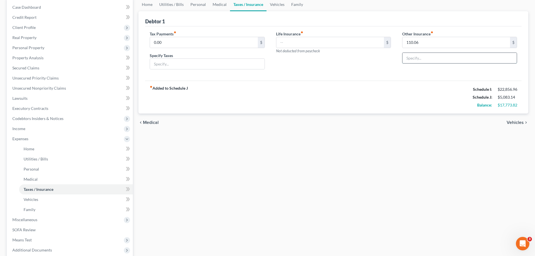
click at [419, 58] on input "text" at bounding box center [460, 58] width 114 height 11
click at [309, 123] on div "chevron_left Medical Vehicles chevron_right" at bounding box center [334, 123] width 390 height 18
click at [28, 130] on span "Income" at bounding box center [70, 129] width 125 height 10
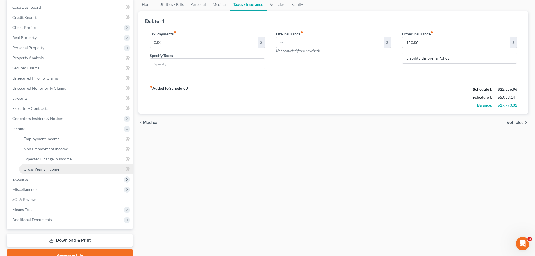
click at [50, 170] on span "Gross Yearly Income" at bounding box center [42, 169] width 36 height 5
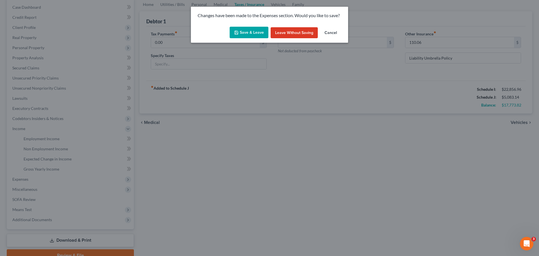
click at [246, 31] on button "Save & Leave" at bounding box center [249, 33] width 39 height 12
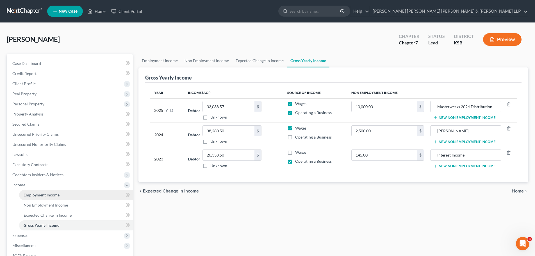
click at [47, 195] on span "Employment Income" at bounding box center [42, 194] width 36 height 5
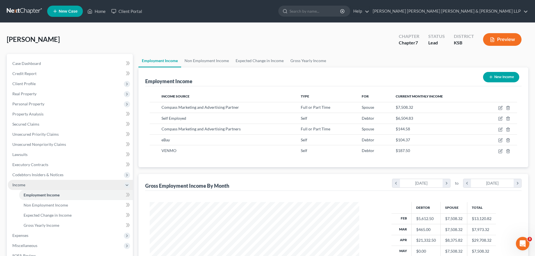
scroll to position [84, 0]
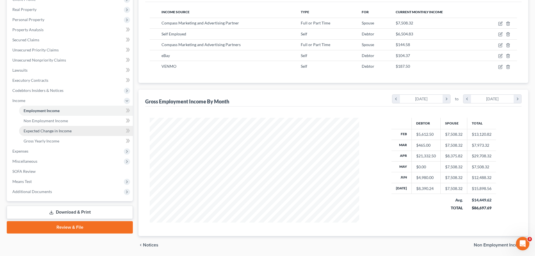
click at [48, 130] on span "Expected Change in Income" at bounding box center [48, 130] width 48 height 5
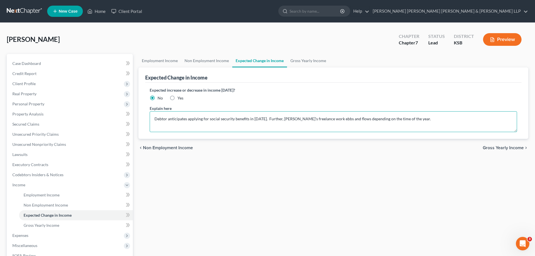
click at [281, 118] on textarea "Debtor anticipates applying for social security benefits in [DATE]. Further, [P…" at bounding box center [333, 121] width 367 height 21
click at [34, 224] on span "Gross Yearly Income" at bounding box center [42, 225] width 36 height 5
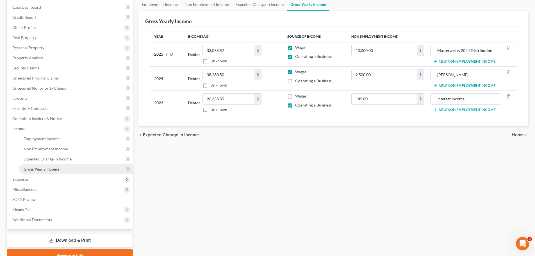
scroll to position [83, 0]
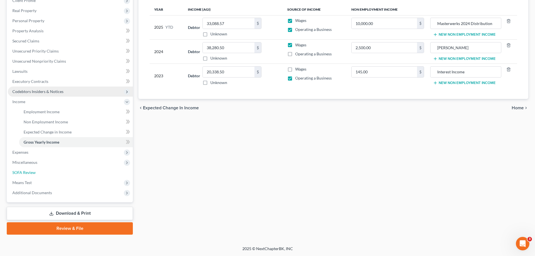
drag, startPoint x: 21, startPoint y: 170, endPoint x: 37, endPoint y: 171, distance: 15.5
click at [21, 170] on span "SOFA Review" at bounding box center [23, 172] width 23 height 5
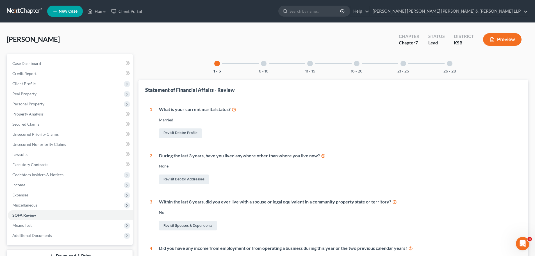
click at [355, 62] on div at bounding box center [357, 64] width 6 height 6
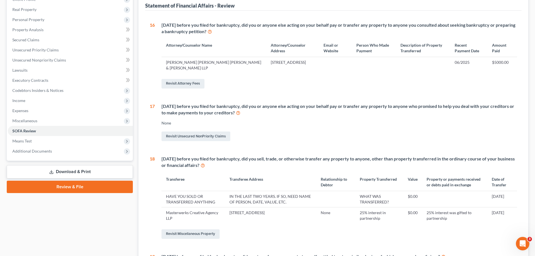
scroll to position [112, 0]
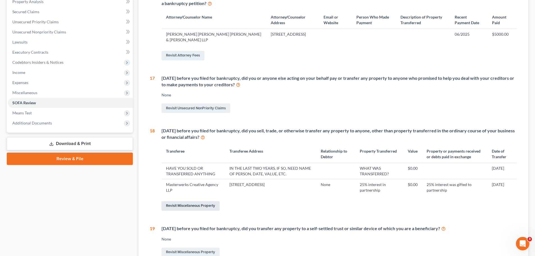
click at [187, 207] on link "Revisit Miscellaneous Property" at bounding box center [191, 206] width 58 height 10
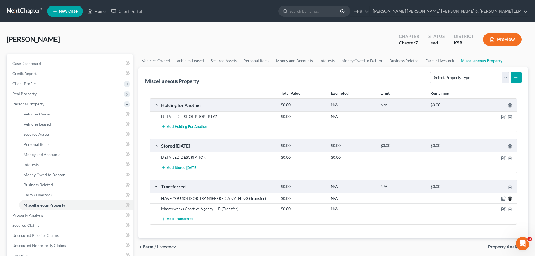
click at [510, 197] on icon "button" at bounding box center [510, 199] width 3 height 4
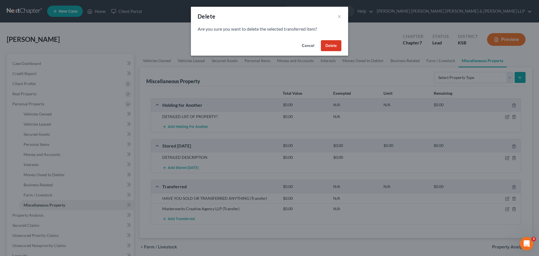
click at [330, 45] on button "Delete" at bounding box center [331, 45] width 21 height 11
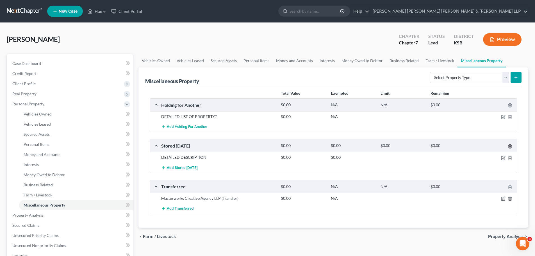
click at [510, 147] on icon "button" at bounding box center [510, 146] width 4 height 4
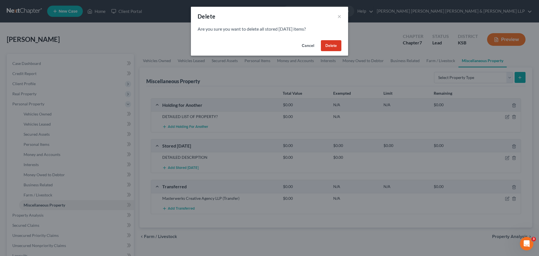
click at [325, 42] on button "Delete" at bounding box center [331, 45] width 21 height 11
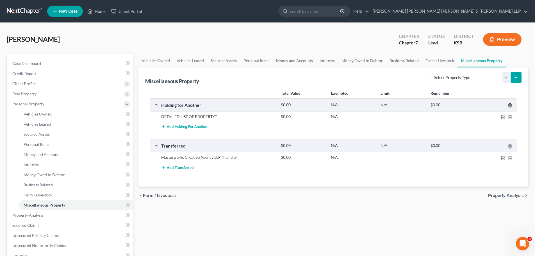
click at [511, 106] on icon "button" at bounding box center [510, 105] width 4 height 4
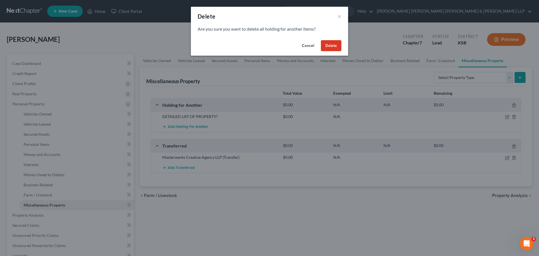
click at [332, 45] on button "Delete" at bounding box center [331, 45] width 21 height 11
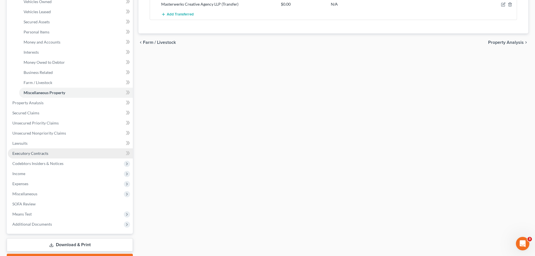
scroll to position [140, 0]
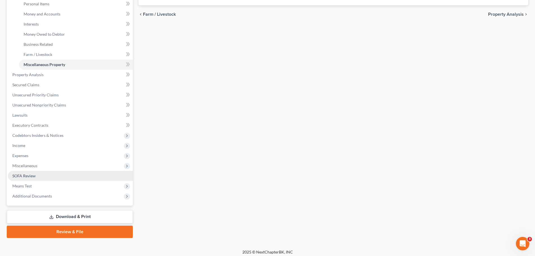
click at [28, 175] on span "SOFA Review" at bounding box center [23, 175] width 23 height 5
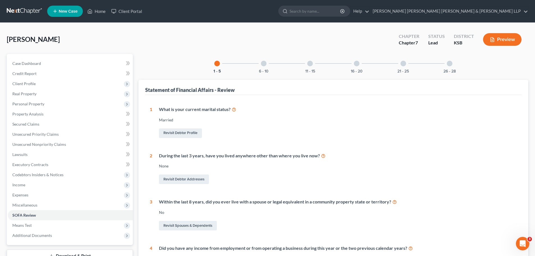
click at [451, 64] on div at bounding box center [450, 64] width 6 height 6
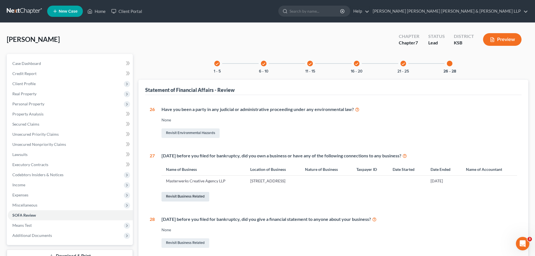
click at [181, 197] on link "Revisit Business Related" at bounding box center [186, 197] width 48 height 10
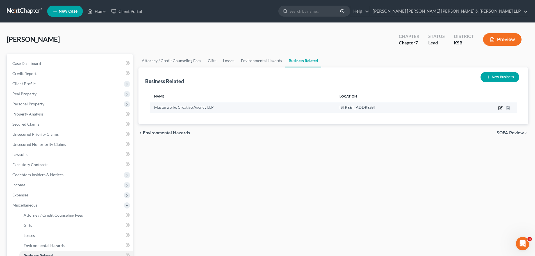
click at [501, 107] on icon "button" at bounding box center [501, 107] width 3 height 3
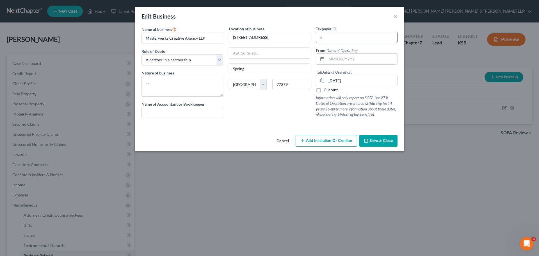
click at [332, 38] on input "text" at bounding box center [356, 37] width 81 height 11
click at [336, 60] on input "text" at bounding box center [362, 59] width 71 height 11
click at [334, 62] on input "text" at bounding box center [362, 59] width 71 height 11
click at [369, 140] on icon "button" at bounding box center [366, 141] width 4 height 4
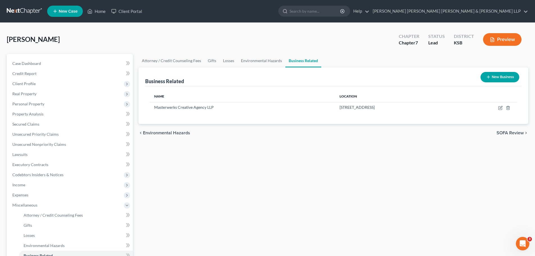
scroll to position [93, 0]
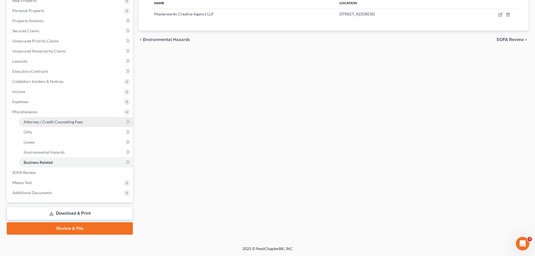
click at [78, 214] on link "Download & Print" at bounding box center [70, 213] width 126 height 13
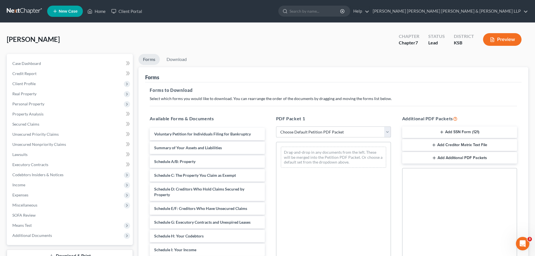
click at [388, 131] on select "Choose Default Petition PDF Packet Complete Bankruptcy Petition (all forms and …" at bounding box center [333, 131] width 115 height 11
click at [276, 126] on select "Choose Default Petition PDF Packet Complete Bankruptcy Petition (all forms and …" at bounding box center [333, 131] width 115 height 11
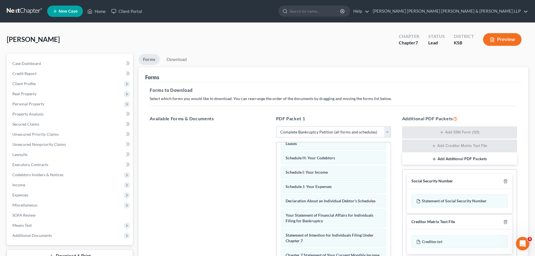
scroll to position [140, 0]
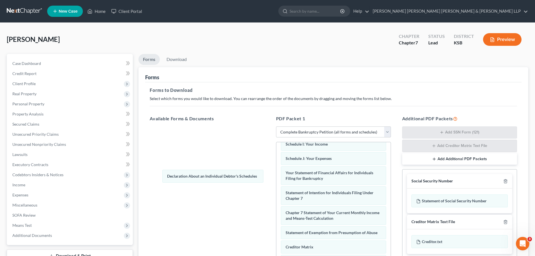
drag, startPoint x: 319, startPoint y: 179, endPoint x: 187, endPoint y: 177, distance: 132.1
click at [276, 177] on div "Declaration About an Individual Debtor's Schedules Voluntary Petition for Indiv…" at bounding box center [333, 165] width 114 height 327
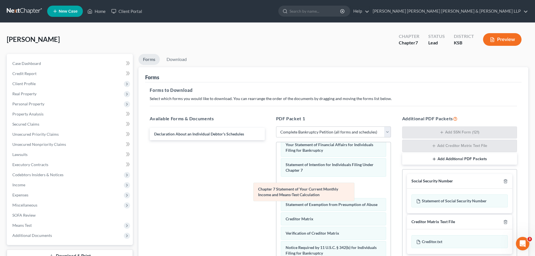
scroll to position [159, 0]
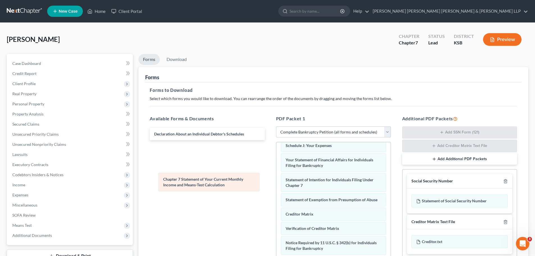
drag, startPoint x: 314, startPoint y: 194, endPoint x: 192, endPoint y: 183, distance: 123.0
click at [276, 183] on div "Chapter 7 Statement of Your Current Monthly Income and Means-Test Calculation V…" at bounding box center [333, 142] width 114 height 307
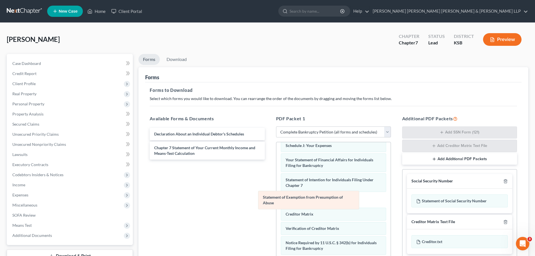
scroll to position [145, 0]
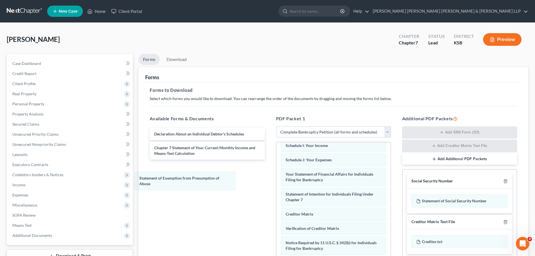
drag, startPoint x: 316, startPoint y: 203, endPoint x: 171, endPoint y: 182, distance: 147.2
click at [276, 182] on div "Statement of Exemption from Presumption of Abuse Voluntary Petition for Individ…" at bounding box center [333, 149] width 114 height 293
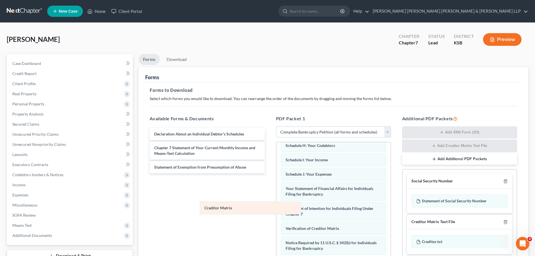
scroll to position [130, 0]
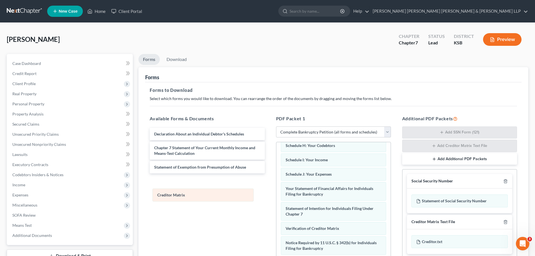
drag, startPoint x: 316, startPoint y: 213, endPoint x: 151, endPoint y: 185, distance: 167.3
click at [276, 190] on div "Creditor Matrix Voluntary Petition for Individuals Filing for Bankruptcy Summar…" at bounding box center [333, 156] width 114 height 279
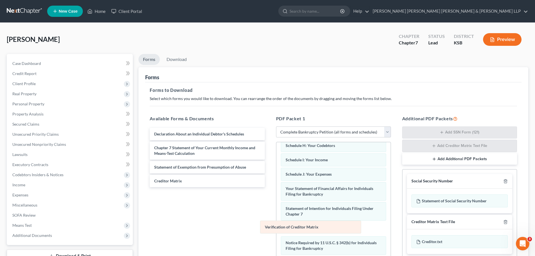
scroll to position [116, 0]
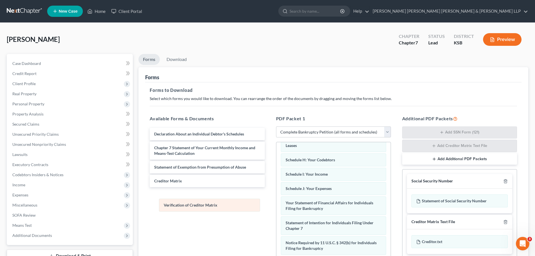
drag, startPoint x: 309, startPoint y: 227, endPoint x: 168, endPoint y: 190, distance: 145.7
click at [276, 194] on div "Verification of Creditor Matrix Voluntary Petition for Individuals Filing for B…" at bounding box center [333, 164] width 114 height 264
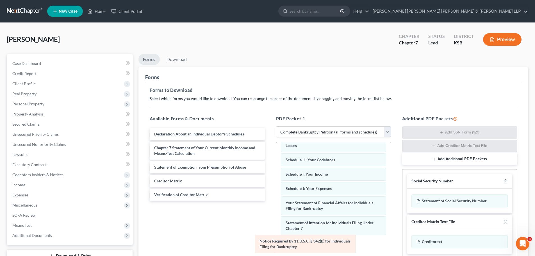
scroll to position [96, 0]
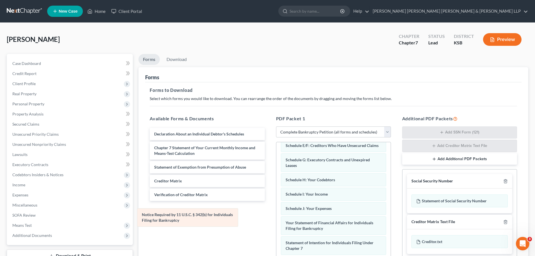
drag, startPoint x: 310, startPoint y: 247, endPoint x: 159, endPoint y: 216, distance: 154.6
click at [276, 217] on div "Notice Required by 11 U.S.C. § 342(b) for Individuals Filing for Bankruptcy Vol…" at bounding box center [333, 174] width 114 height 244
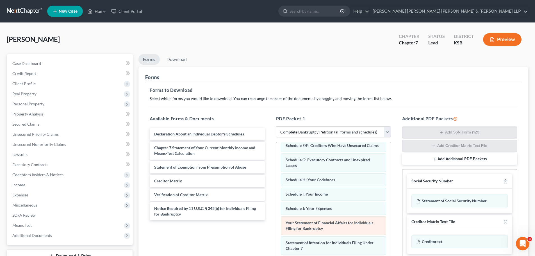
scroll to position [28, 0]
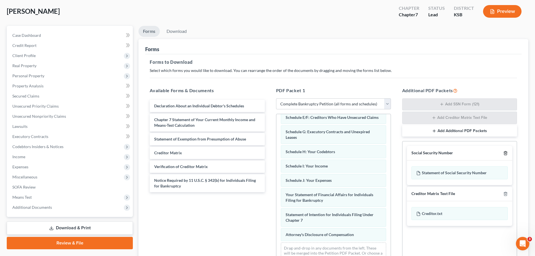
click at [507, 153] on icon "button" at bounding box center [505, 153] width 3 height 4
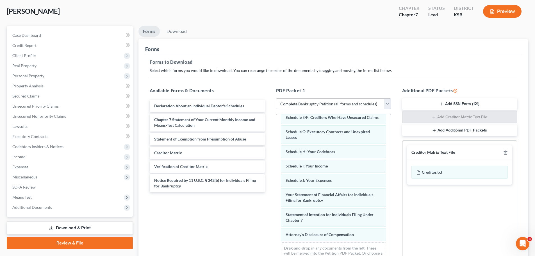
click at [503, 153] on div at bounding box center [504, 152] width 7 height 5
click at [507, 152] on icon "button" at bounding box center [505, 153] width 3 height 4
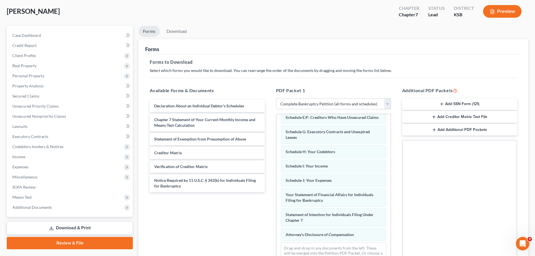
scroll to position [91, 0]
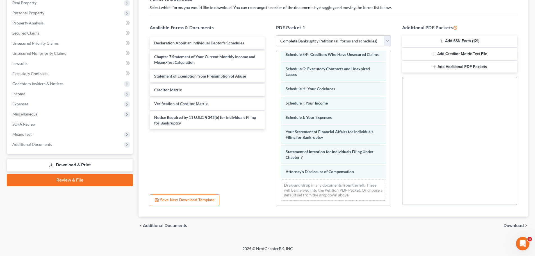
click at [513, 225] on span "Download" at bounding box center [514, 225] width 20 height 4
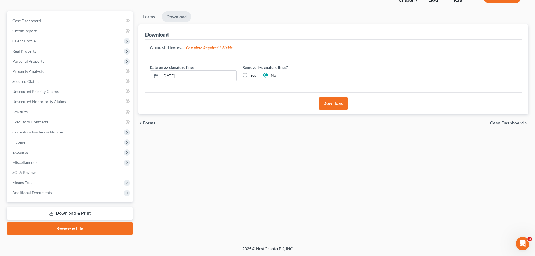
click at [250, 75] on label "Yes" at bounding box center [253, 75] width 6 height 6
click at [253, 75] on input "Yes" at bounding box center [255, 74] width 4 height 4
drag, startPoint x: 189, startPoint y: 75, endPoint x: 149, endPoint y: 74, distance: 39.1
click at [149, 74] on div "Date on /s/ signature lines [DATE]" at bounding box center [193, 72] width 93 height 17
click at [337, 103] on button "Download" at bounding box center [333, 103] width 29 height 12
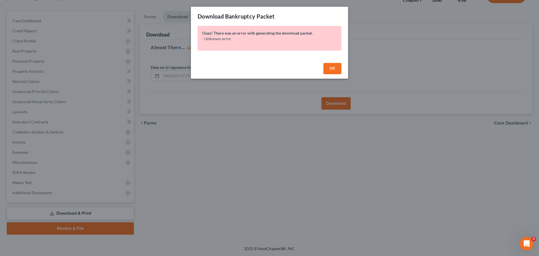
click at [333, 66] on span "OK" at bounding box center [333, 68] width 6 height 5
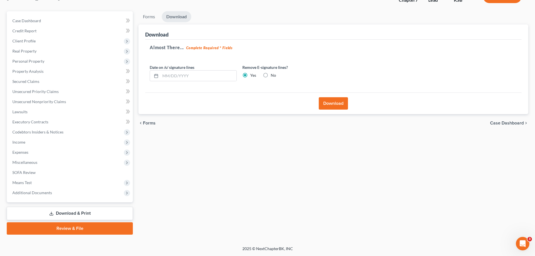
click at [335, 103] on button "Download" at bounding box center [333, 103] width 29 height 12
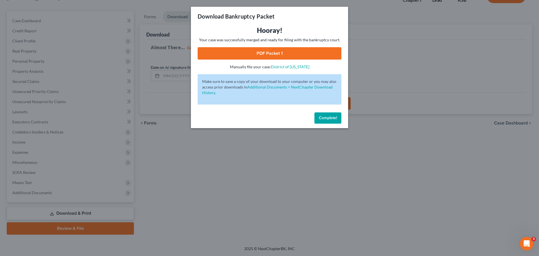
click at [269, 54] on link "PDF Packet 1" at bounding box center [270, 53] width 144 height 12
